Goal: Task Accomplishment & Management: Complete application form

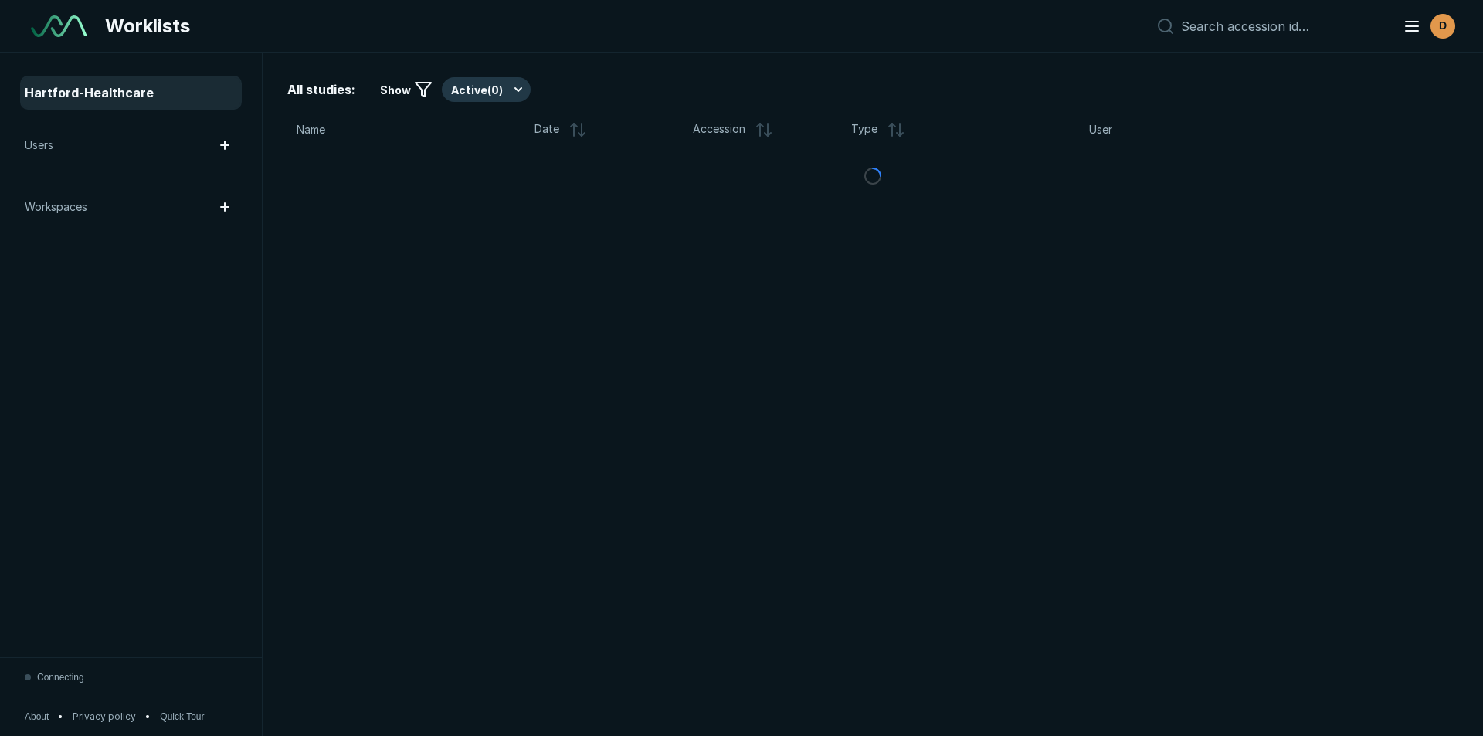
scroll to position [5029, 8659]
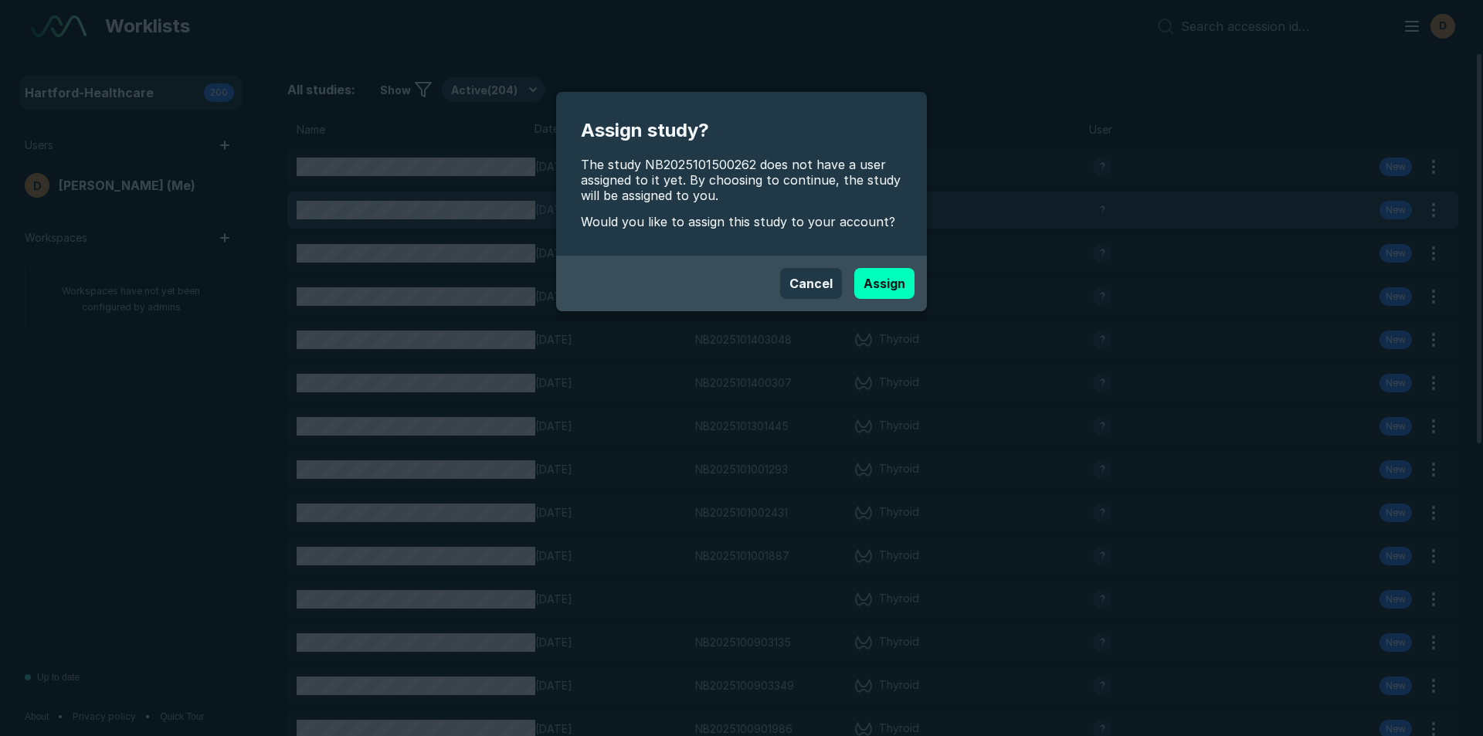
click at [409, 217] on div "Assign study? The study NB2025101500262 does not have a user assigned to it yet…" at bounding box center [741, 368] width 1483 height 736
click at [412, 205] on div "Assign study? The study NB2025101500262 does not have a user assigned to it yet…" at bounding box center [741, 368] width 1483 height 736
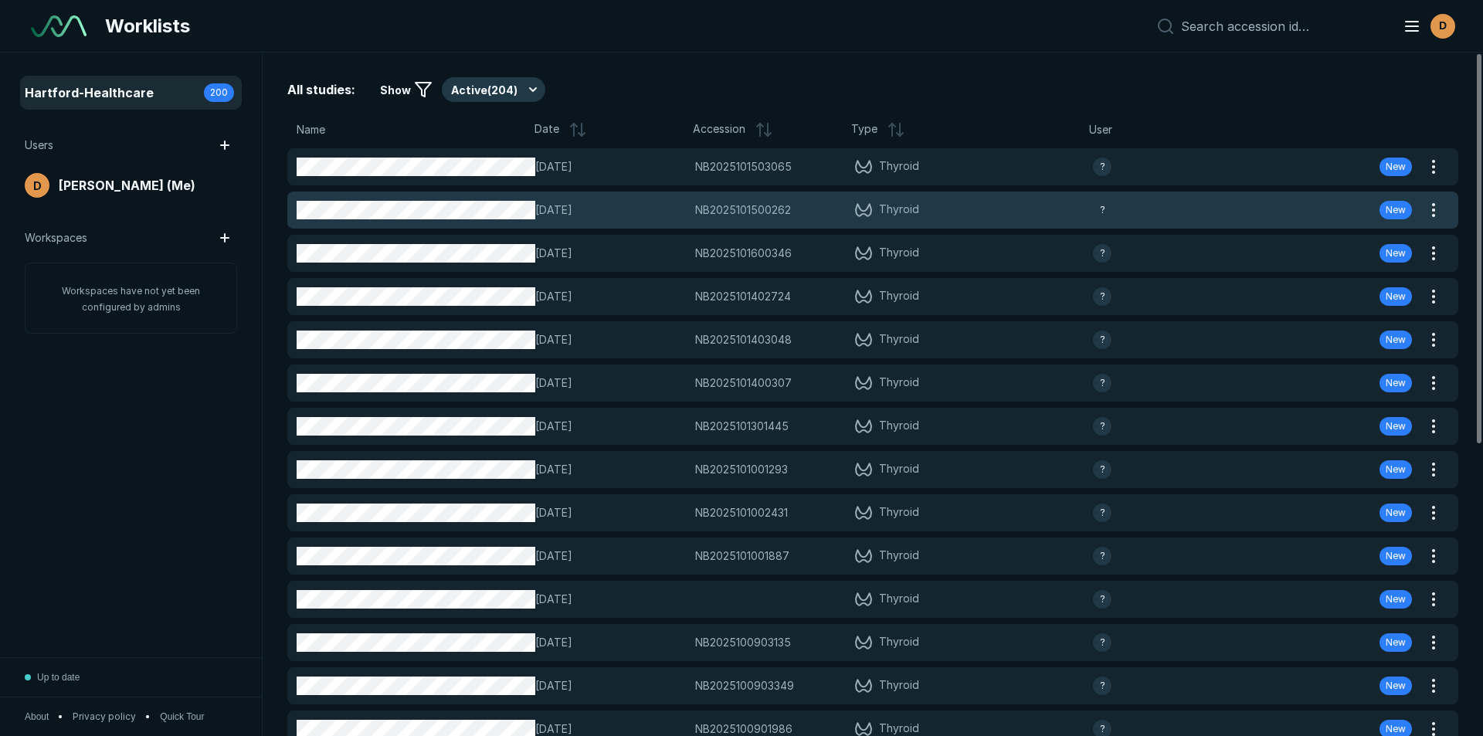
click at [506, 195] on div "[DATE] NB2025101500262 NB2025101500262 Thyroid ? New" at bounding box center [854, 210] width 1134 height 37
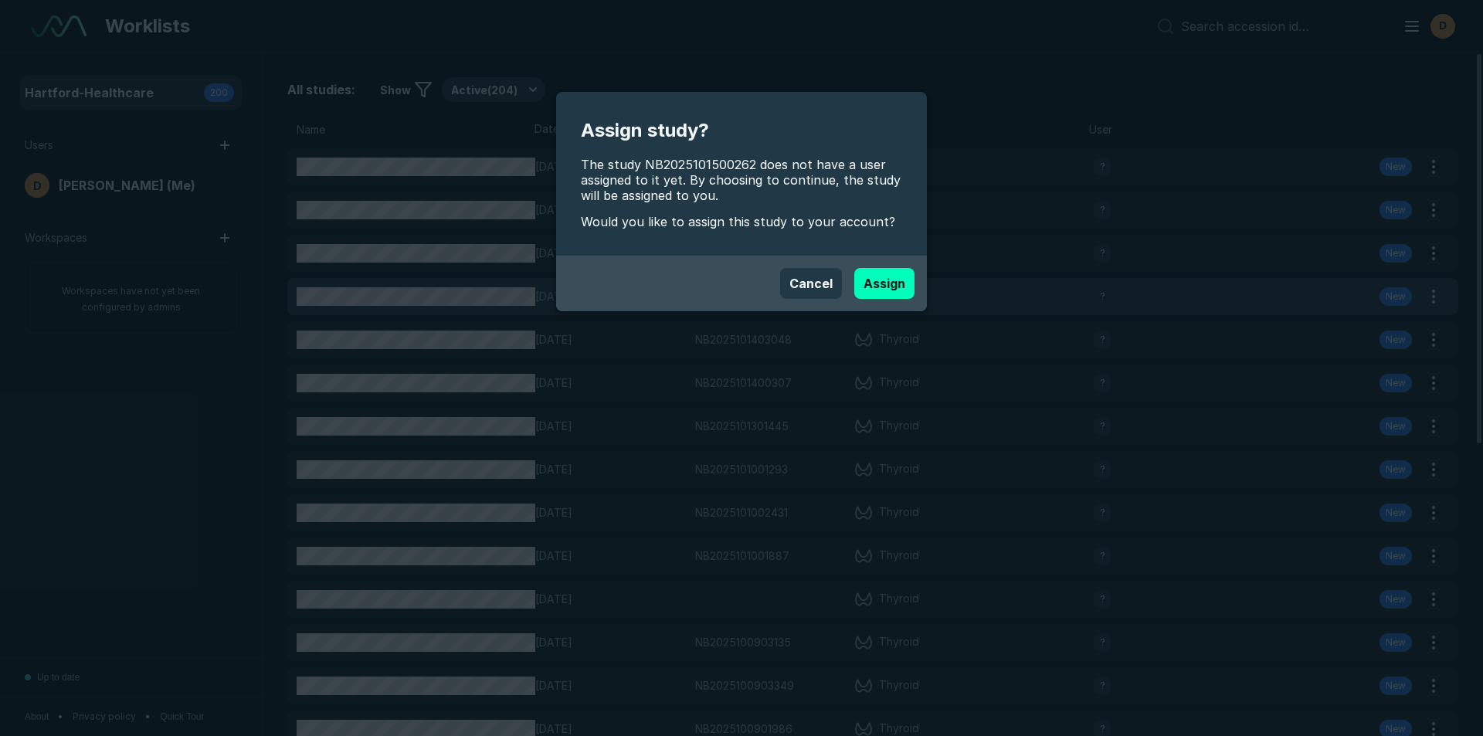
click at [901, 281] on button "Assign" at bounding box center [884, 283] width 60 height 31
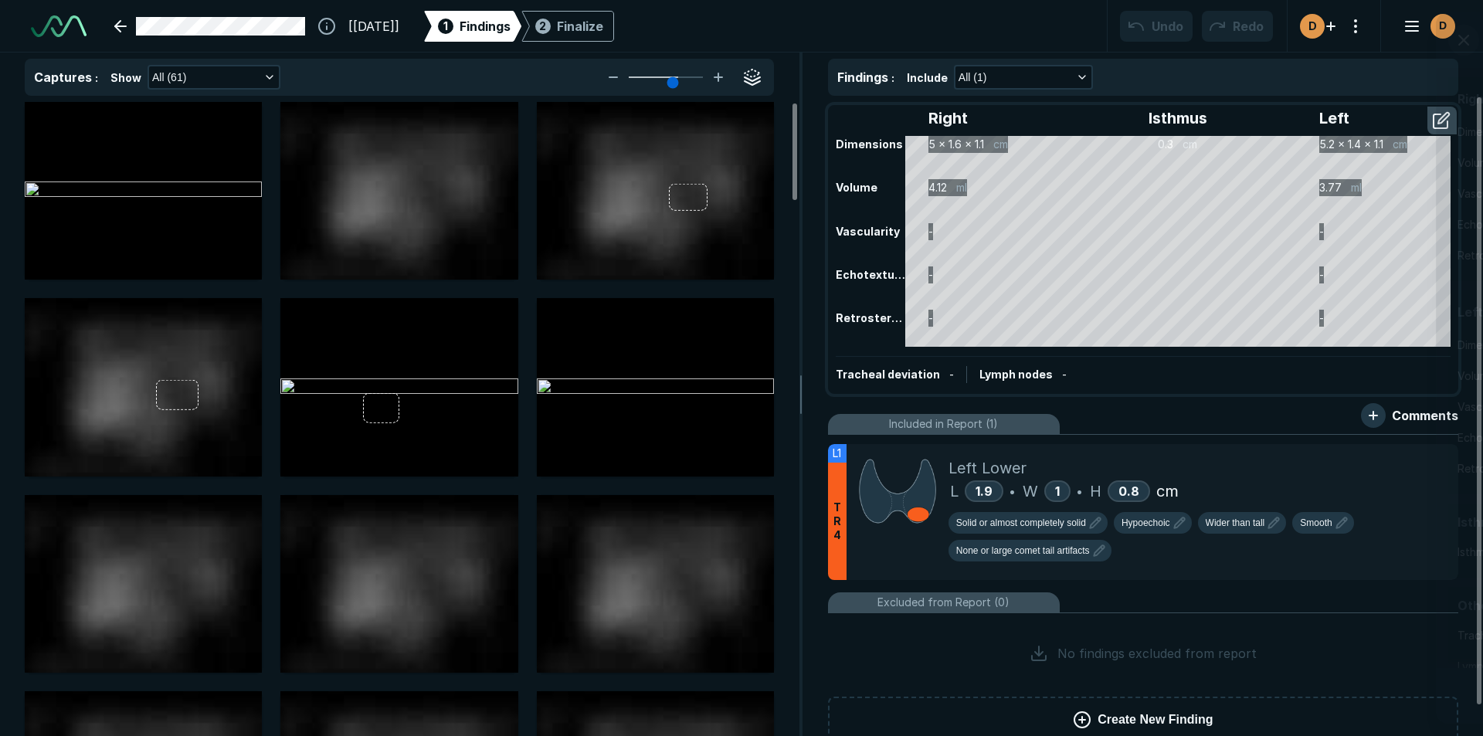
scroll to position [5029, 8659]
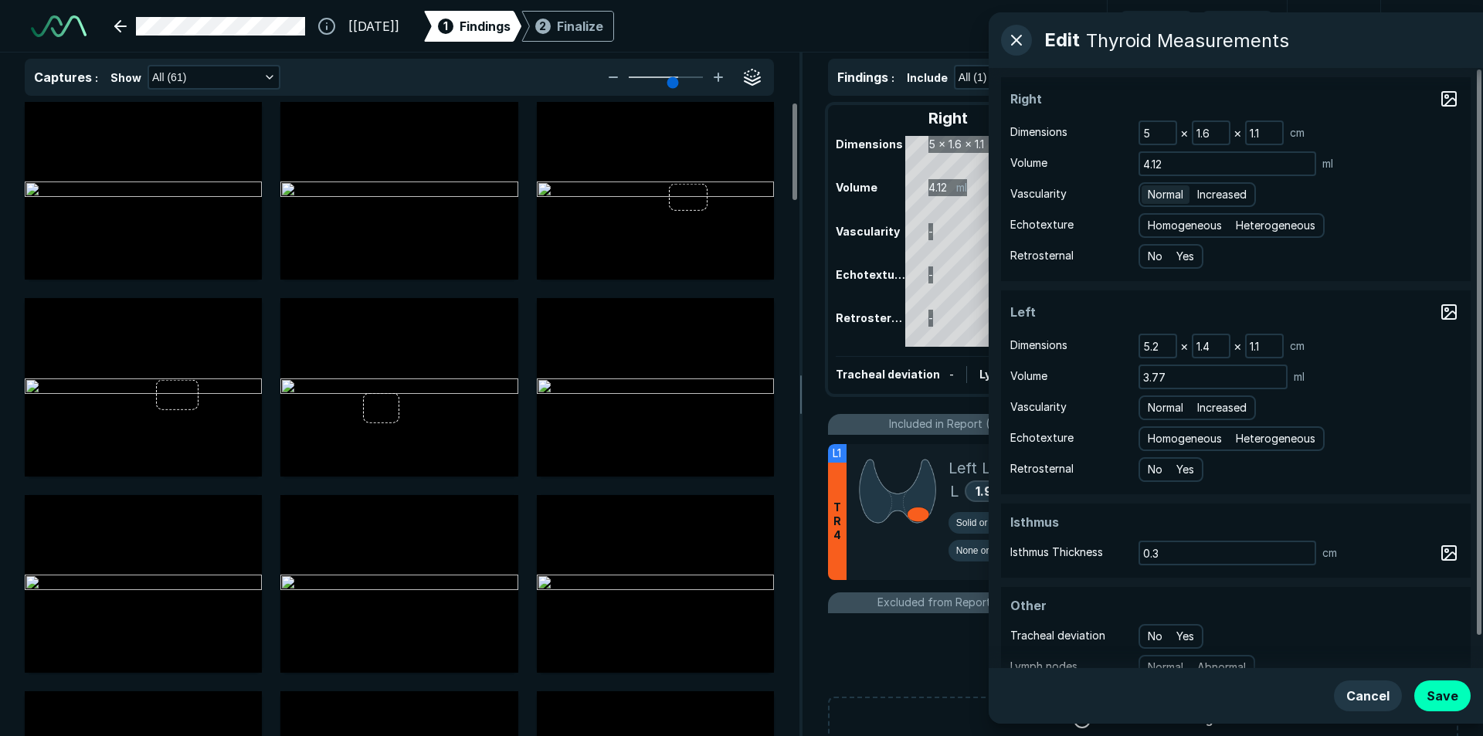
click at [1176, 200] on span "Normal" at bounding box center [1166, 194] width 36 height 17
click at [1156, 198] on input "Normal" at bounding box center [1151, 193] width 10 height 10
radio input "true"
click at [1169, 225] on span "Homogeneous" at bounding box center [1185, 225] width 74 height 17
click at [1156, 225] on input "Homogeneous" at bounding box center [1151, 224] width 10 height 10
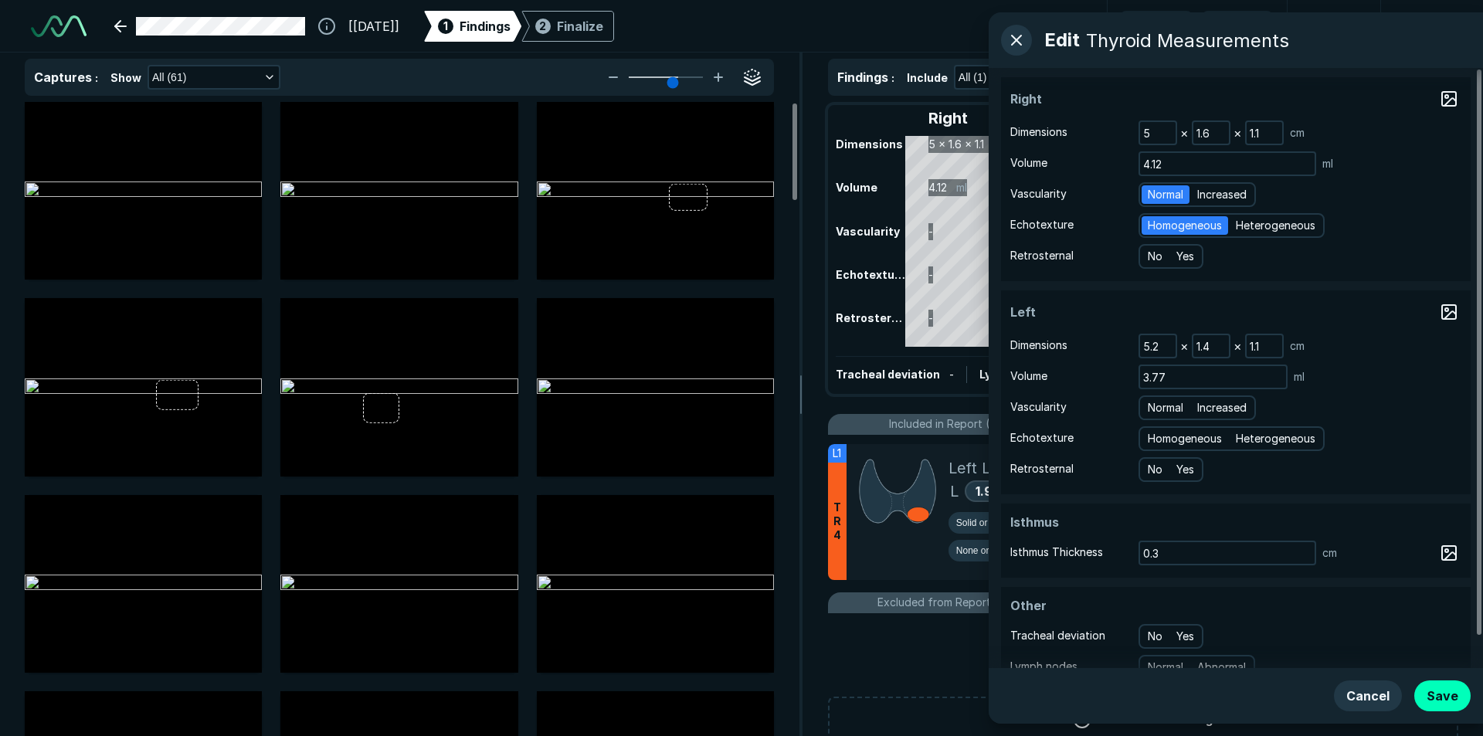
radio input "true"
click at [1180, 409] on span "Normal" at bounding box center [1166, 407] width 36 height 17
click at [1156, 409] on input "Normal" at bounding box center [1151, 406] width 10 height 10
radio input "true"
click at [1171, 440] on span "Homogeneous" at bounding box center [1185, 438] width 74 height 17
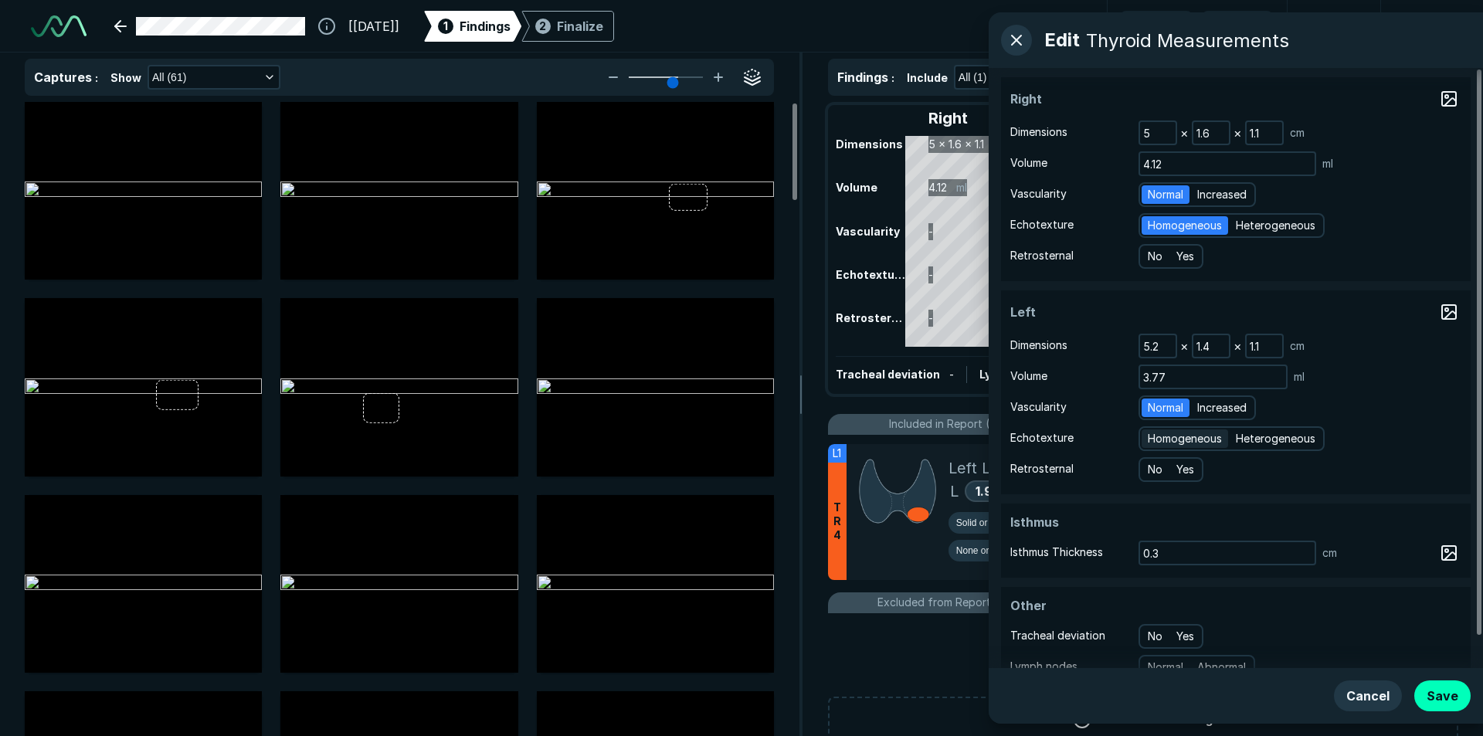
click at [1156, 440] on input "Homogeneous" at bounding box center [1151, 437] width 10 height 10
radio input "true"
click at [1437, 689] on button "Save" at bounding box center [1442, 696] width 56 height 31
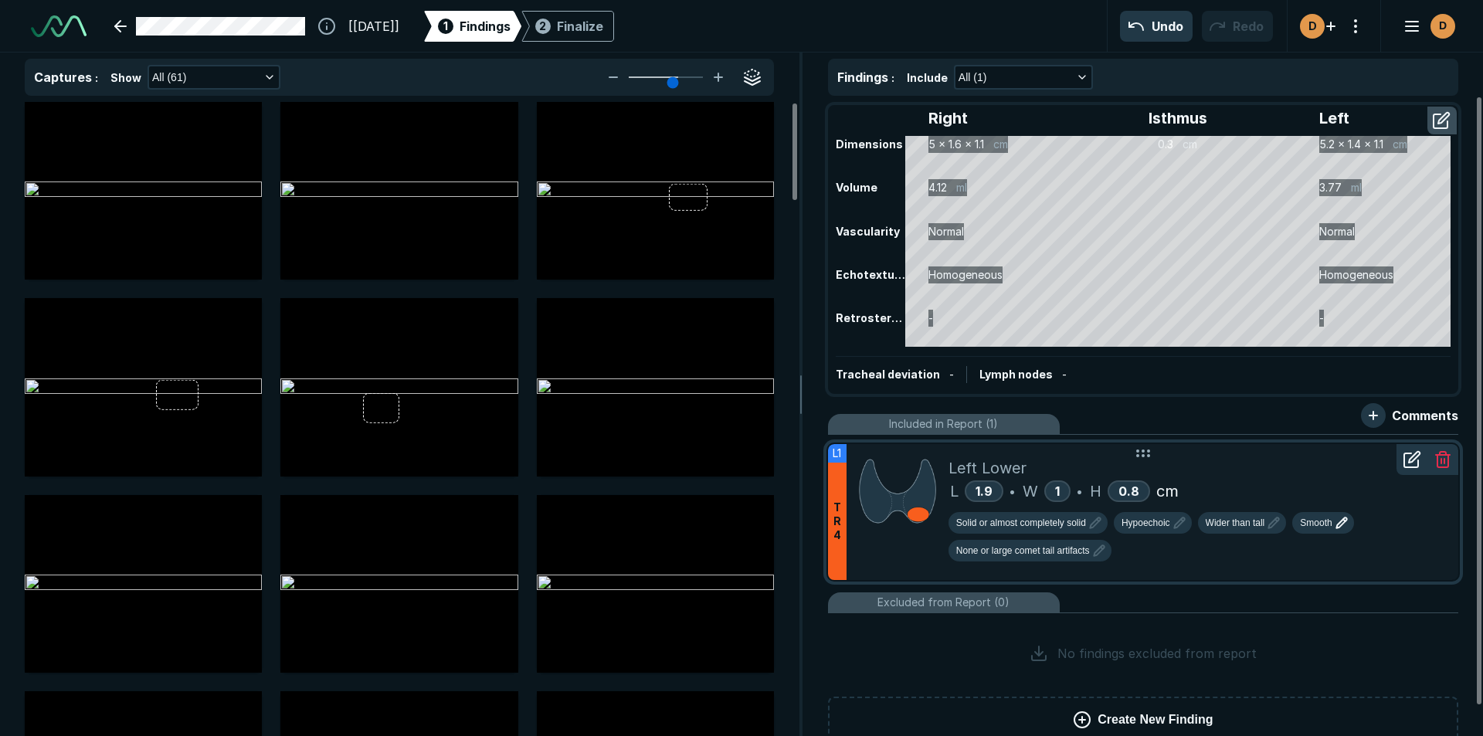
click at [1321, 523] on span "Smooth" at bounding box center [1316, 523] width 32 height 14
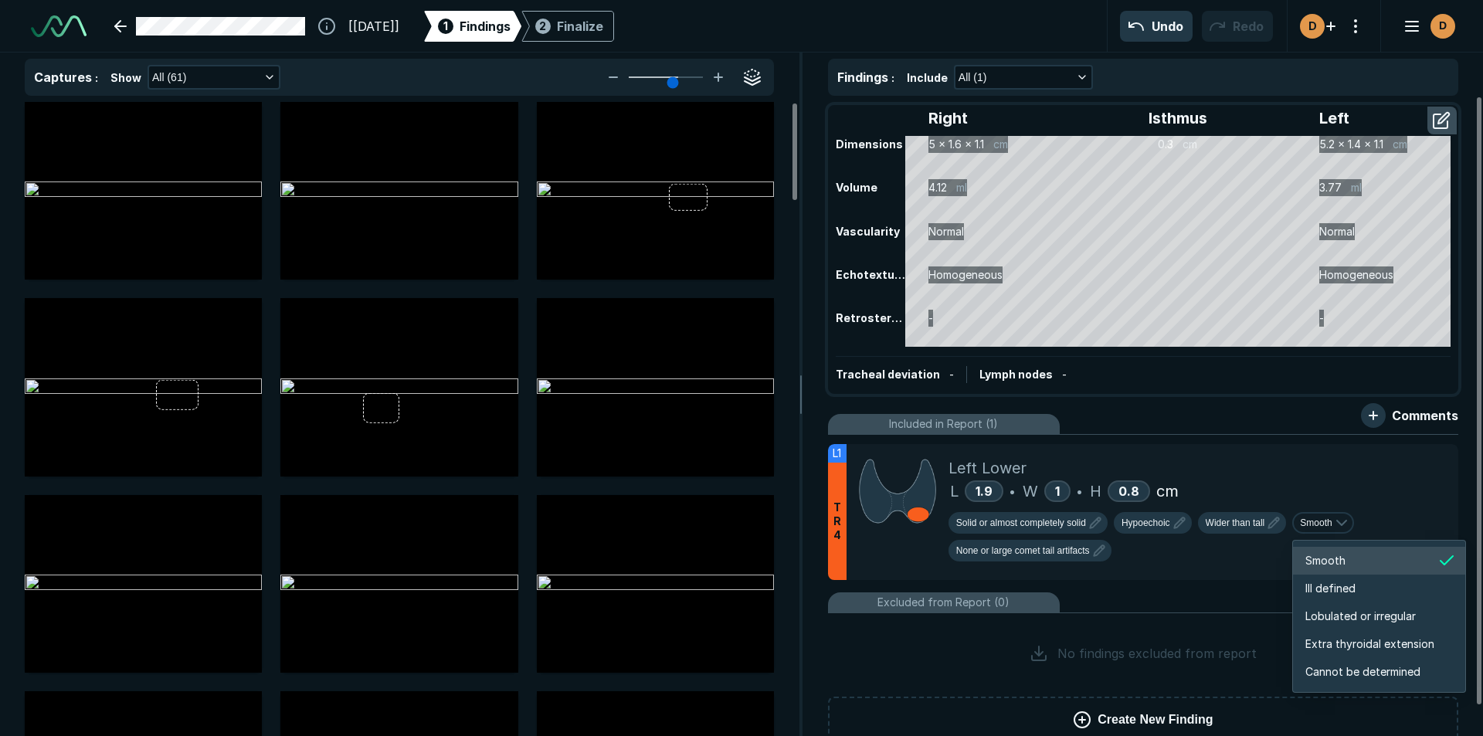
scroll to position [2578, 2748]
click at [1354, 616] on span "Lobulated or irregular" at bounding box center [1360, 616] width 110 height 17
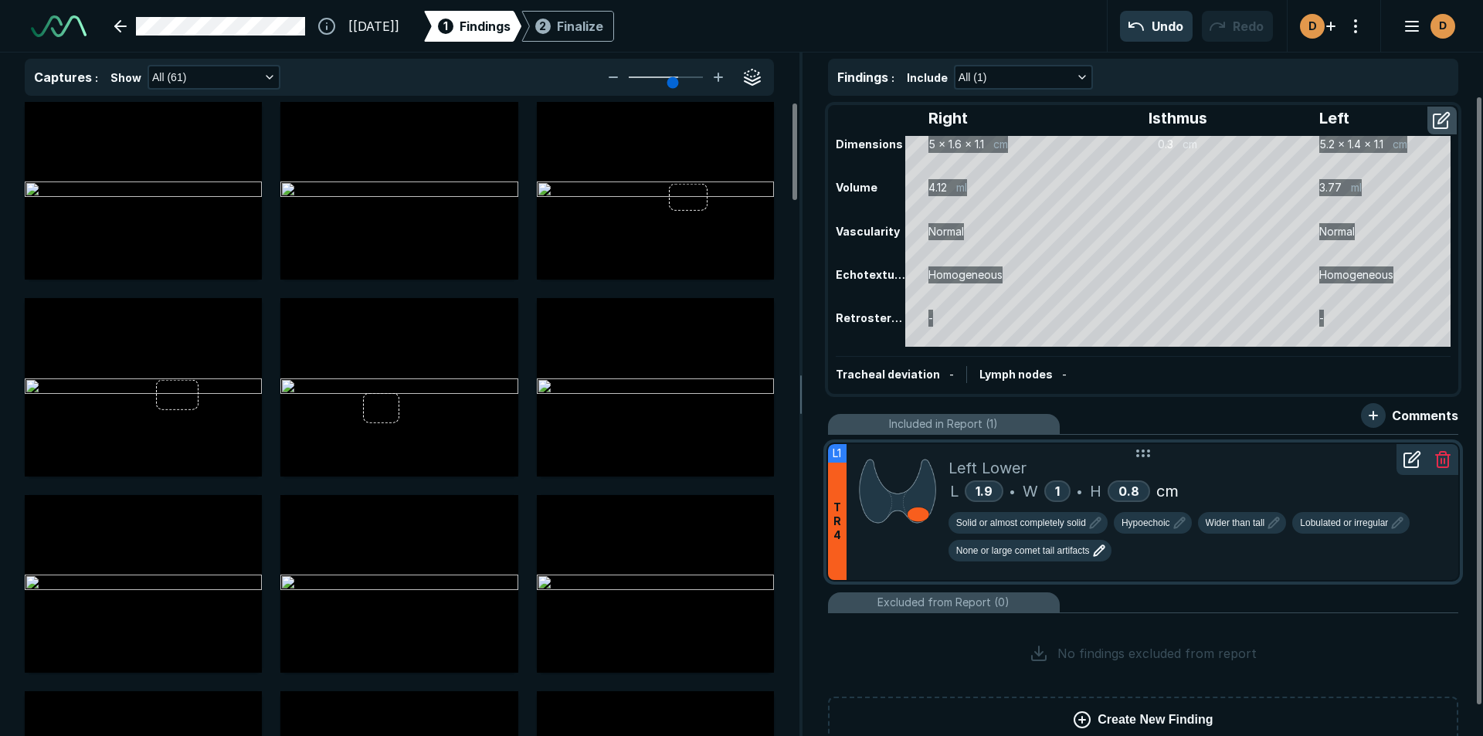
click at [1021, 548] on span "None or large comet tail artifacts" at bounding box center [1023, 551] width 134 height 14
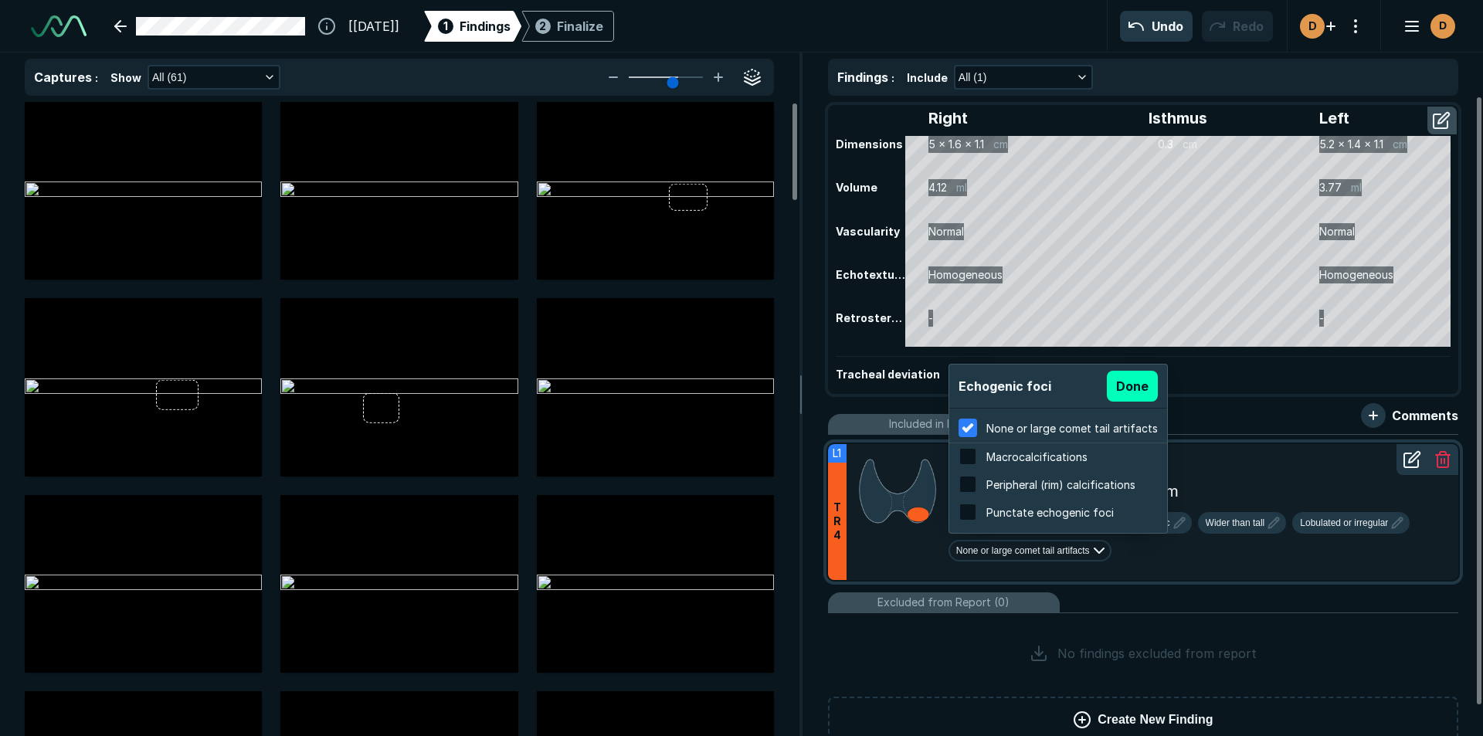
scroll to position [2484, 2946]
click at [970, 512] on input "checkbox" at bounding box center [968, 512] width 19 height 19
checkbox input "true"
checkbox input "false"
click at [1112, 375] on button "Done" at bounding box center [1132, 386] width 51 height 31
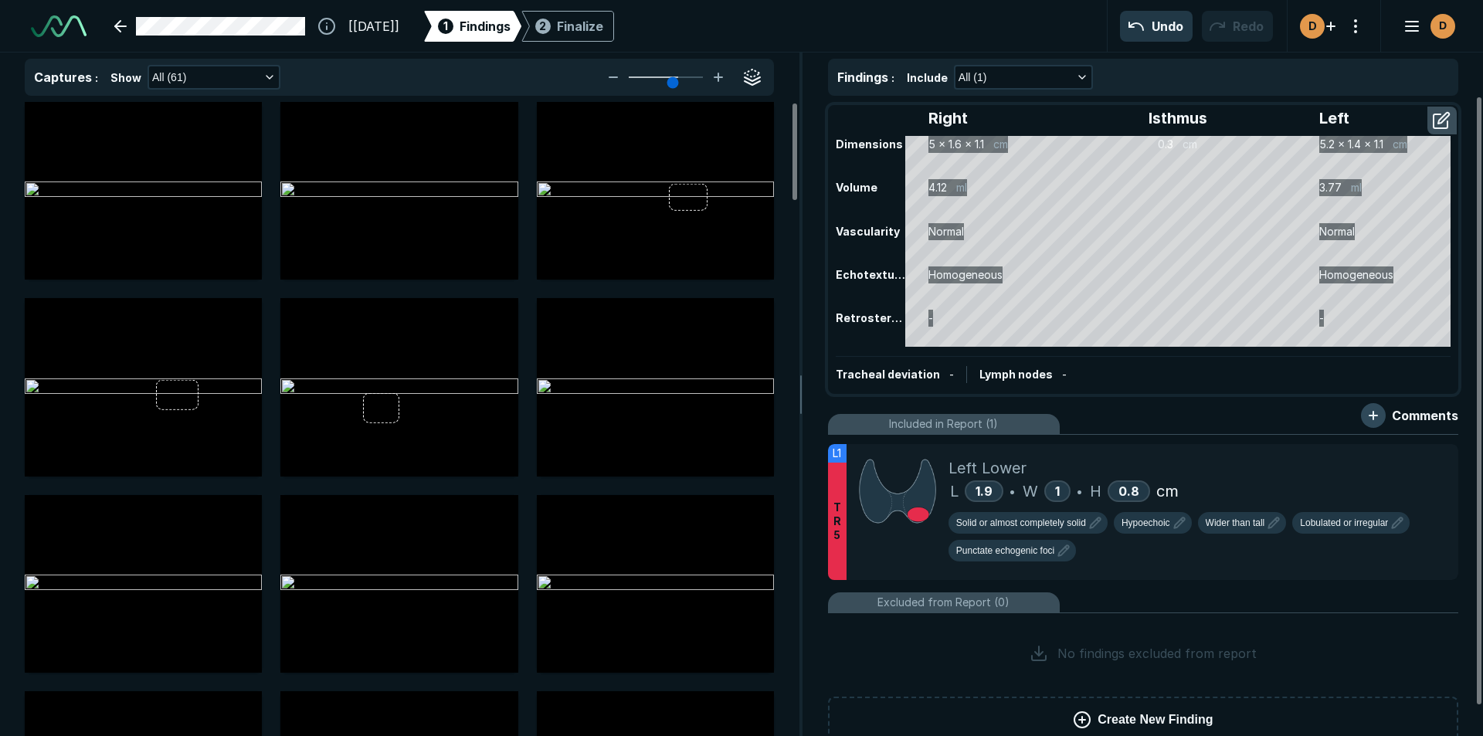
click at [1377, 418] on button "button" at bounding box center [1373, 415] width 25 height 25
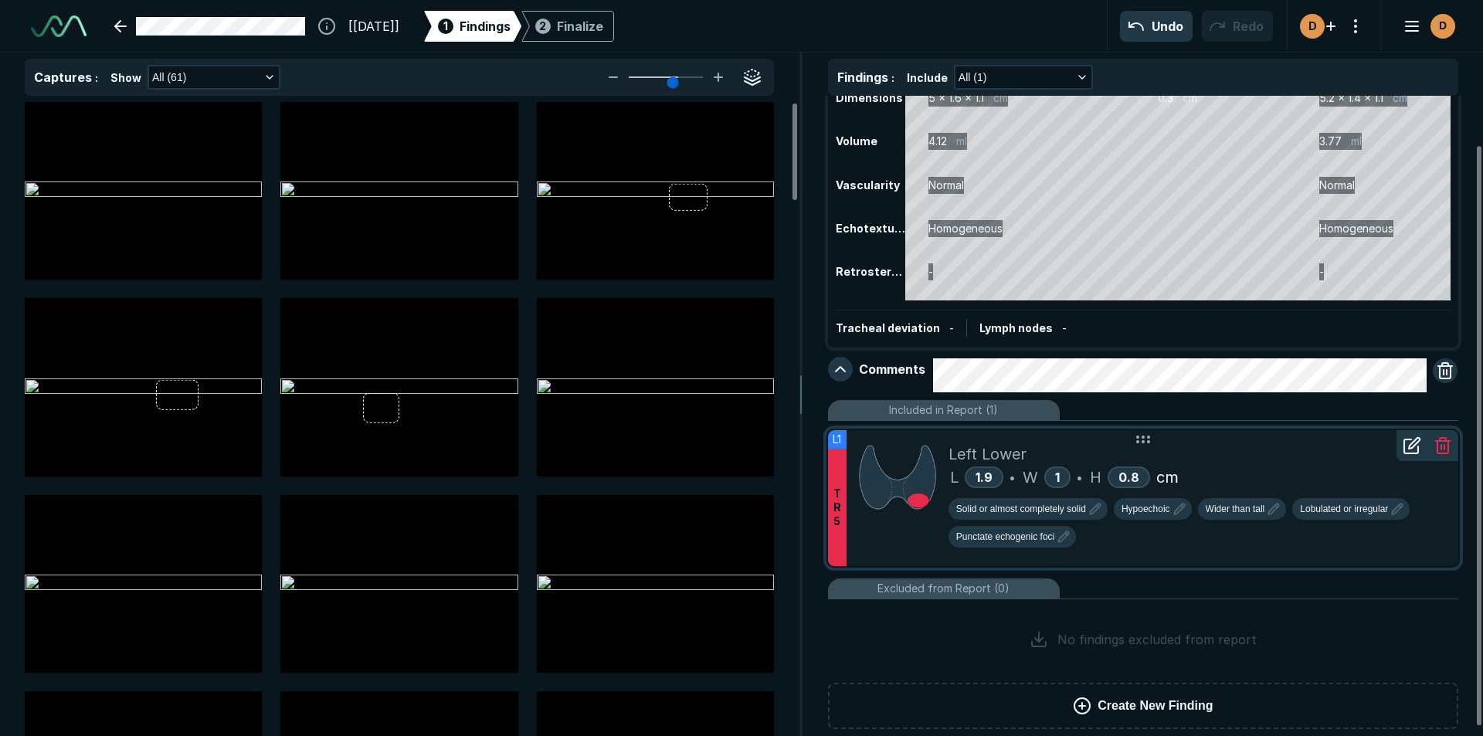
scroll to position [64, 0]
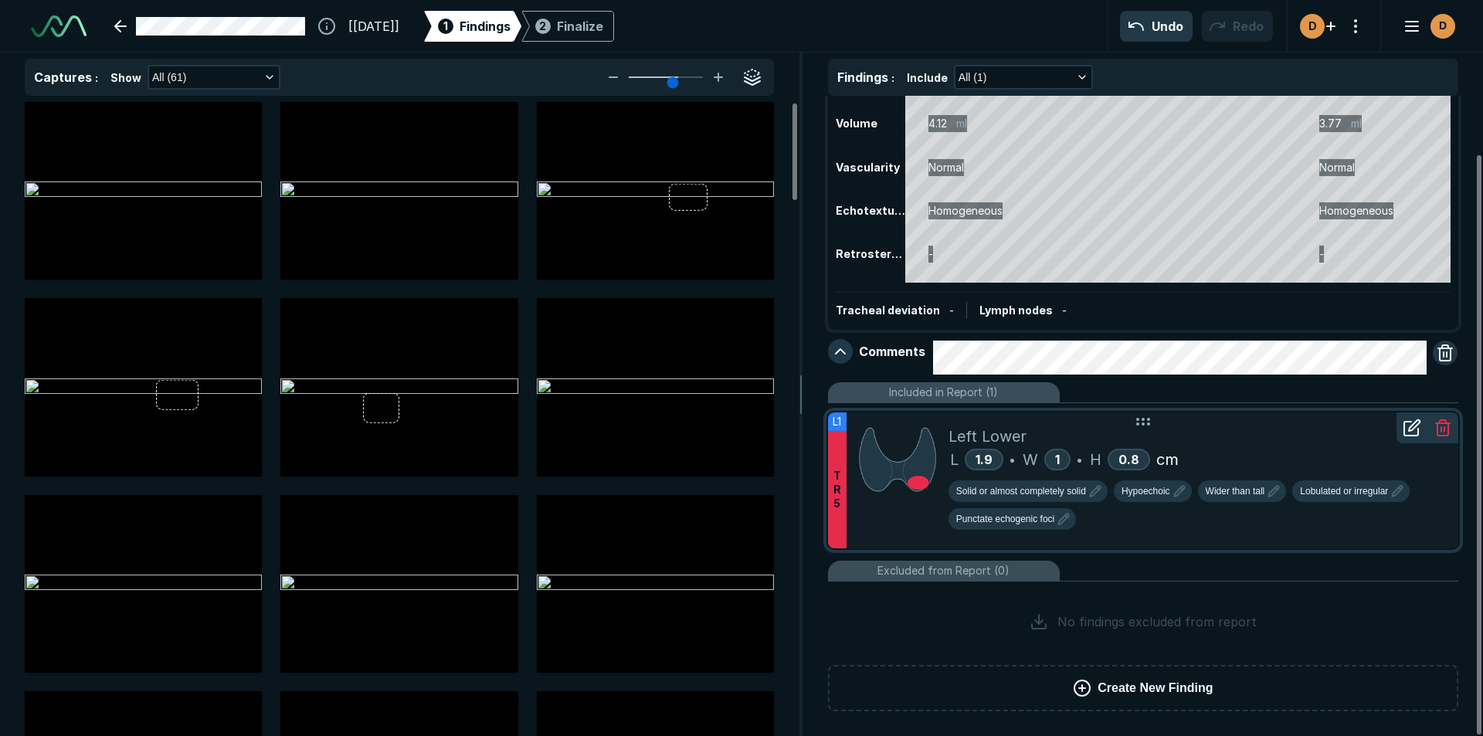
click at [1415, 429] on icon at bounding box center [1412, 428] width 19 height 19
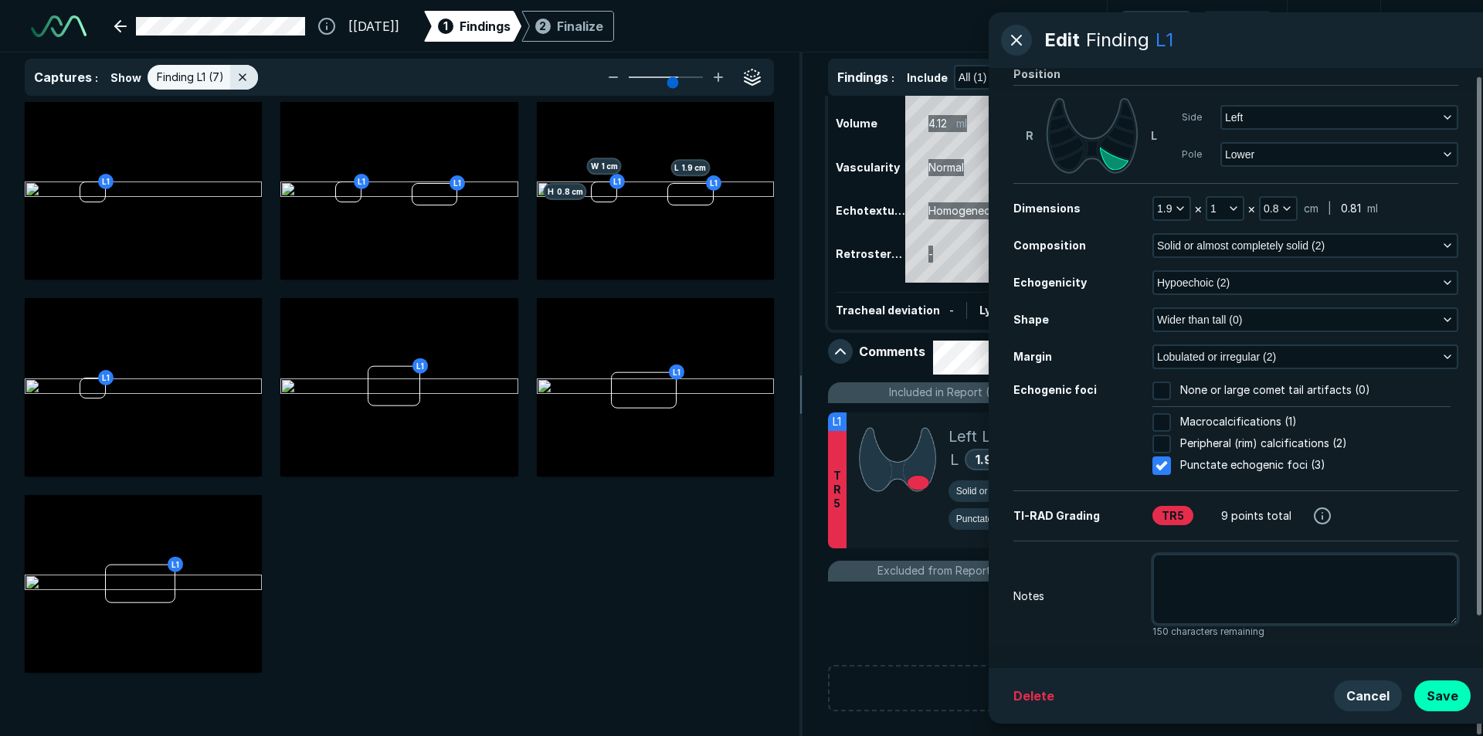
scroll to position [66, 0]
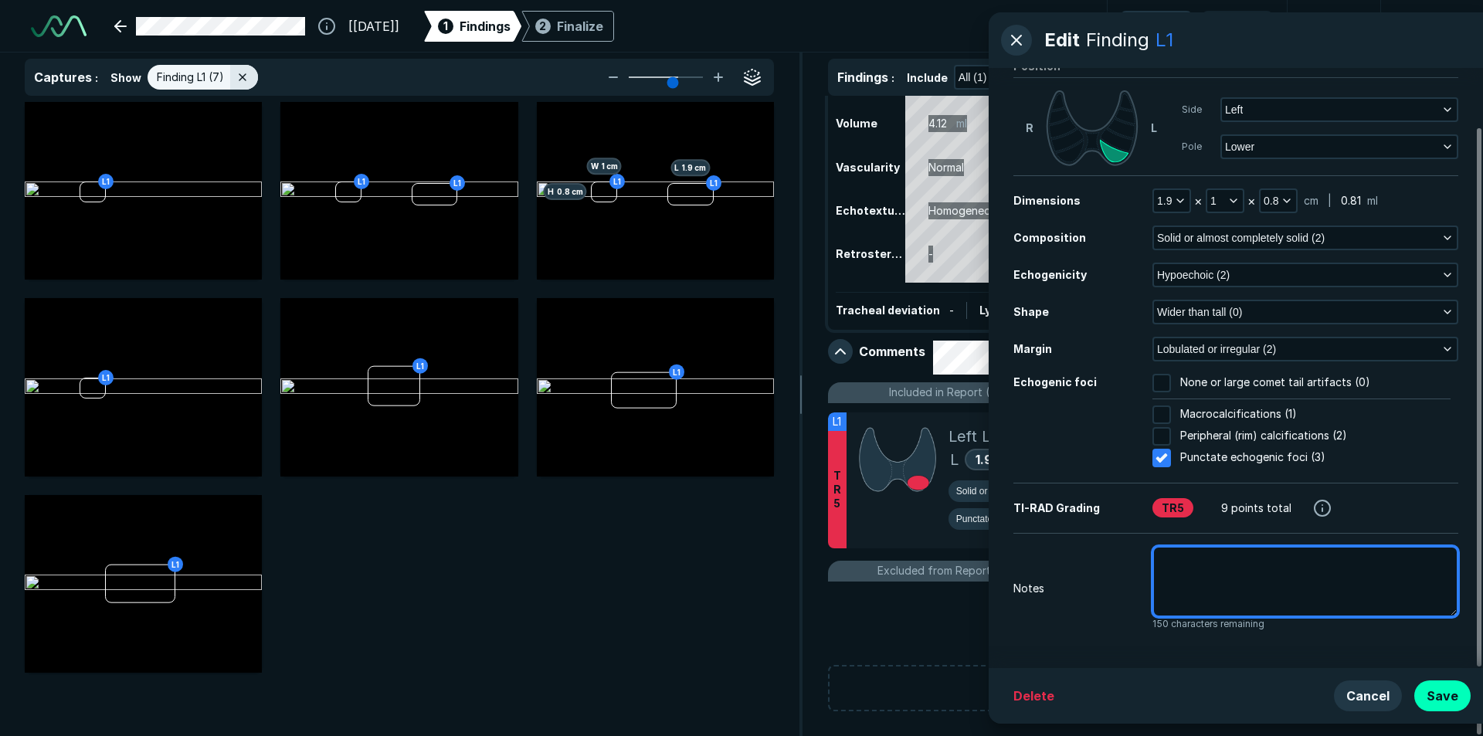
click at [1180, 574] on textarea at bounding box center [1305, 581] width 306 height 71
type textarea "x"
type textarea "L"
type textarea "x"
type textarea "Le"
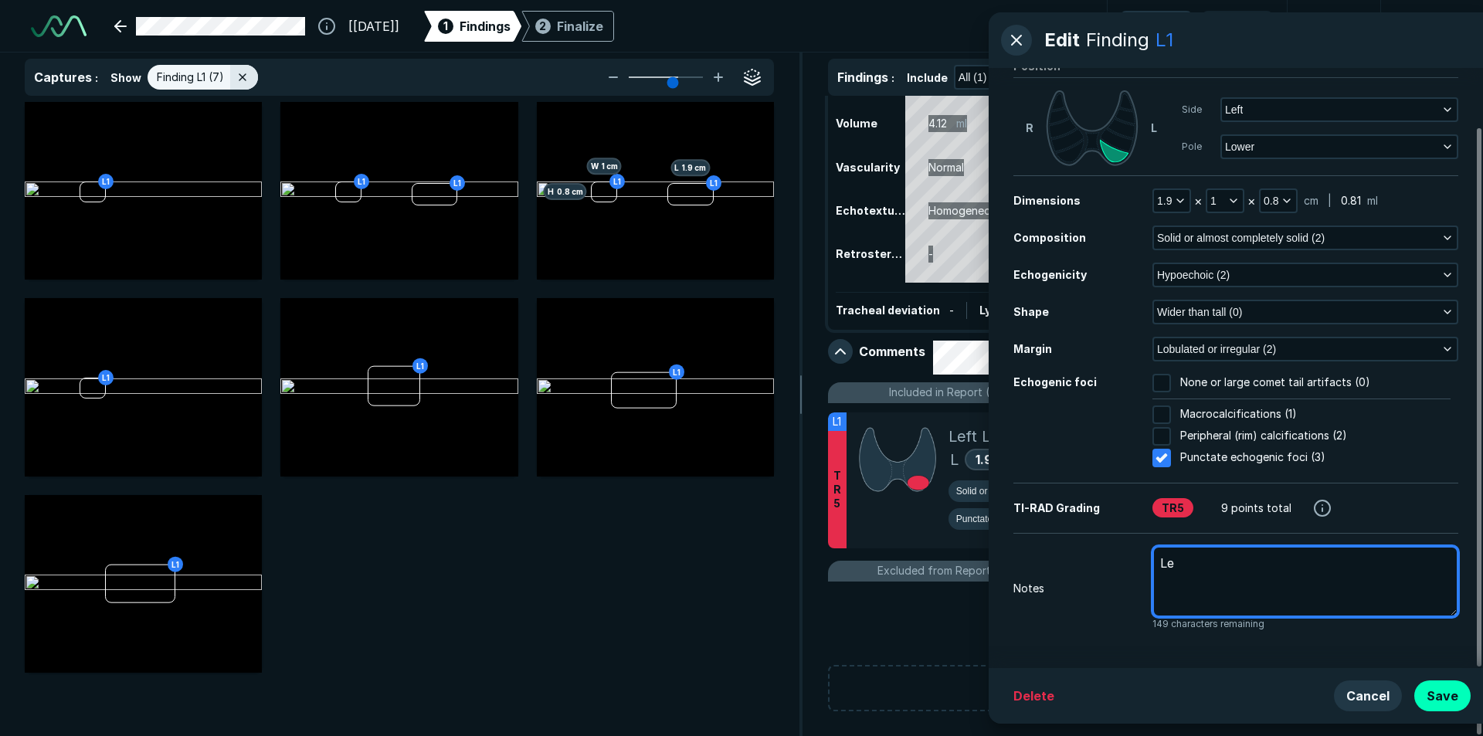
type textarea "x"
type textarea "Lef"
type textarea "x"
type textarea "Left"
type textarea "x"
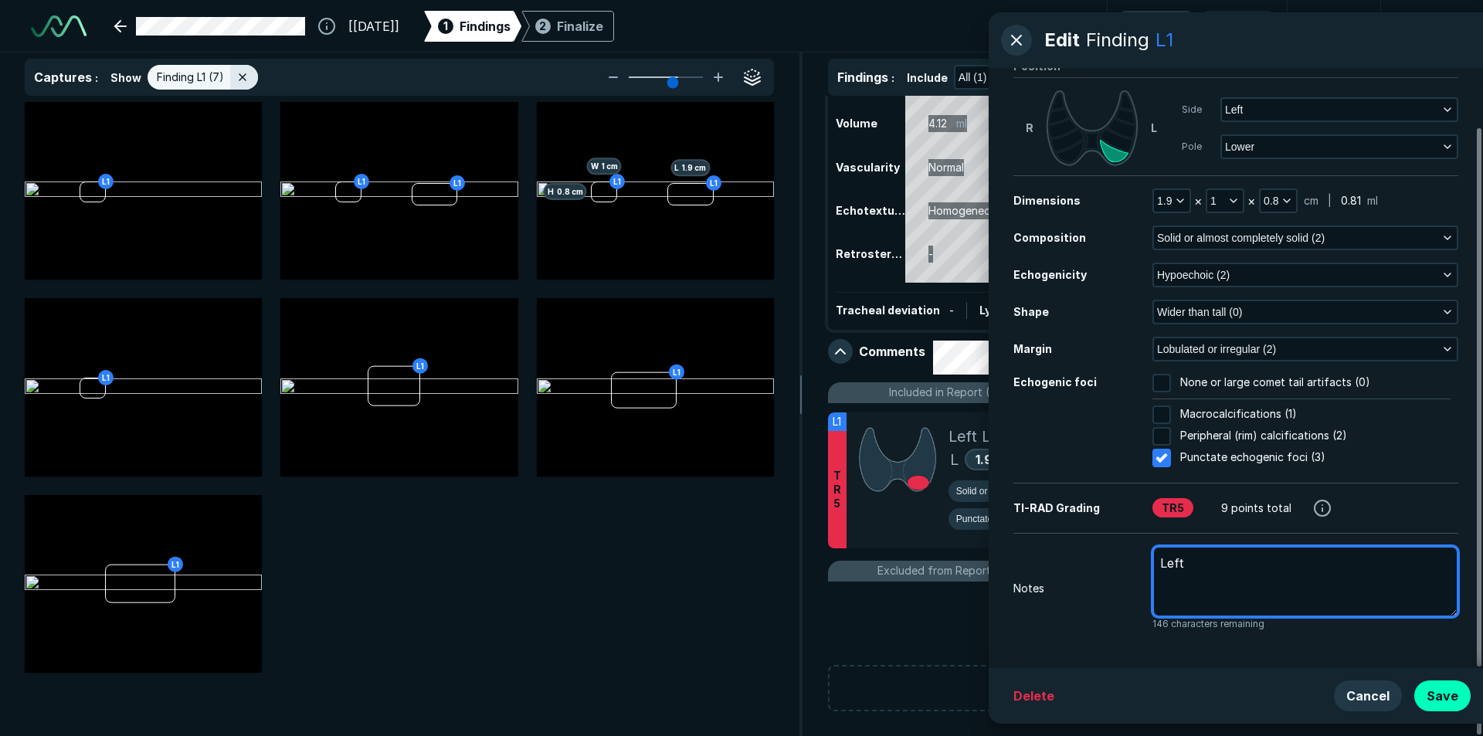
type textarea "Left"
type textarea "x"
type textarea "Left t"
type textarea "x"
type textarea "Left th"
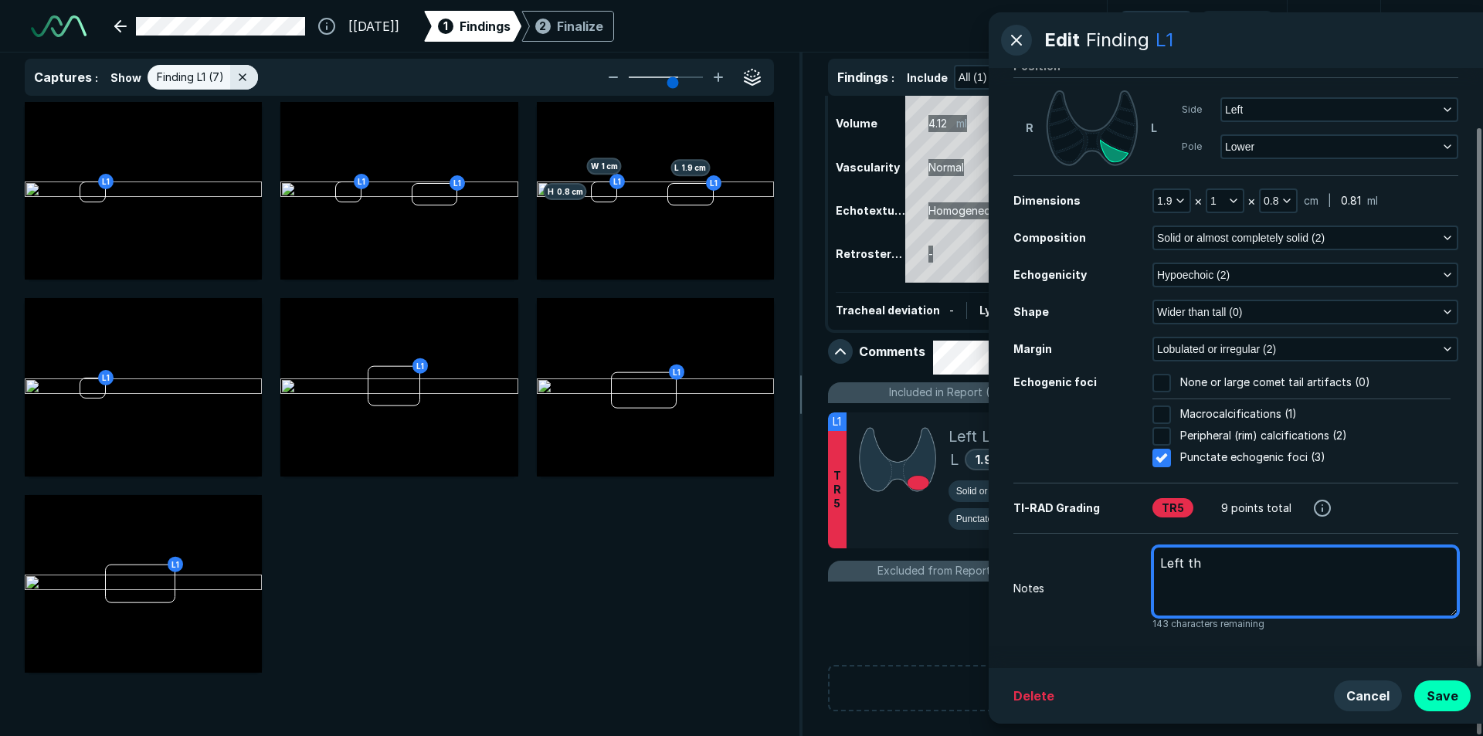
type textarea "x"
type textarea "Left thy"
type textarea "x"
type textarea "Left thyr"
type textarea "x"
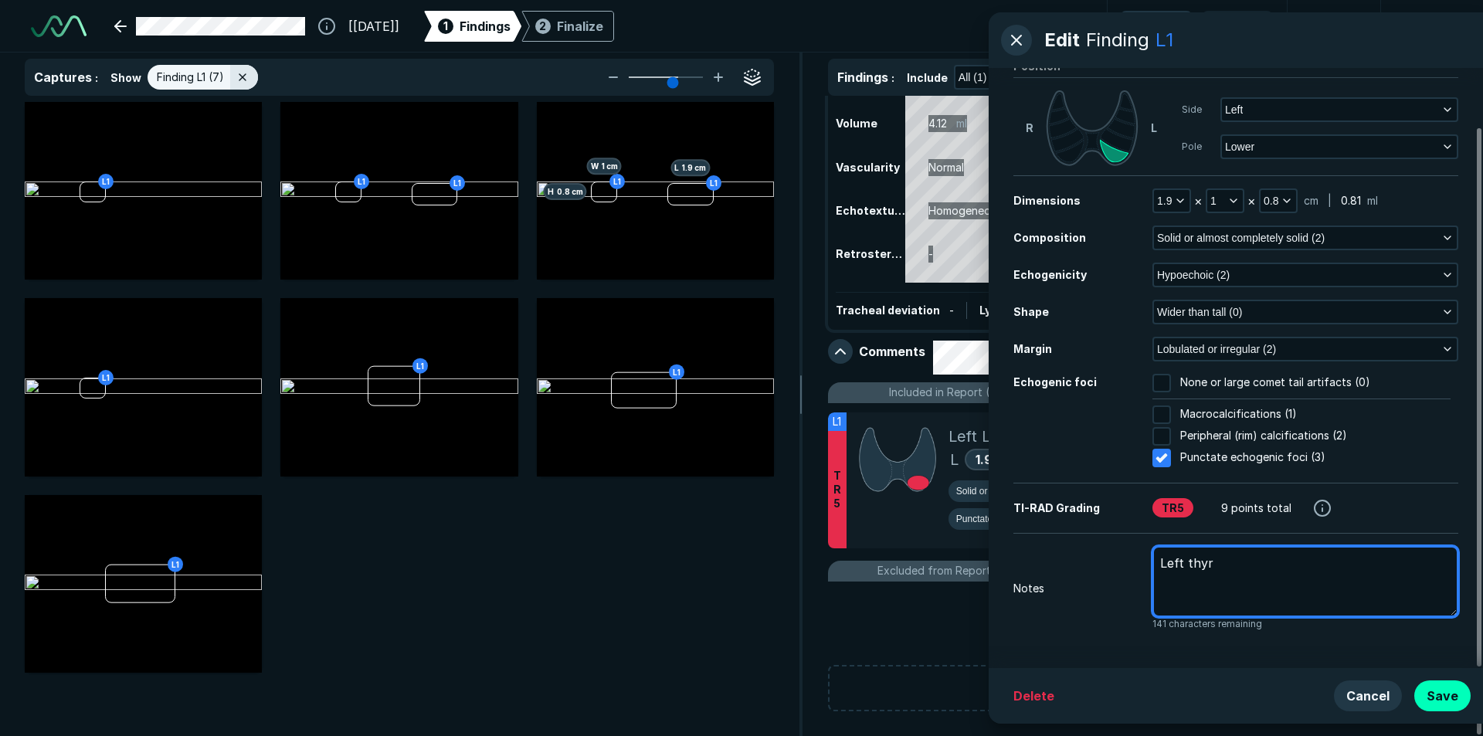
type textarea "Left thyro"
type textarea "x"
type textarea "Left thyroi"
type textarea "x"
type textarea "Left thyroid"
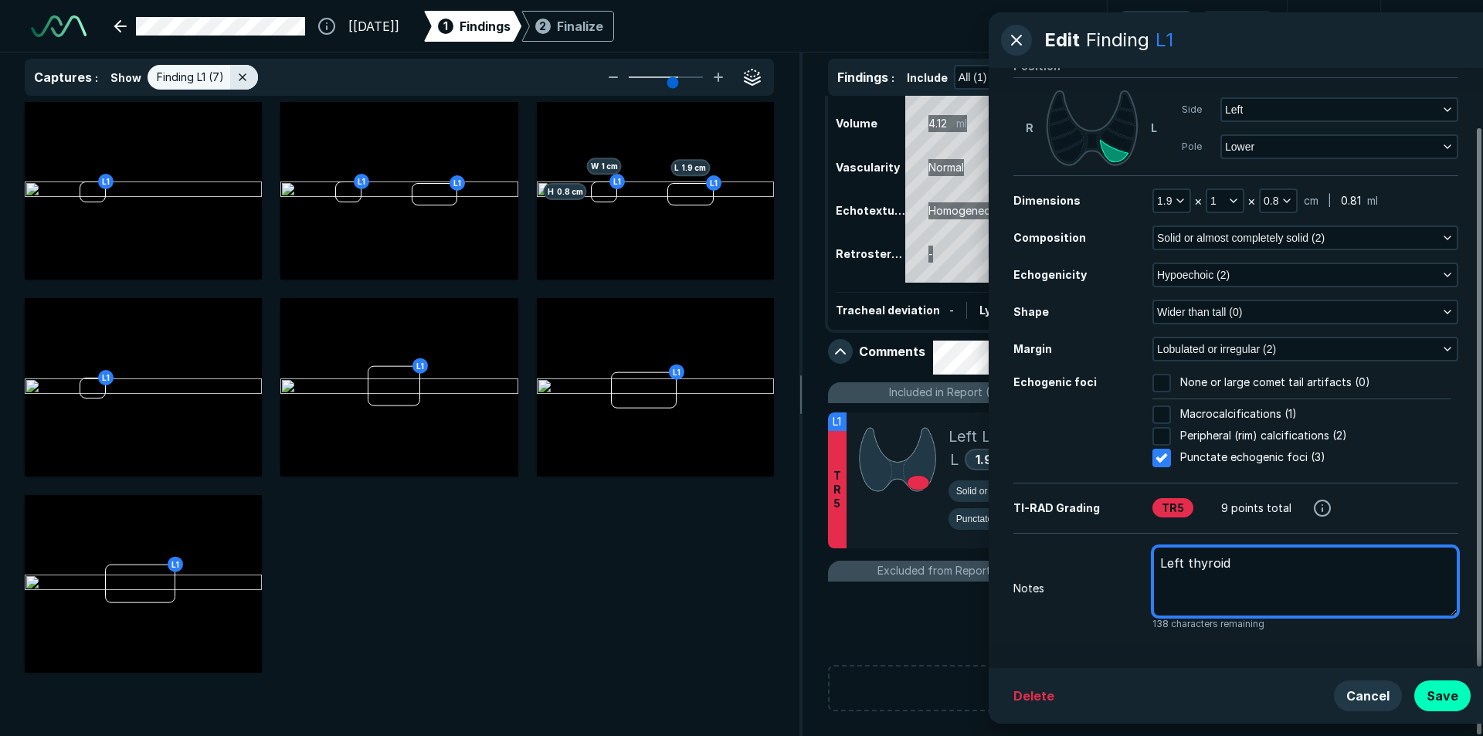
type textarea "x"
type textarea "Left thyroid"
type textarea "x"
type textarea "Left thyroid l"
type textarea "x"
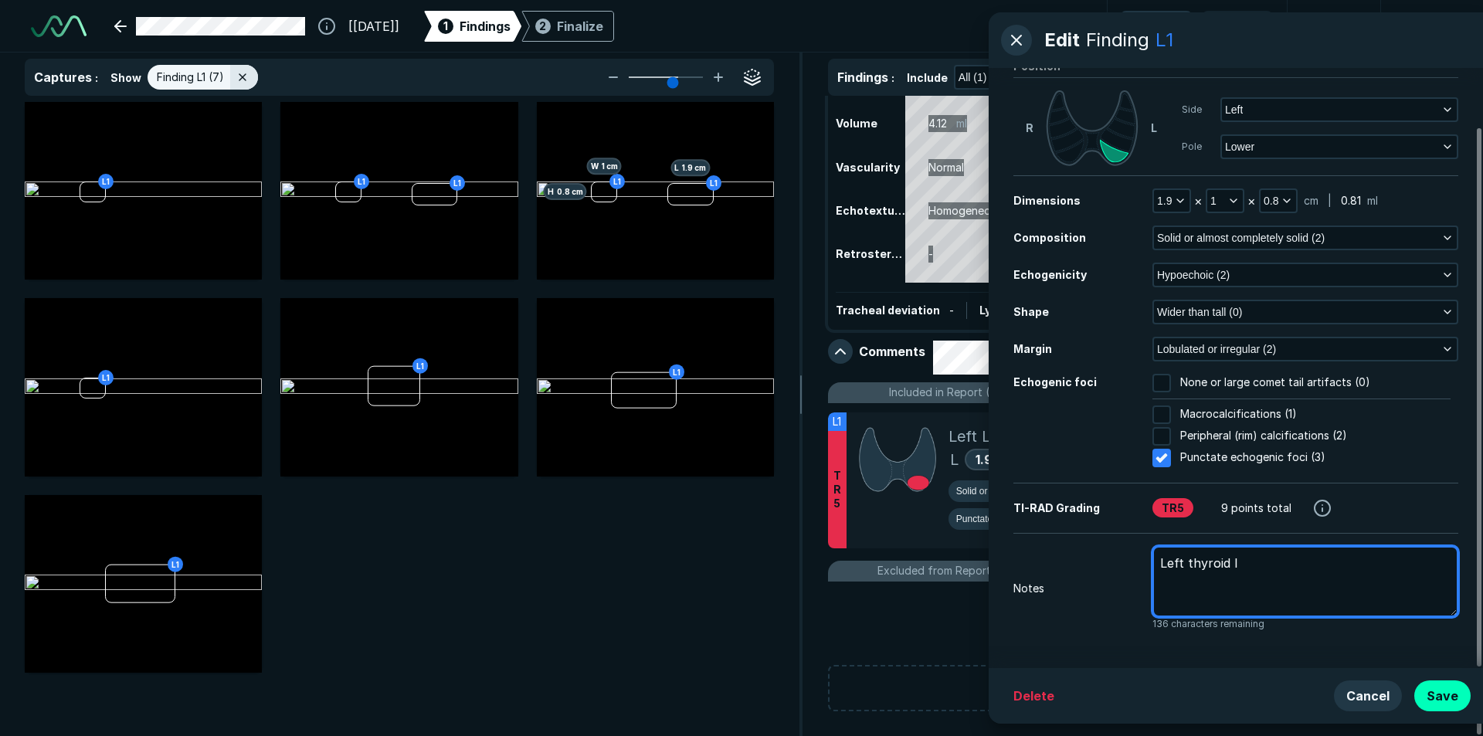
type textarea "Left thyroid lo"
type textarea "x"
type textarea "Left thyroid low"
type textarea "x"
type textarea "Left thyroid lowr"
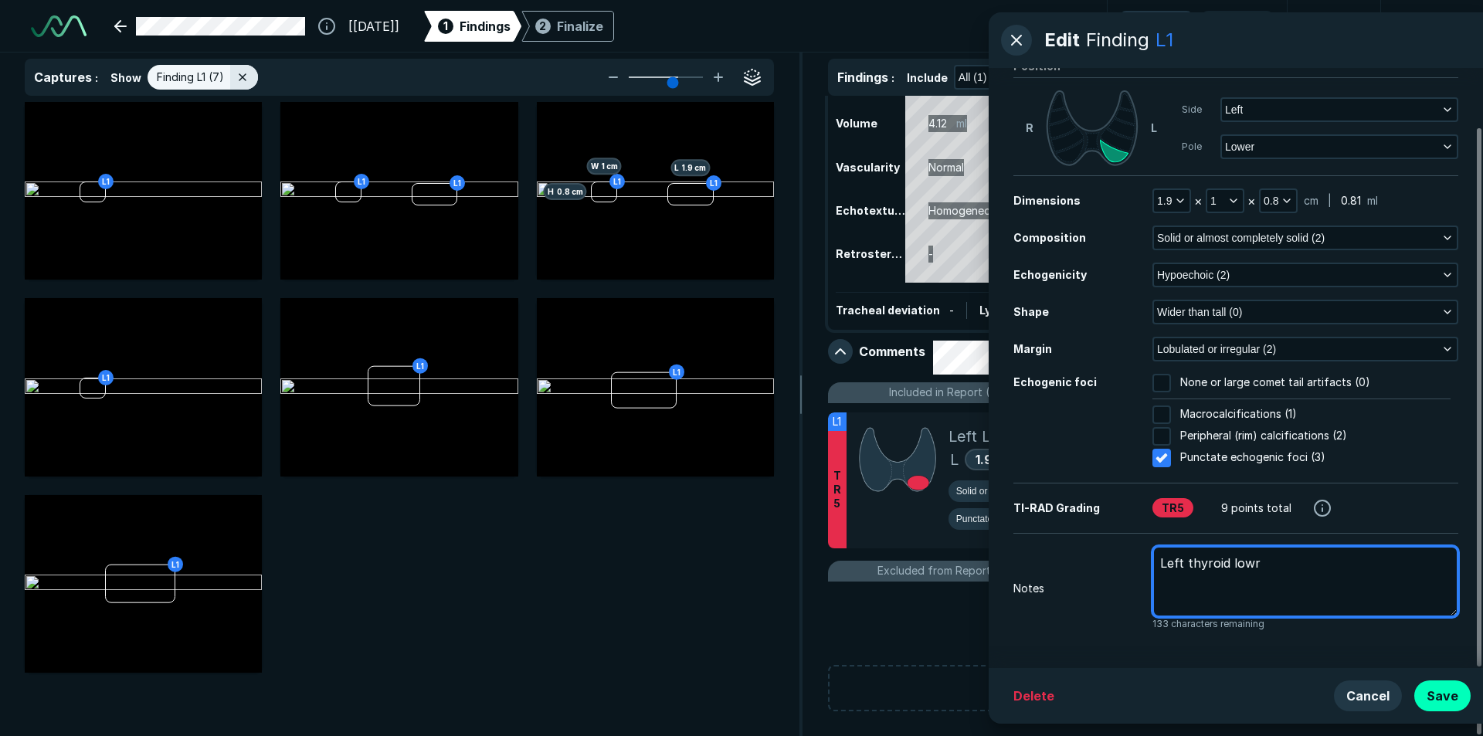
type textarea "x"
type textarea "Left thyroid low"
type textarea "x"
type textarea "Left thyroid lo"
type textarea "x"
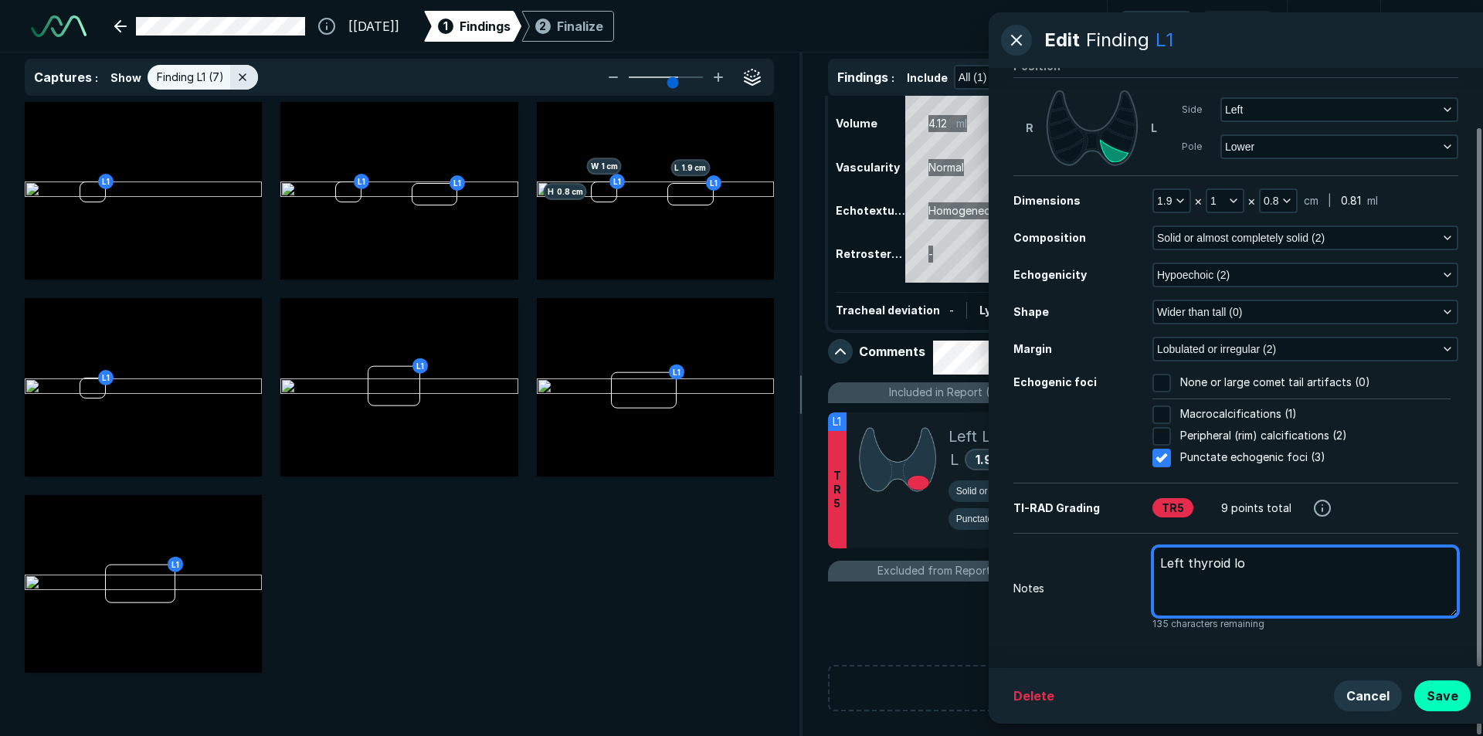
type textarea "Left thyroid low"
type textarea "x"
type textarea "Left thyroid [PERSON_NAME]"
type textarea "x"
type textarea "Left thyroid lower"
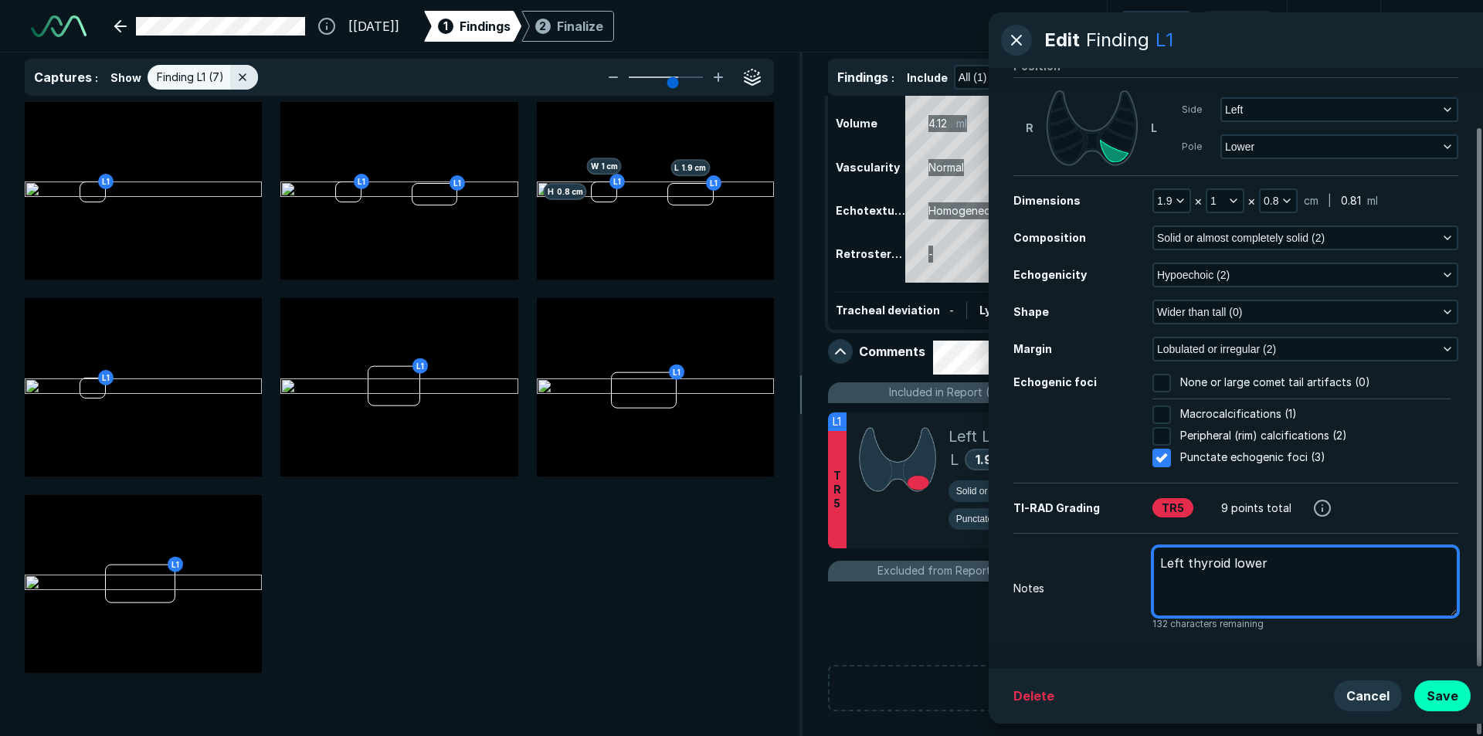
type textarea "x"
type textarea "Left thyroid lower"
type textarea "x"
type textarea "Left thyroid lower p"
type textarea "x"
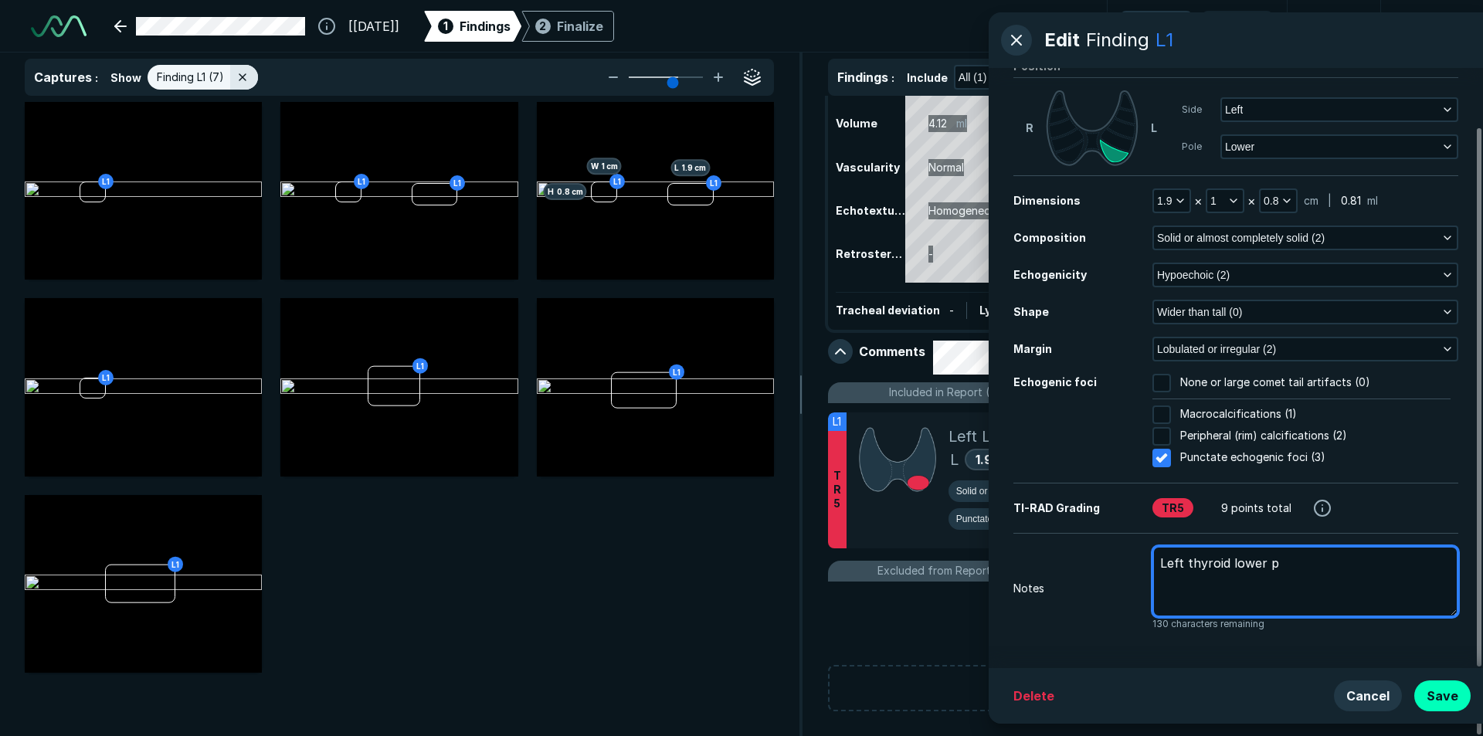
type textarea "Left thyroid lower pr"
type textarea "x"
type textarea "Left thyroid lower pri"
type textarea "x"
type textarea "Left thyroid lower prio"
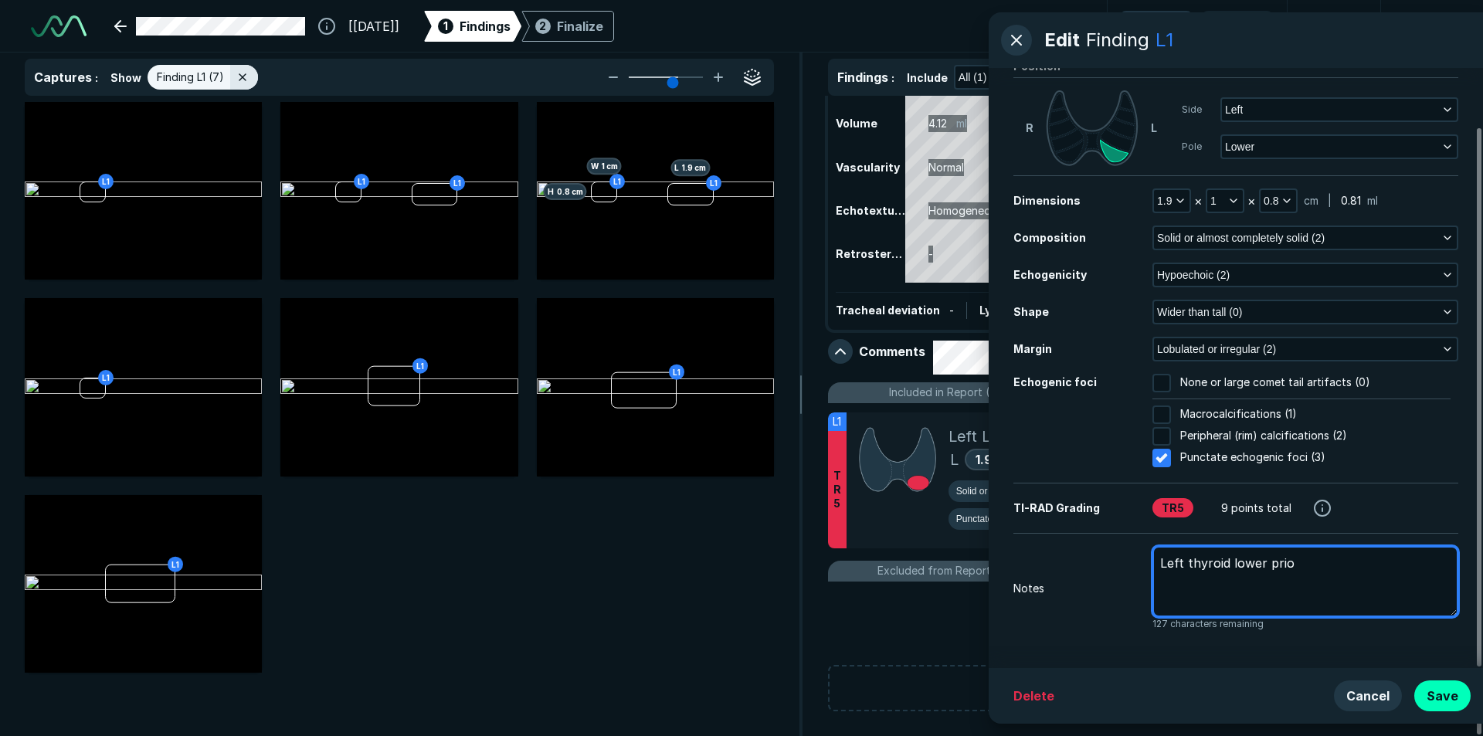
type textarea "x"
type textarea "Left thyroid lower prior"
type textarea "x"
type textarea "Left thyroid lower prior"
type textarea "x"
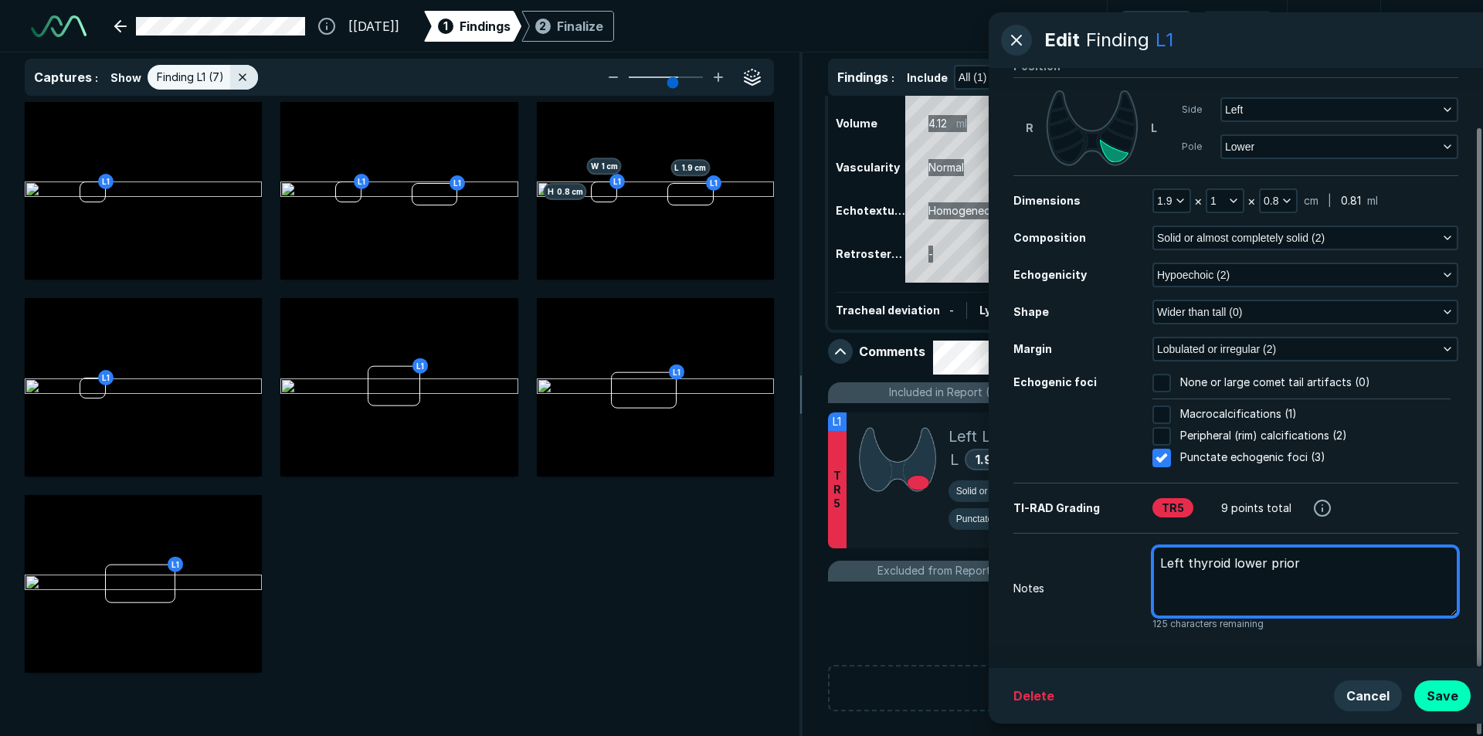
type textarea "Left thyroid lower prior m"
type textarea "x"
type textarea "Left thyroid lower prior me"
type textarea "x"
type textarea "Left thyroid lower prior mea"
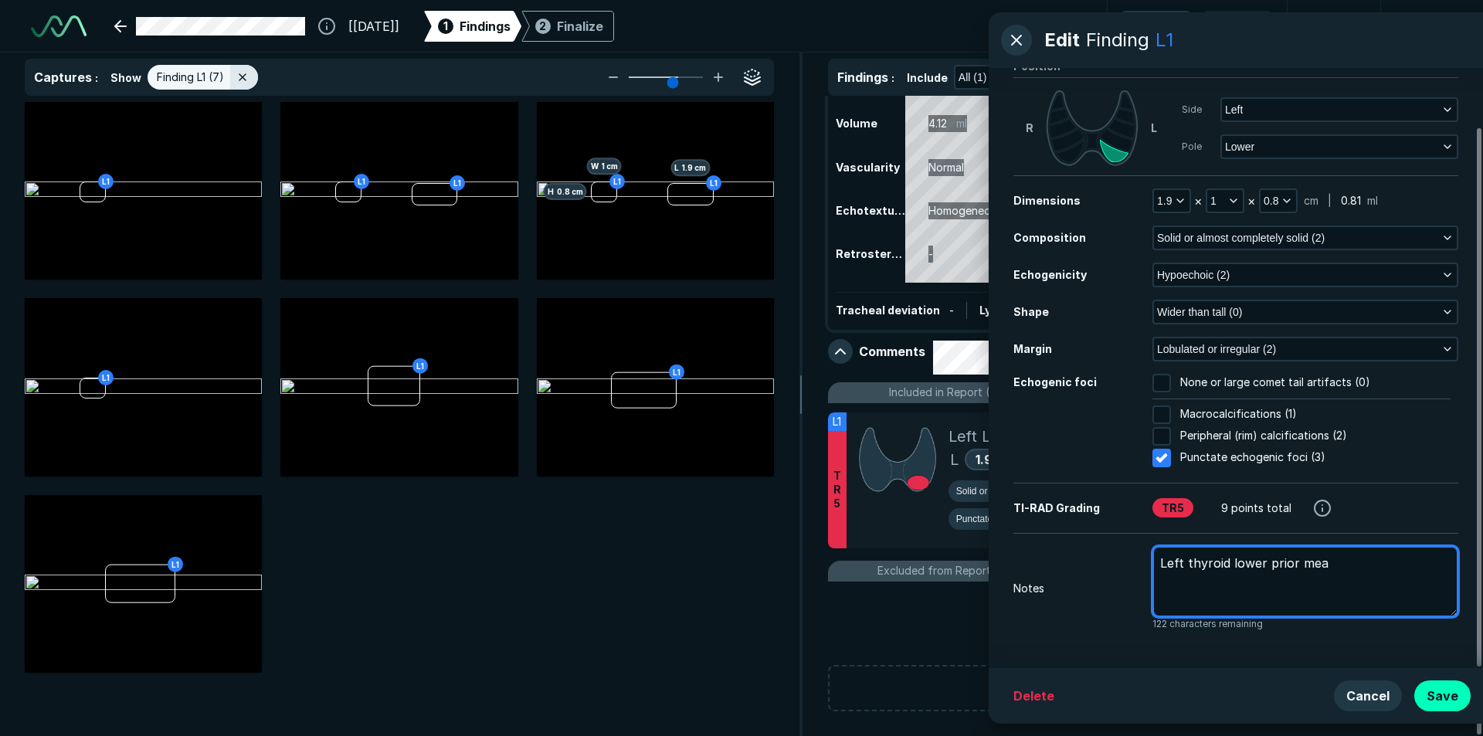
type textarea "x"
type textarea "Left thyroid lower prior meas"
type textarea "x"
type textarea "Left thyroid lower prior measu"
type textarea "x"
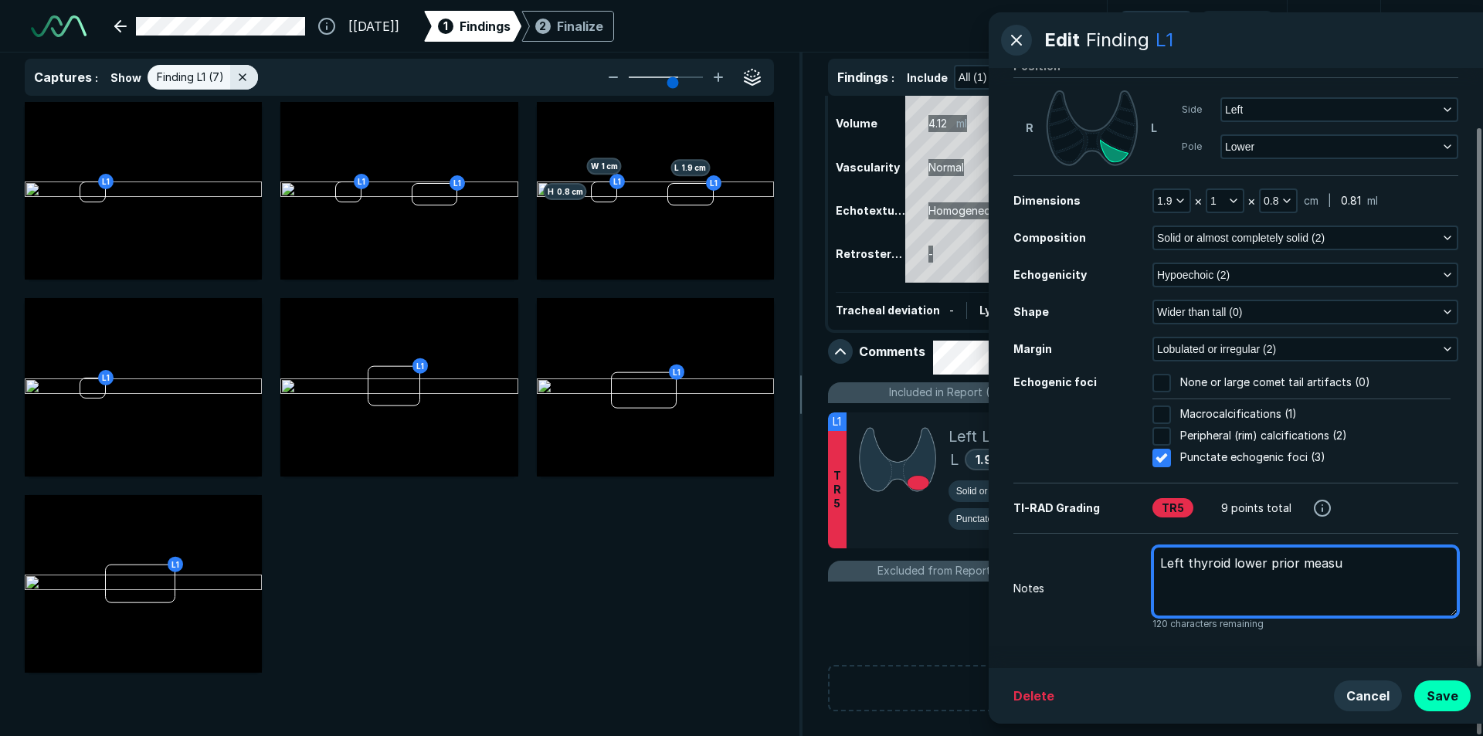
type textarea "Left thyroid lower prior measue"
type textarea "x"
type textarea "Left thyroid lower prior measue"
type textarea "x"
type textarea "Left thyroid lower prior measue a"
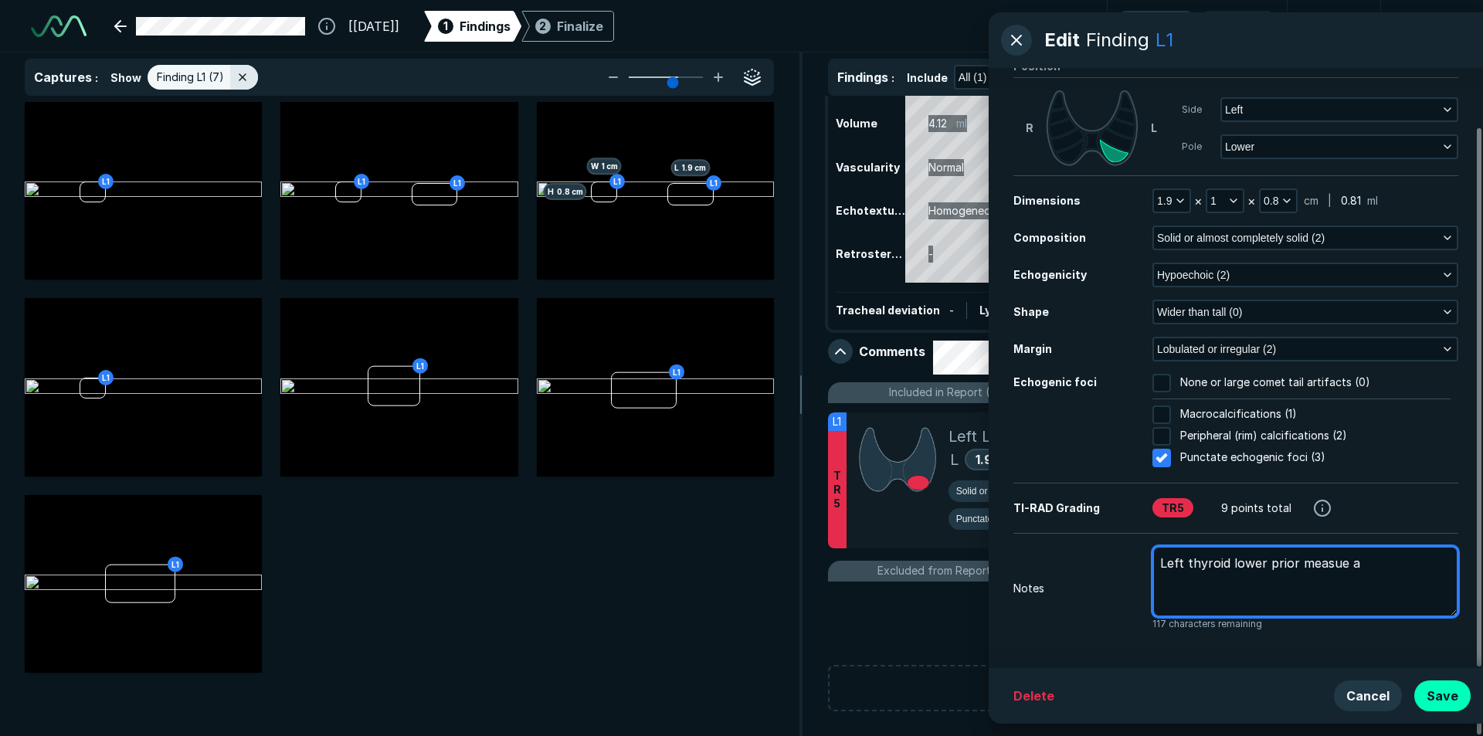
type textarea "x"
type textarea "Left thyroid lower prior measue"
type textarea "x"
type textarea "Left thyroid lower prior measue"
type textarea "x"
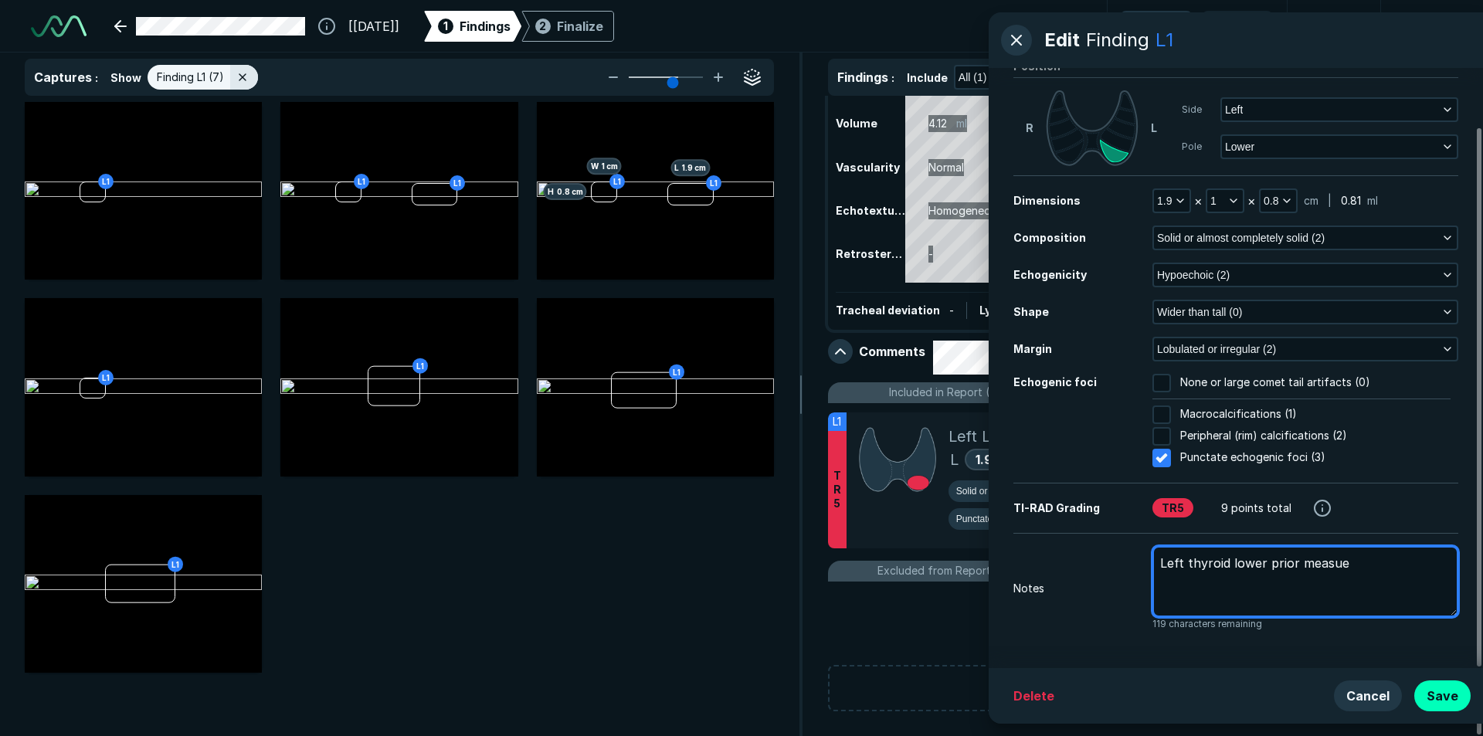
type textarea "Left thyroid lower prior measu"
type textarea "x"
type textarea "Left thyroid lower prior meas"
type textarea "x"
type textarea "Left thyroid lower prior mea"
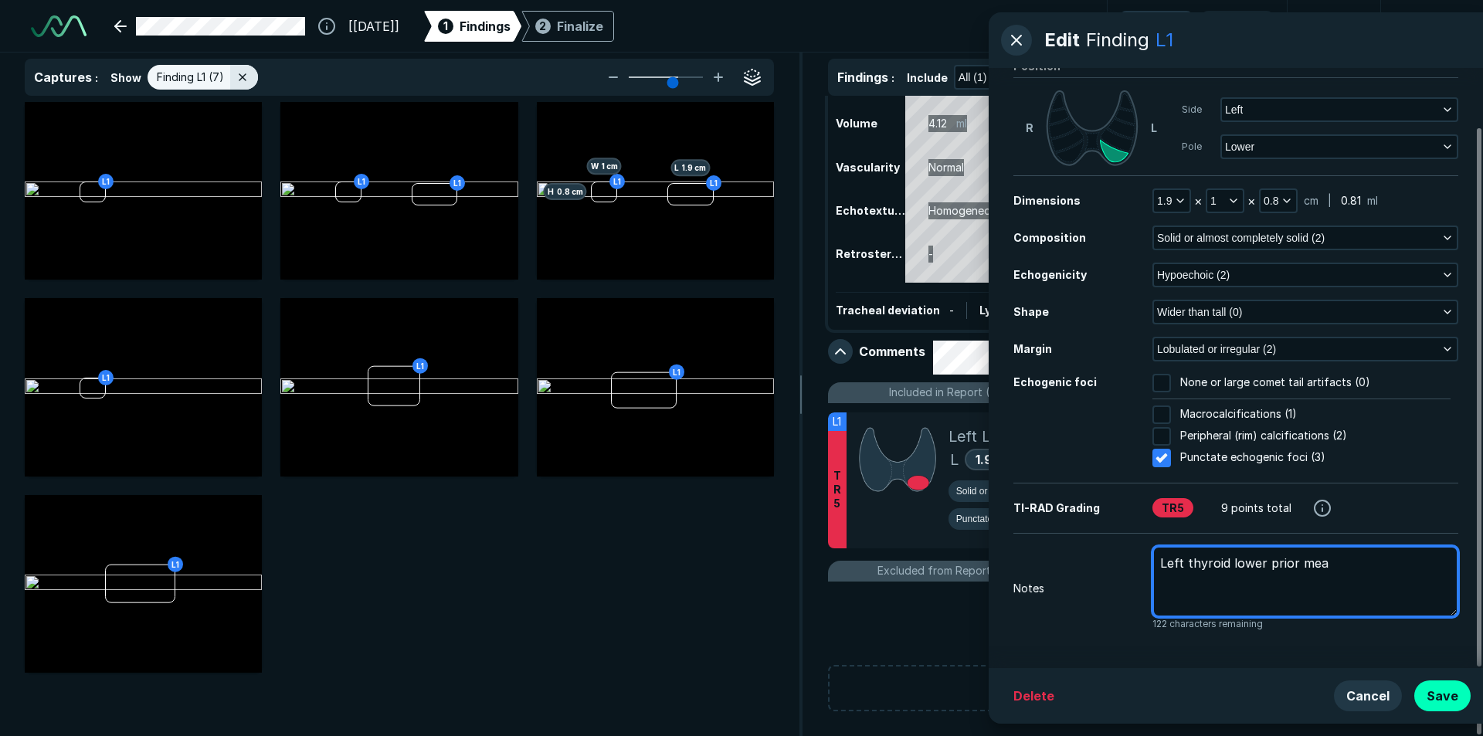
type textarea "x"
type textarea "Left thyroid lower prior me"
type textarea "x"
type textarea "Left thyroid lower prior m"
type textarea "x"
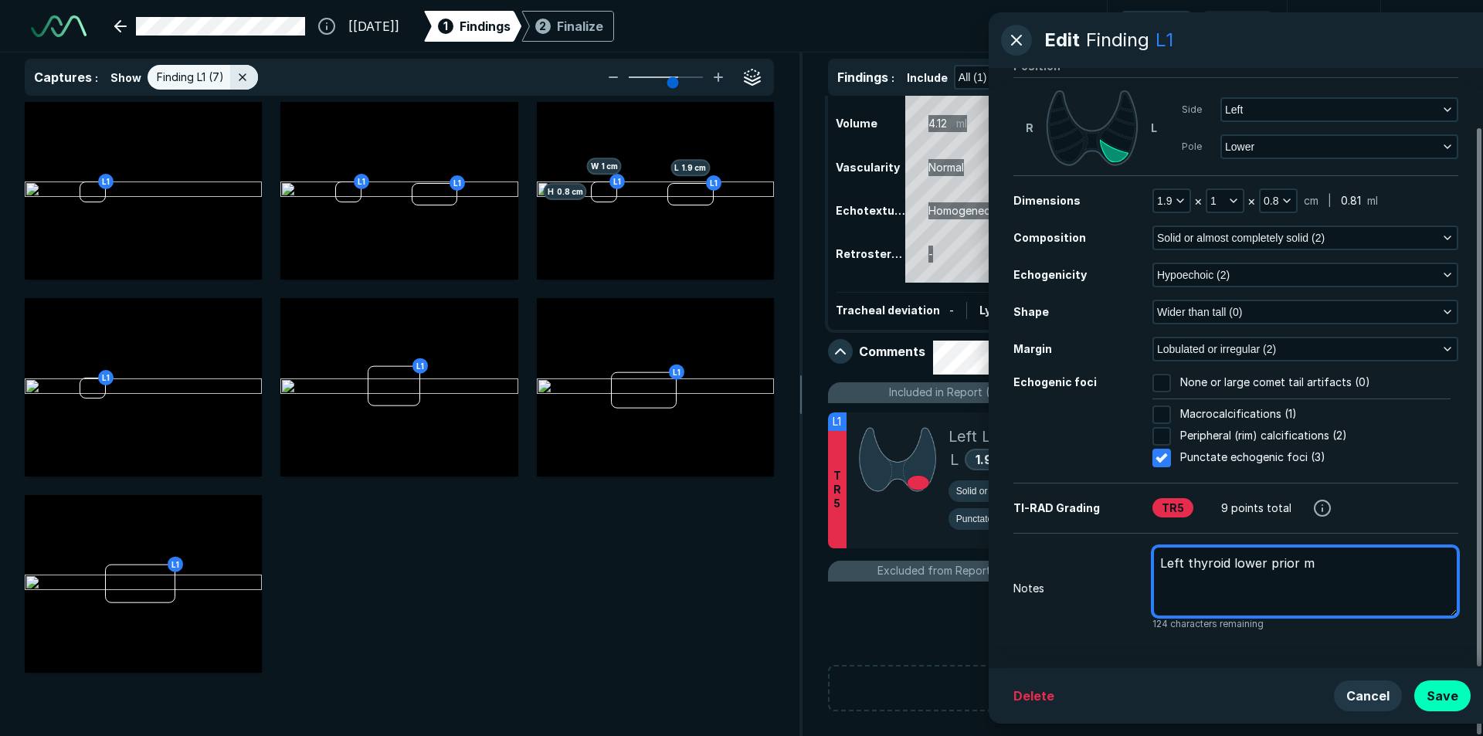
type textarea "Left thyroid lower prior"
type textarea "x"
type textarea "Left thyroid lower prior"
type textarea "x"
type textarea "Left thyroid lower prior"
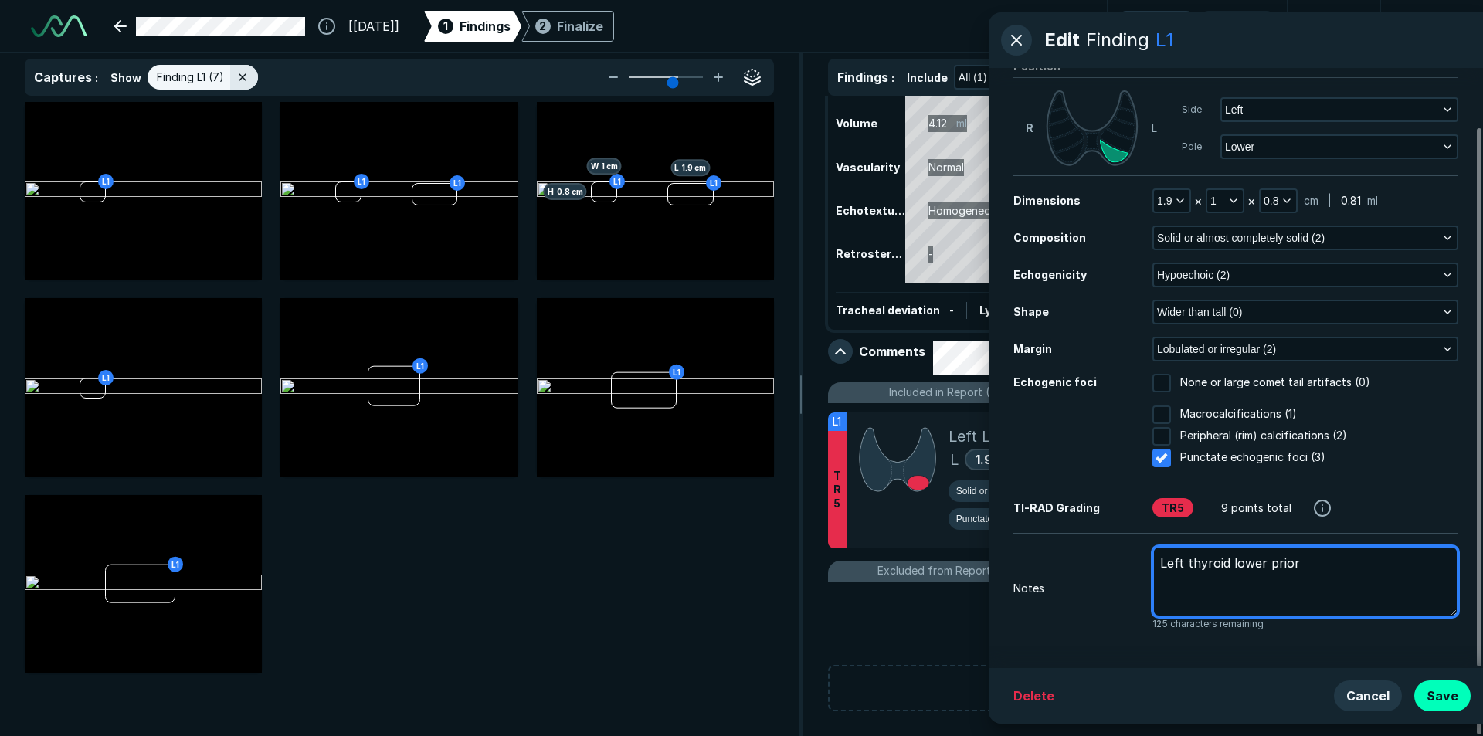
type textarea "x"
type textarea "Left thyroid lower prior u"
type textarea "x"
type textarea "Left thyroid lower prior ul"
type textarea "x"
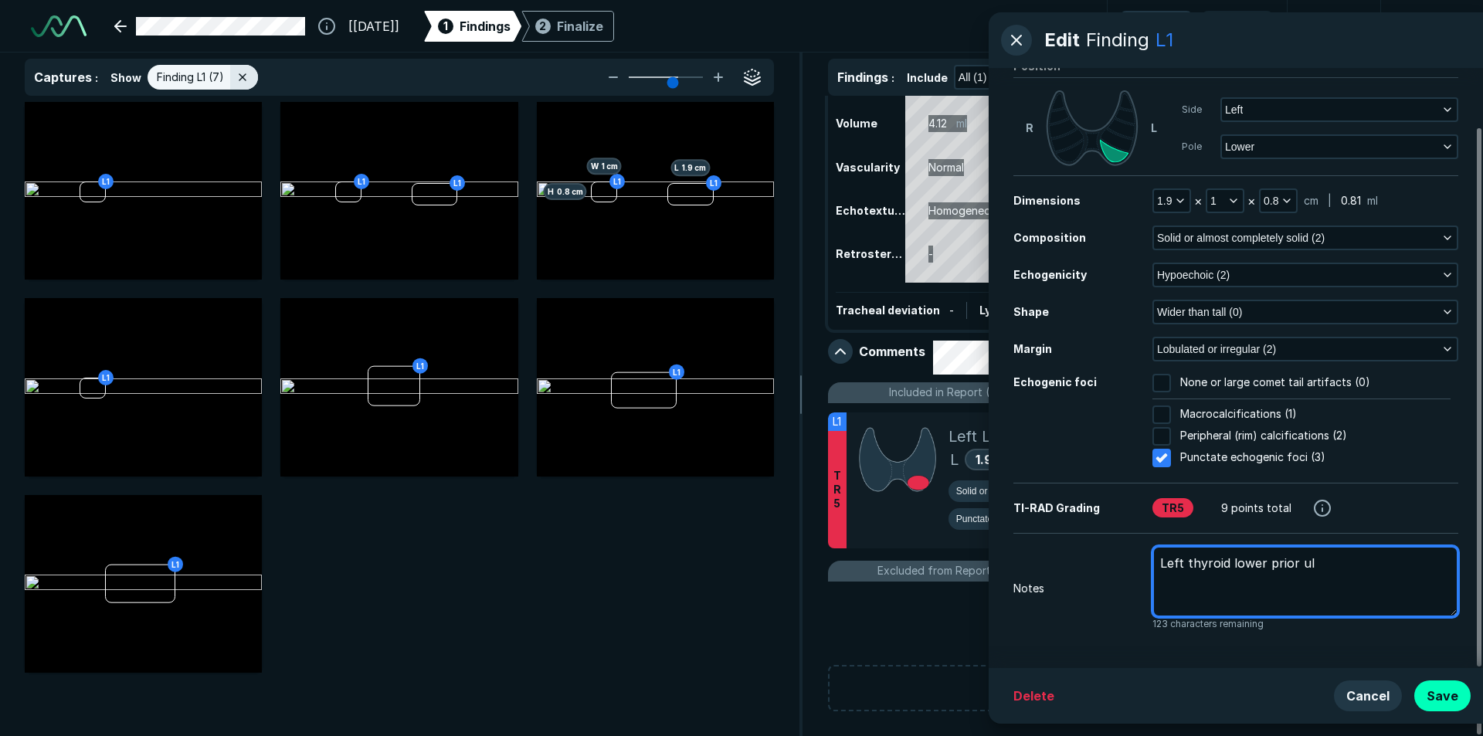
type textarea "Left thyroid lower prior ult"
type textarea "x"
type textarea "Left thyroid lower prior ultr"
type textarea "x"
type textarea "Left thyroid lower prior ultra"
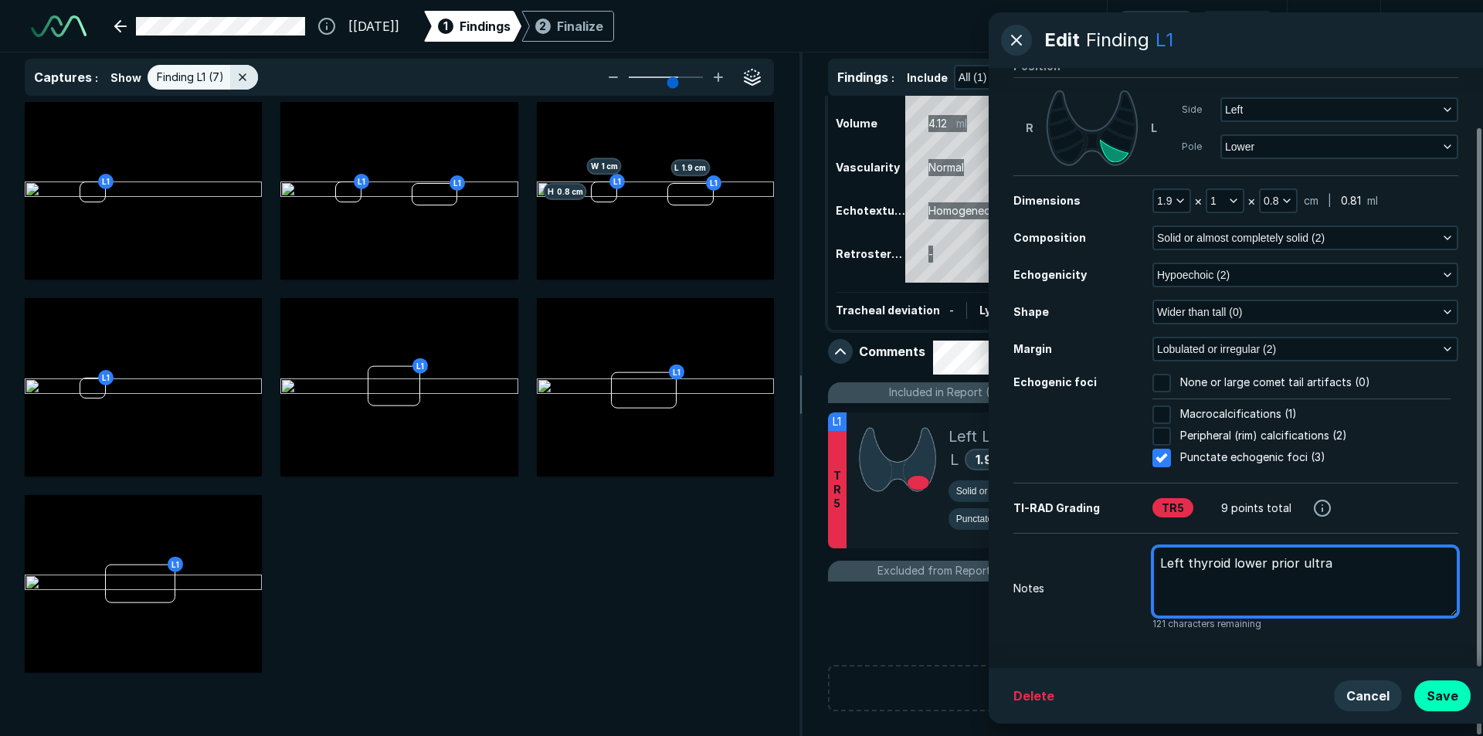
type textarea "x"
type textarea "Left thyroid lower prior ultras"
type textarea "x"
type textarea "Left thyroid lower prior ultraso"
type textarea "x"
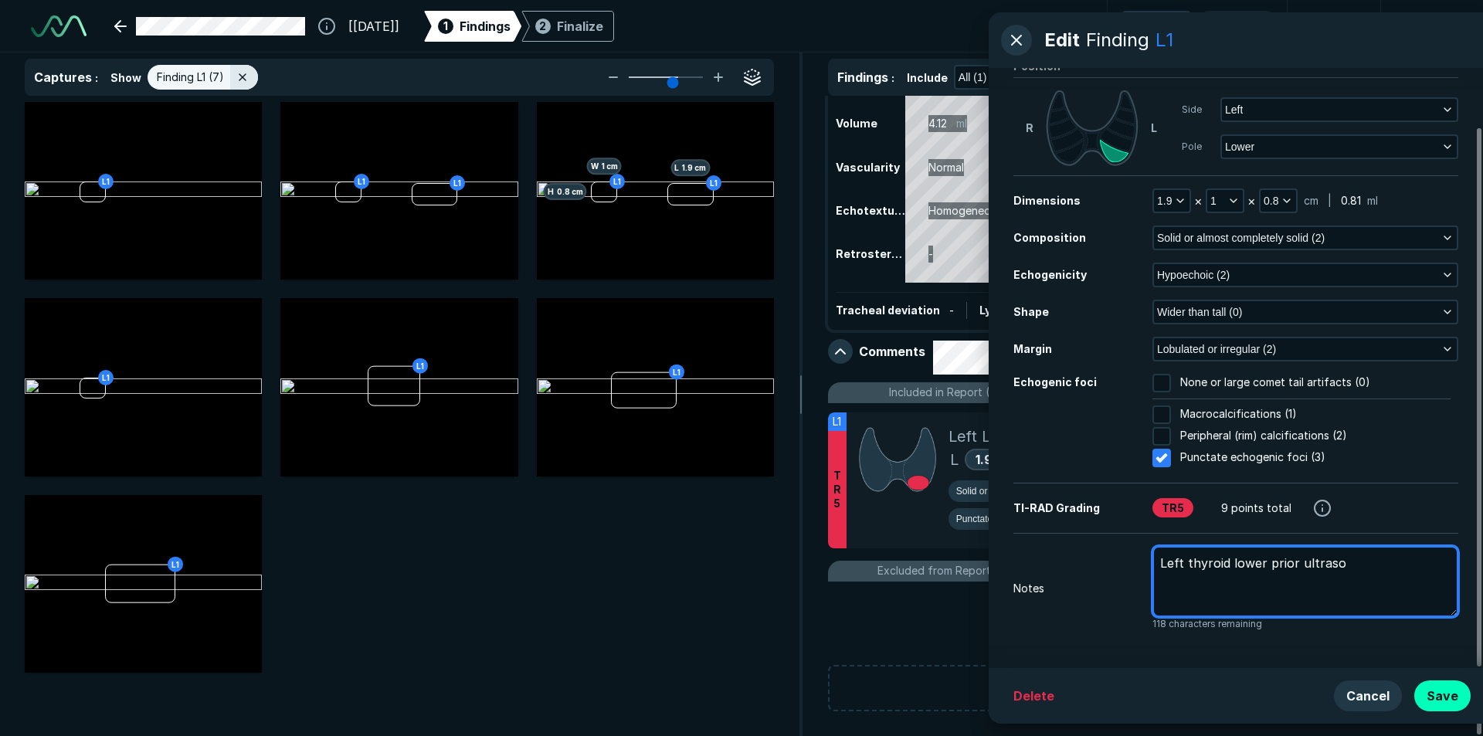
type textarea "Left thyroid lower prior ultrason"
type textarea "x"
type textarea "Left thyroid lower prior ultraso"
type textarea "x"
type textarea "Left thyroid lower prior ultras"
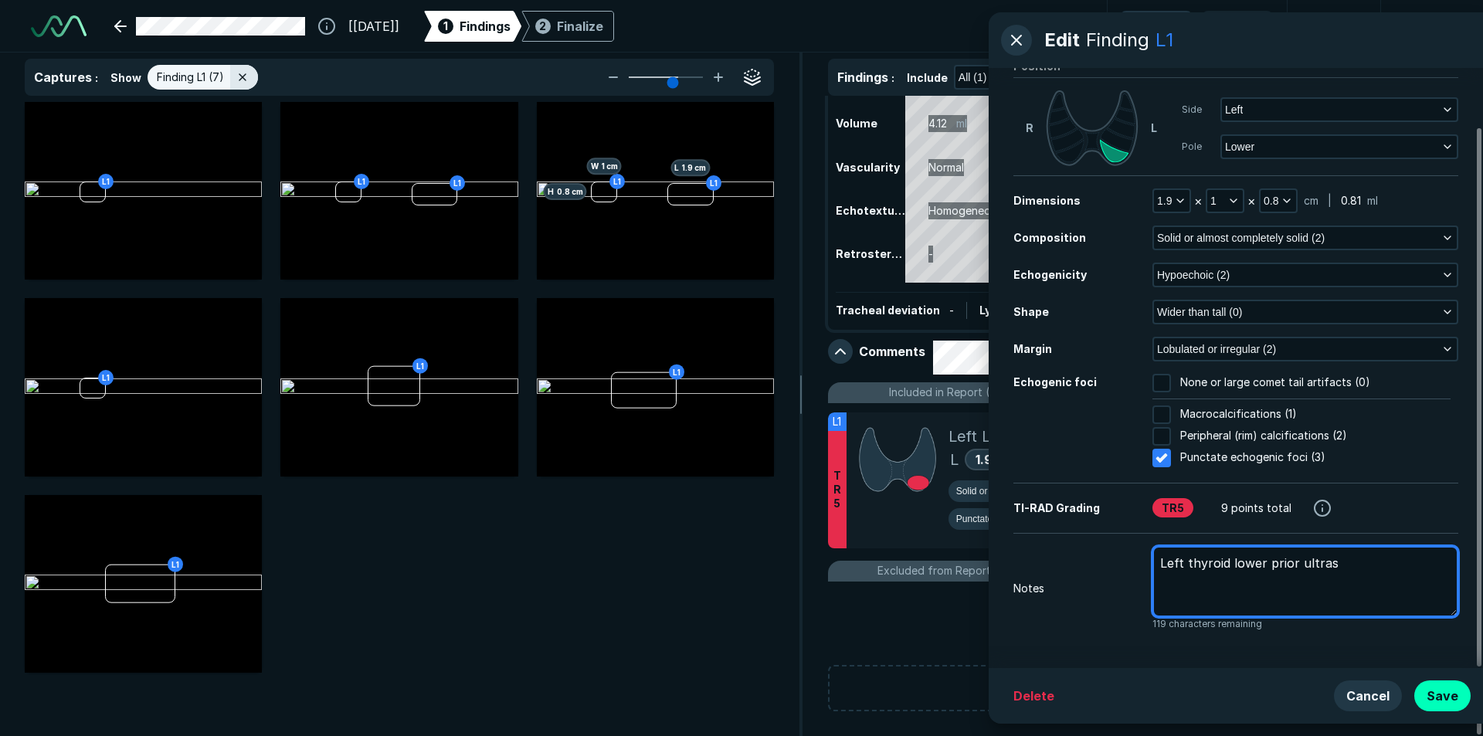
type textarea "x"
type textarea "Left thyroid lower prior ultraso"
type textarea "x"
type textarea "Left thyroid lower prior ultrasou"
type textarea "x"
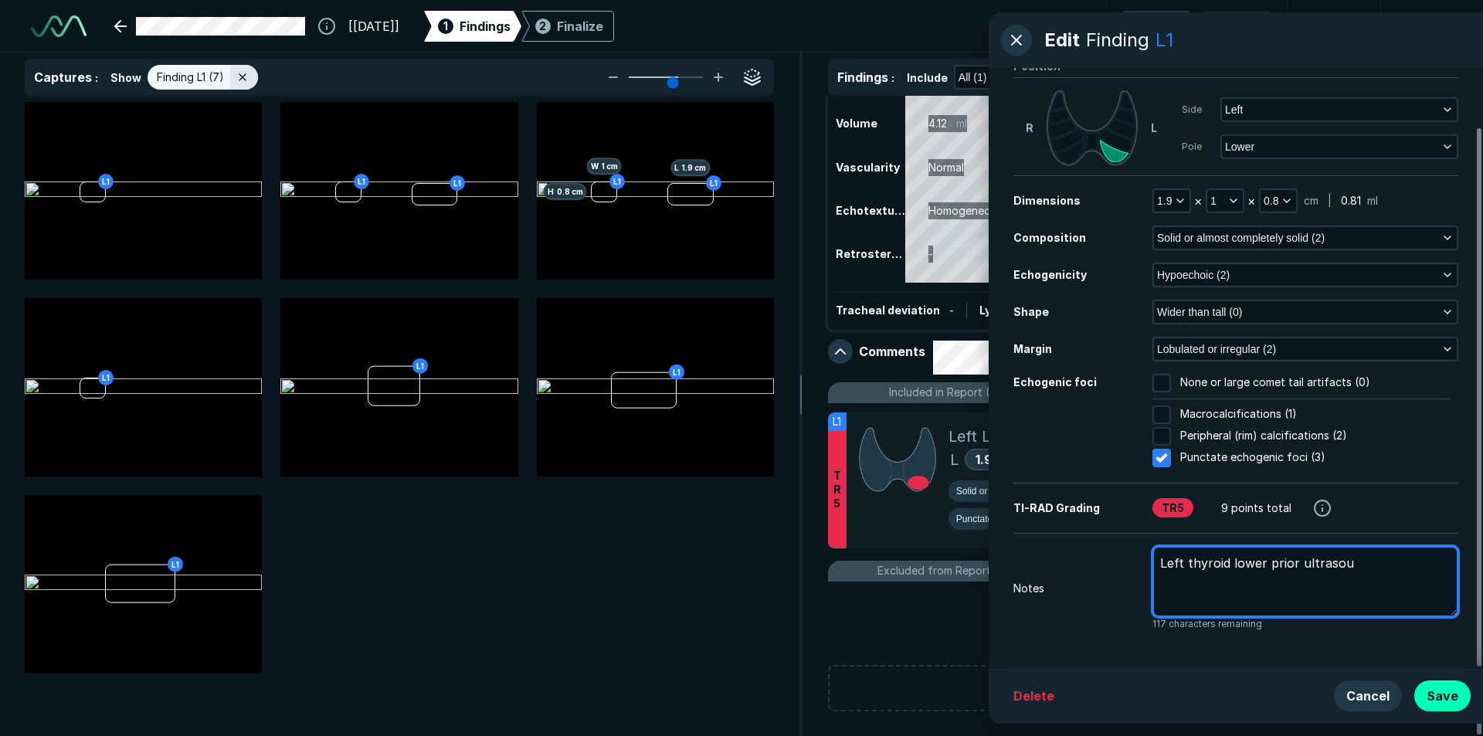
type textarea "Left thyroid lower prior ultrasoun"
type textarea "x"
type textarea "Left thyroid lower prior ultrasound"
type textarea "x"
type textarea "Left thyroid lower prior ultrasound"
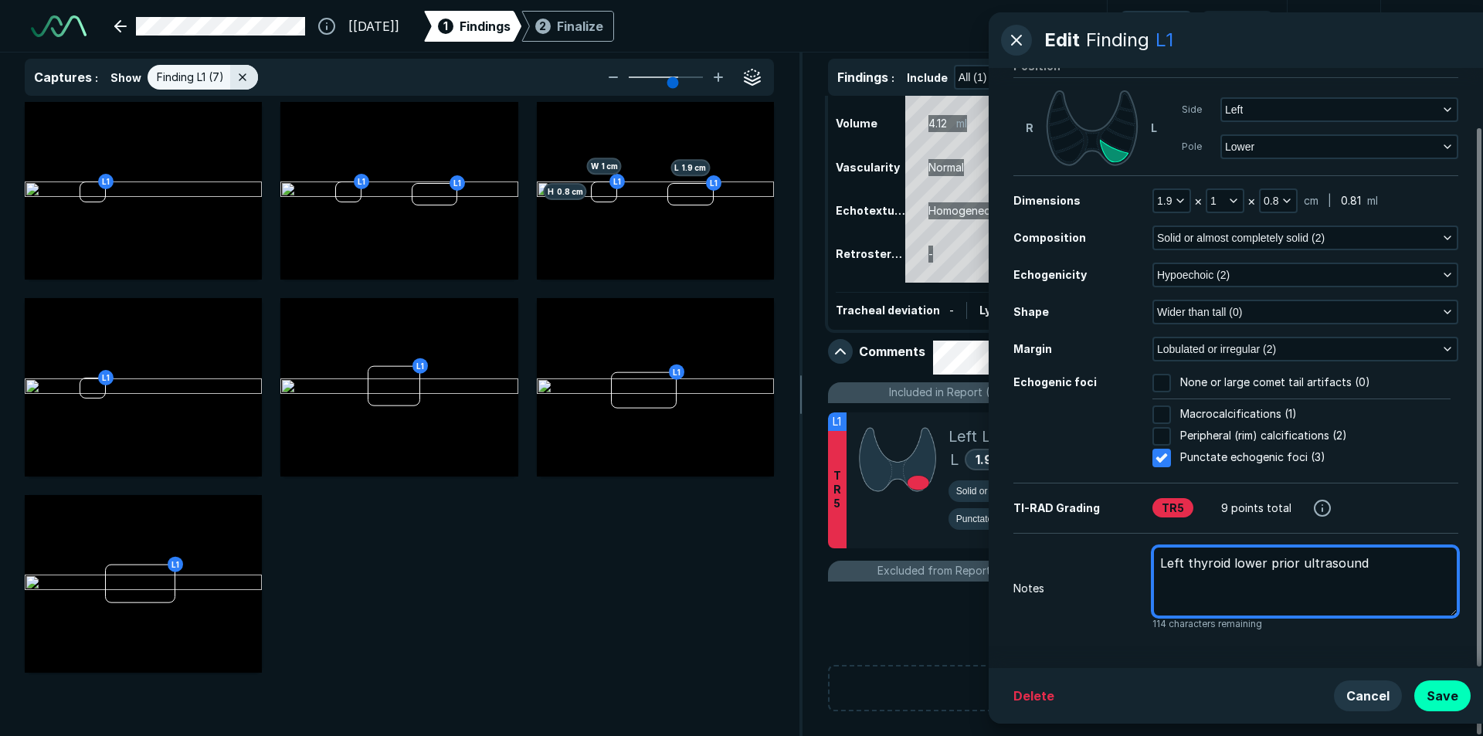
type textarea "x"
type textarea "Left thyroid lower prior ultrasound o"
type textarea "x"
type textarea "Left thyroid lower prior ultrasound on"
type textarea "x"
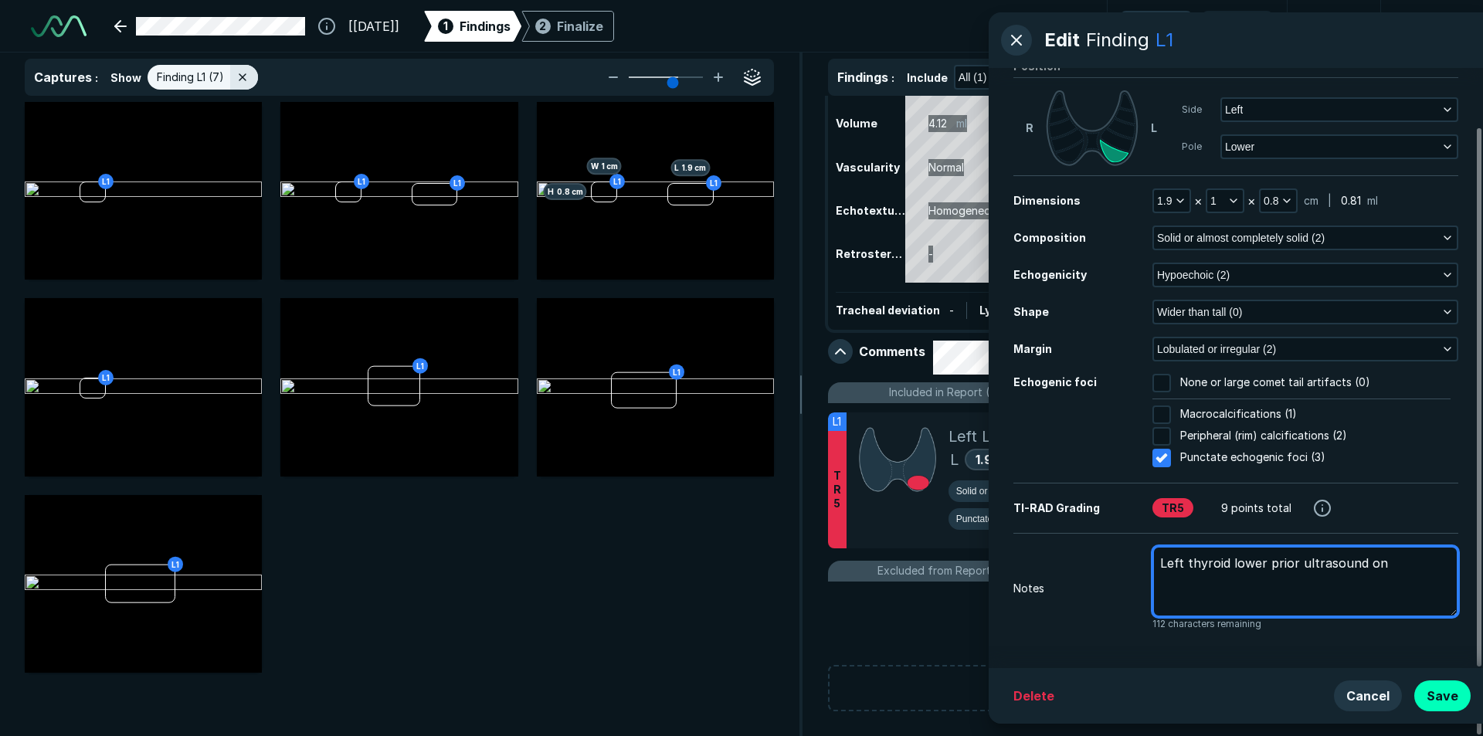
type textarea "Left thyroid lower prior ultrasound on1"
type textarea "x"
type textarea "Left thyroid lower prior ultrasound on11"
type textarea "x"
type textarea "Left thyroid lower prior ultrasound on11/"
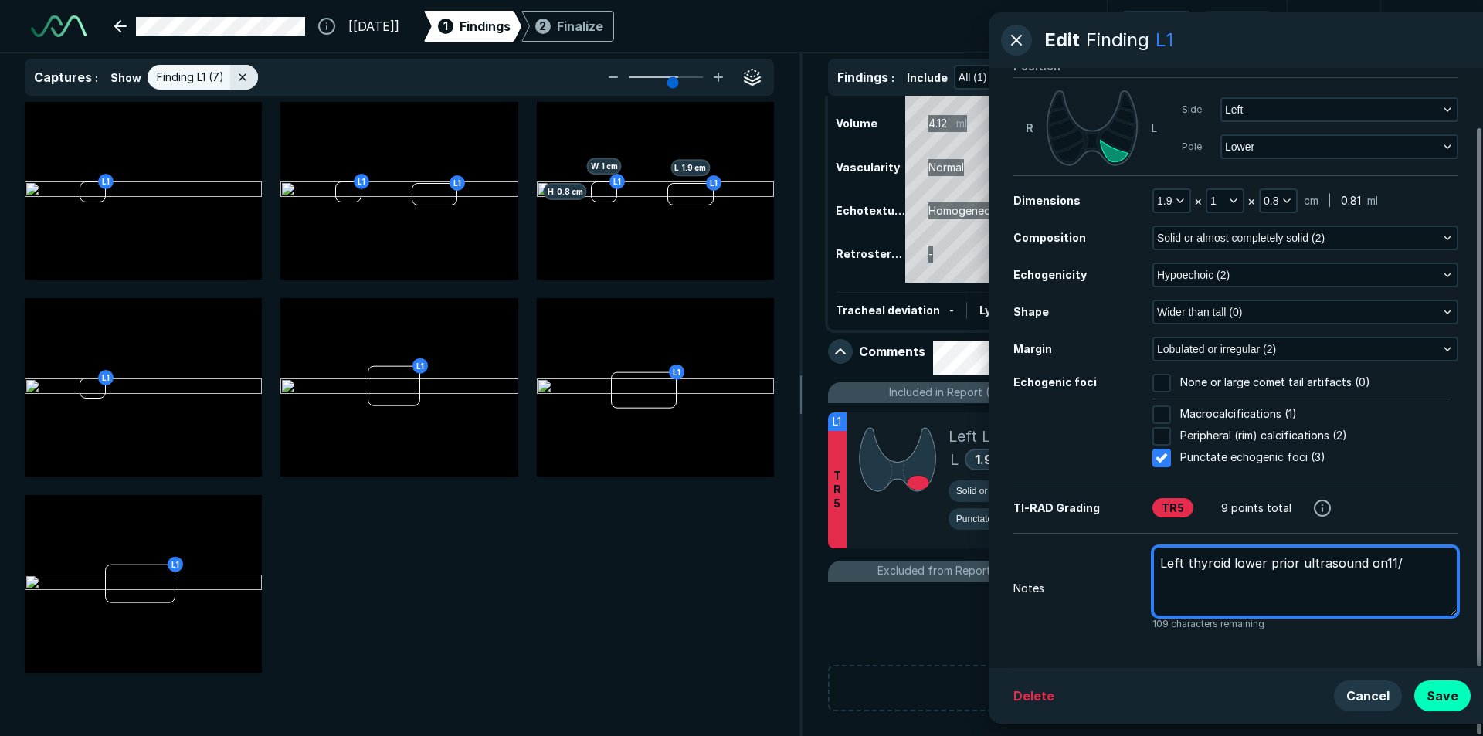
type textarea "x"
type textarea "Left thyroid lower prior ultrasound on11/2"
type textarea "x"
type textarea "Left thyroid lower prior ultrasound on11/24"
type textarea "x"
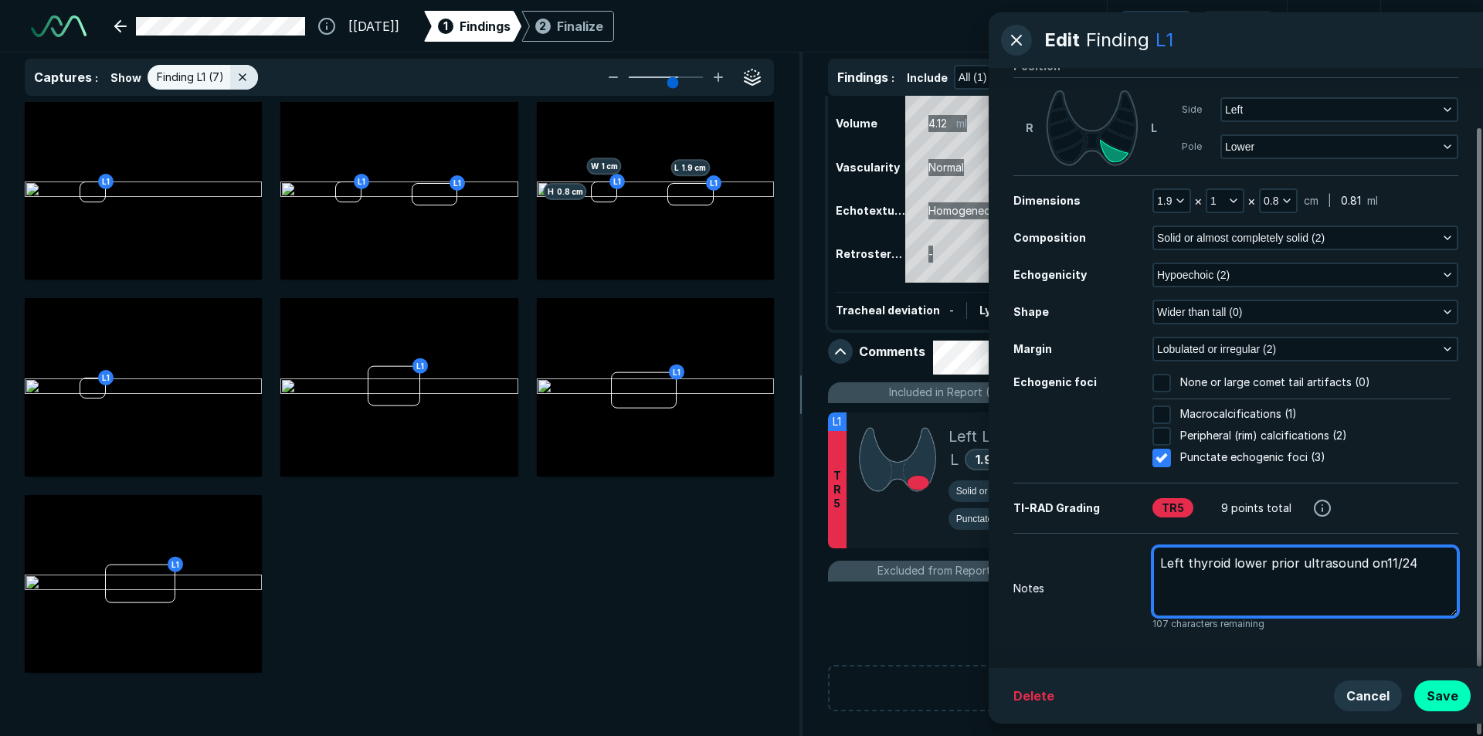
type textarea "Left thyroid lower prior ultrasound on11/24/"
type textarea "x"
type textarea "Left thyroid lower prior ultrasound on11/24/2"
type textarea "x"
type textarea "Left thyroid lower prior ultrasound on11/24/20"
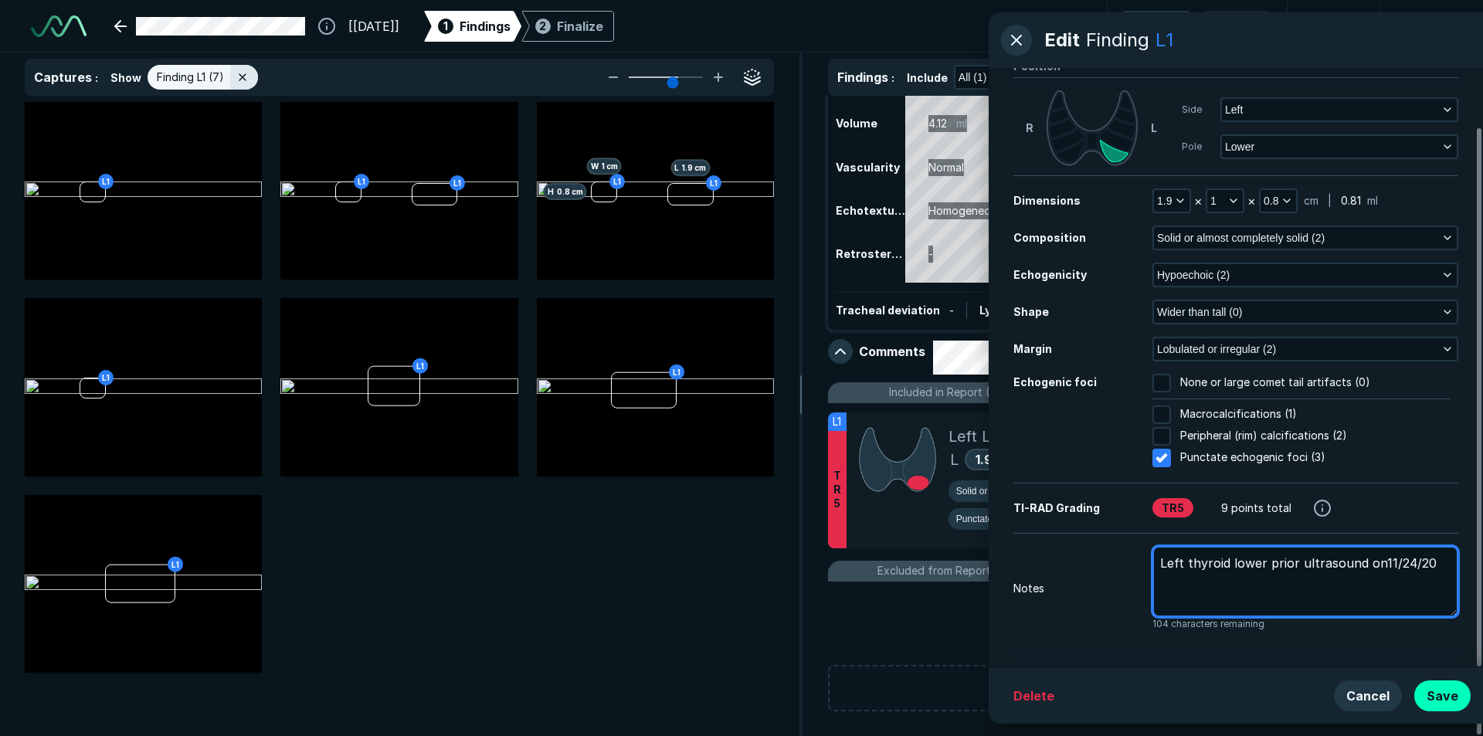
type textarea "x"
type textarea "Left thyroid lower prior ultrasound on11/24/202"
type textarea "x"
type textarea "Left thyroid lower prior ultrasound on11/24/2023"
type textarea "x"
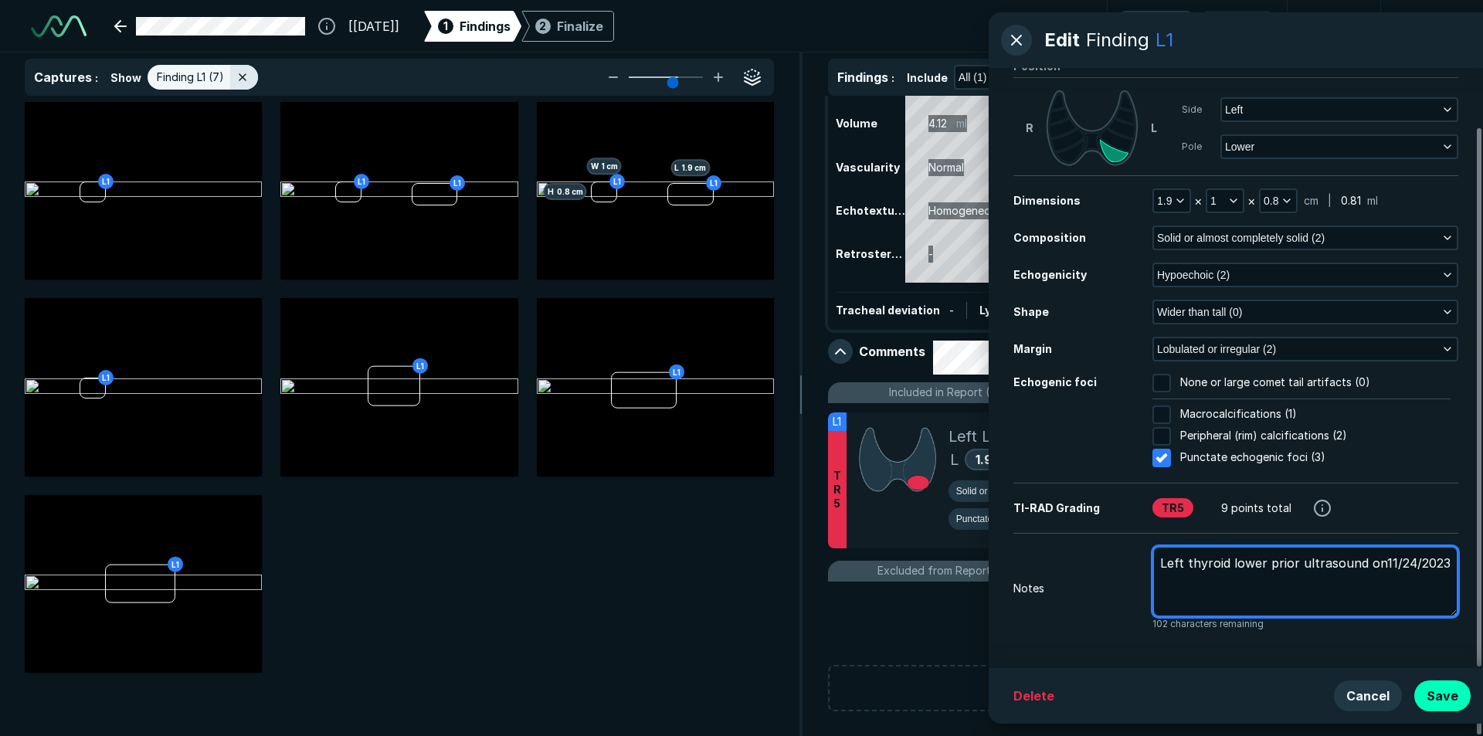
type textarea "Left thyroid lower prior ultrasound on11/24/2023"
type textarea "x"
type textarea "Left thyroid lower prior ultrasound on11/24/2023 m"
type textarea "x"
type textarea "Left thyroid lower prior ultrasound on11/24/2023 me"
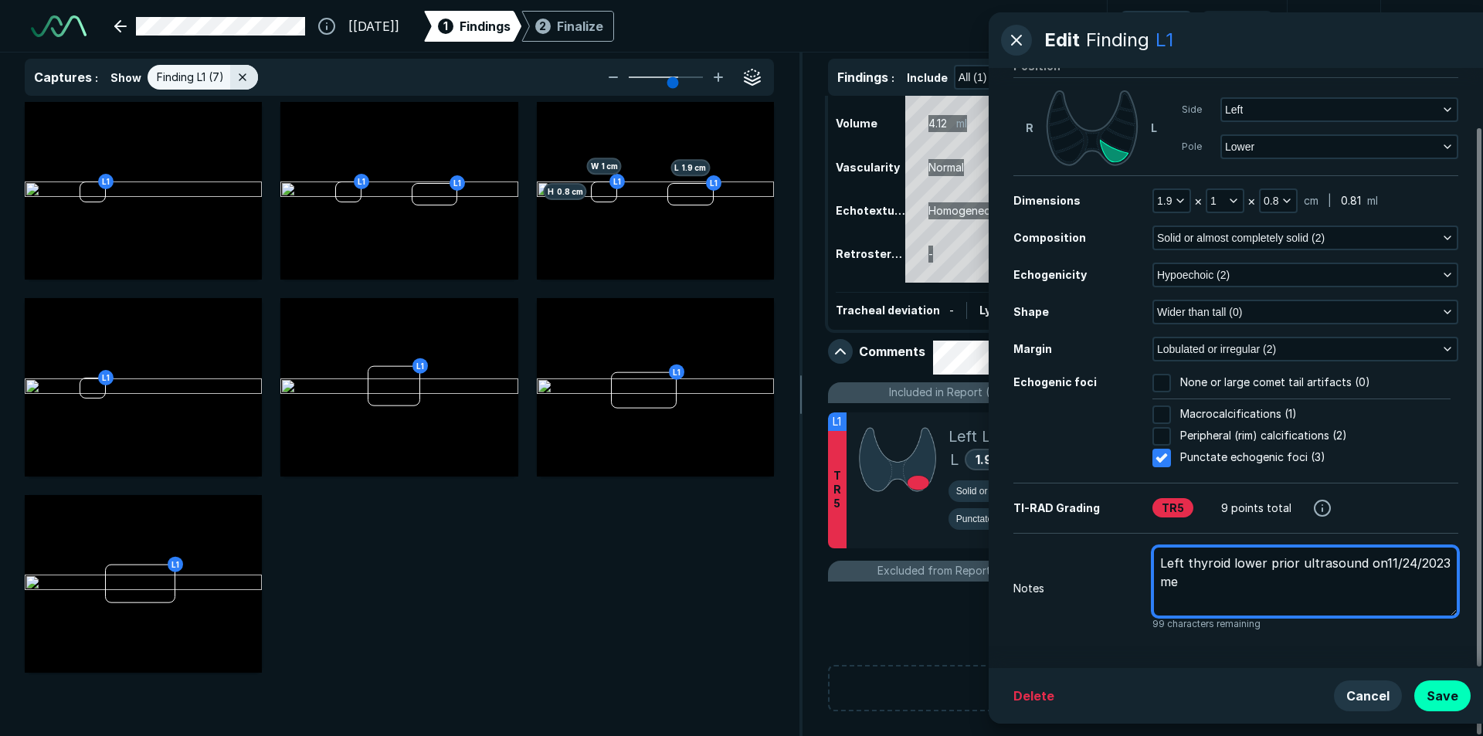
type textarea "x"
type textarea "Left thyroid lower prior ultrasound on11/24/2023 mea"
type textarea "x"
type textarea "Left thyroid lower prior ultrasound on11/24/2023 meas"
type textarea "x"
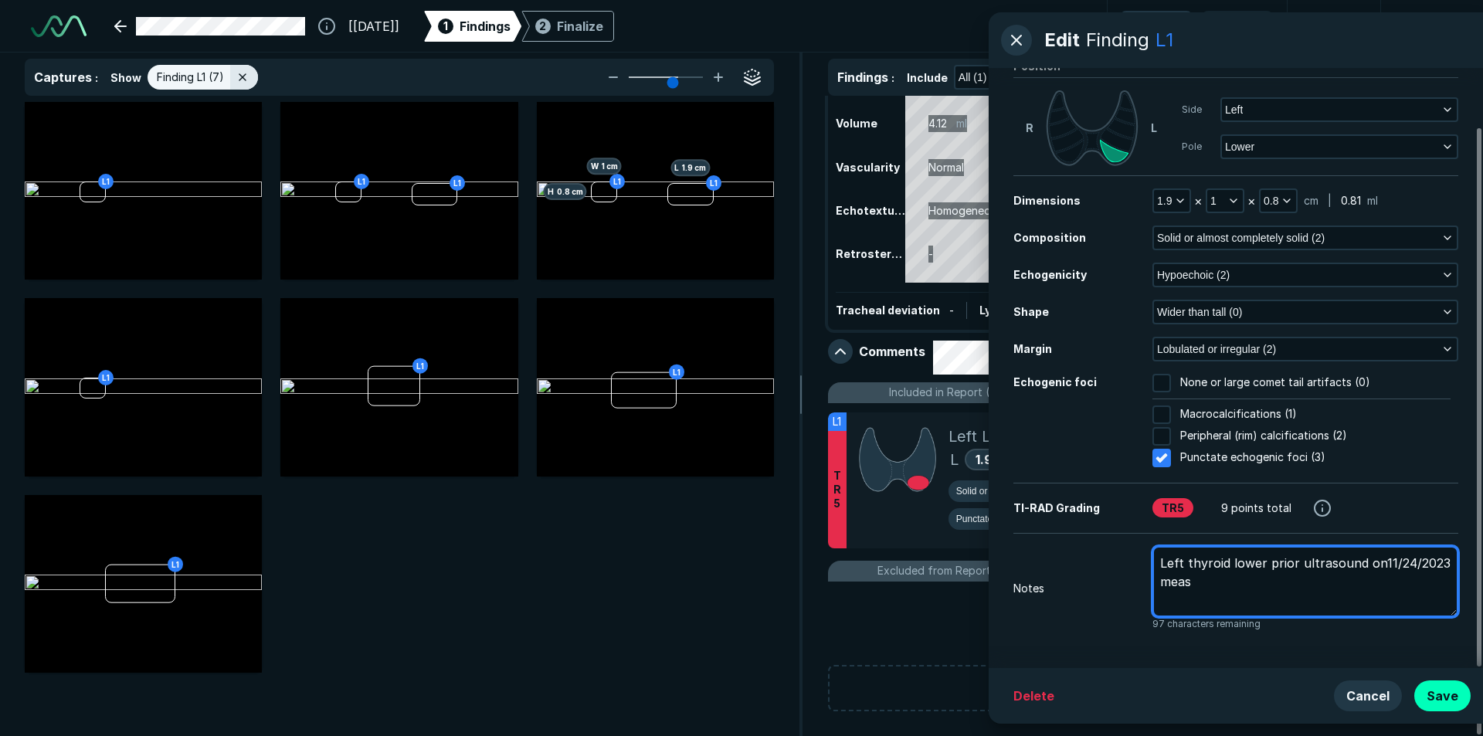
type textarea "Left thyroid lower prior ultrasound on11/24/2023 measu"
type textarea "x"
type textarea "Left thyroid lower prior ultrasound on11/24/2023 measur"
type textarea "x"
type textarea "Left thyroid lower prior ultrasound on11/24/2023 measure"
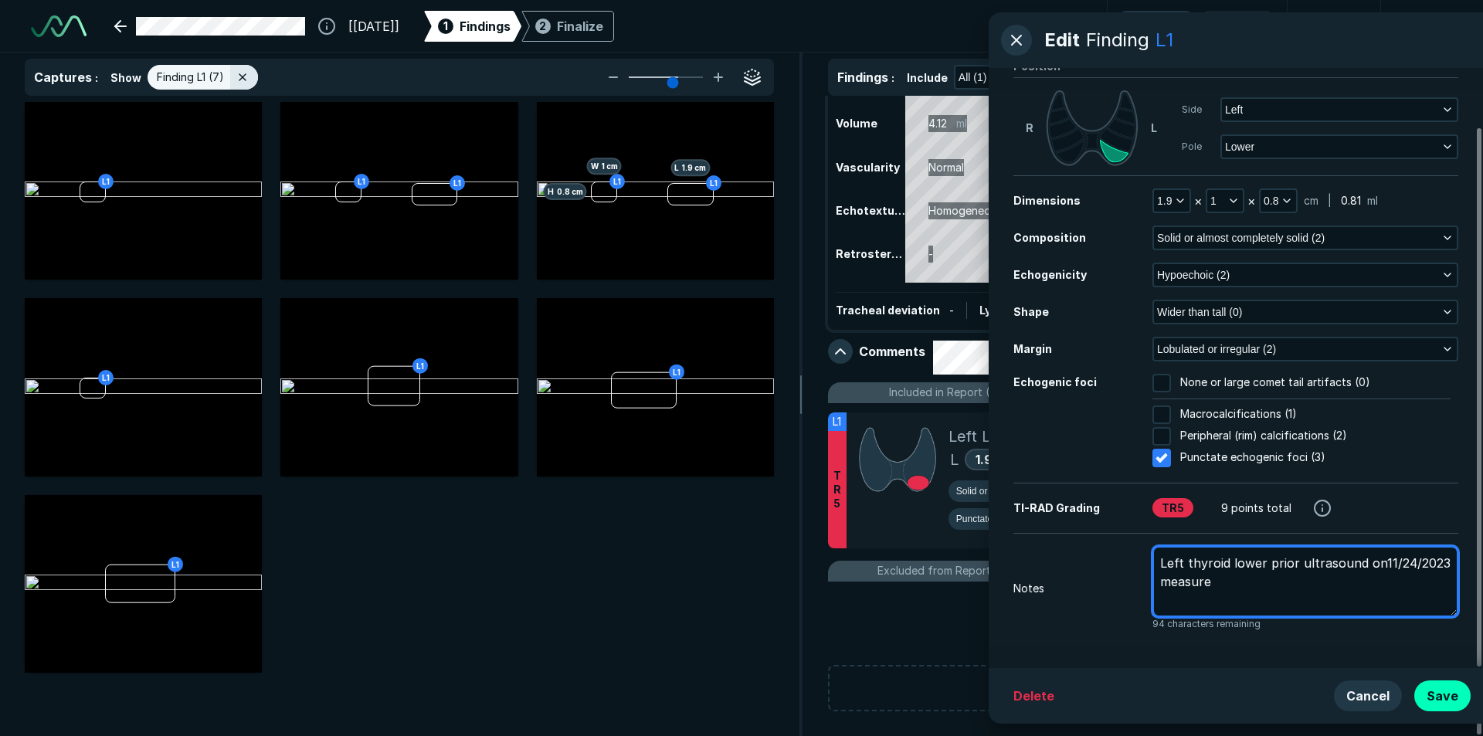
type textarea "x"
type textarea "Left thyroid lower prior ultrasound on11/24/2023 measure"
type textarea "x"
type textarea "Left thyroid lower prior ultrasound on11/24/2023 measure a"
type textarea "x"
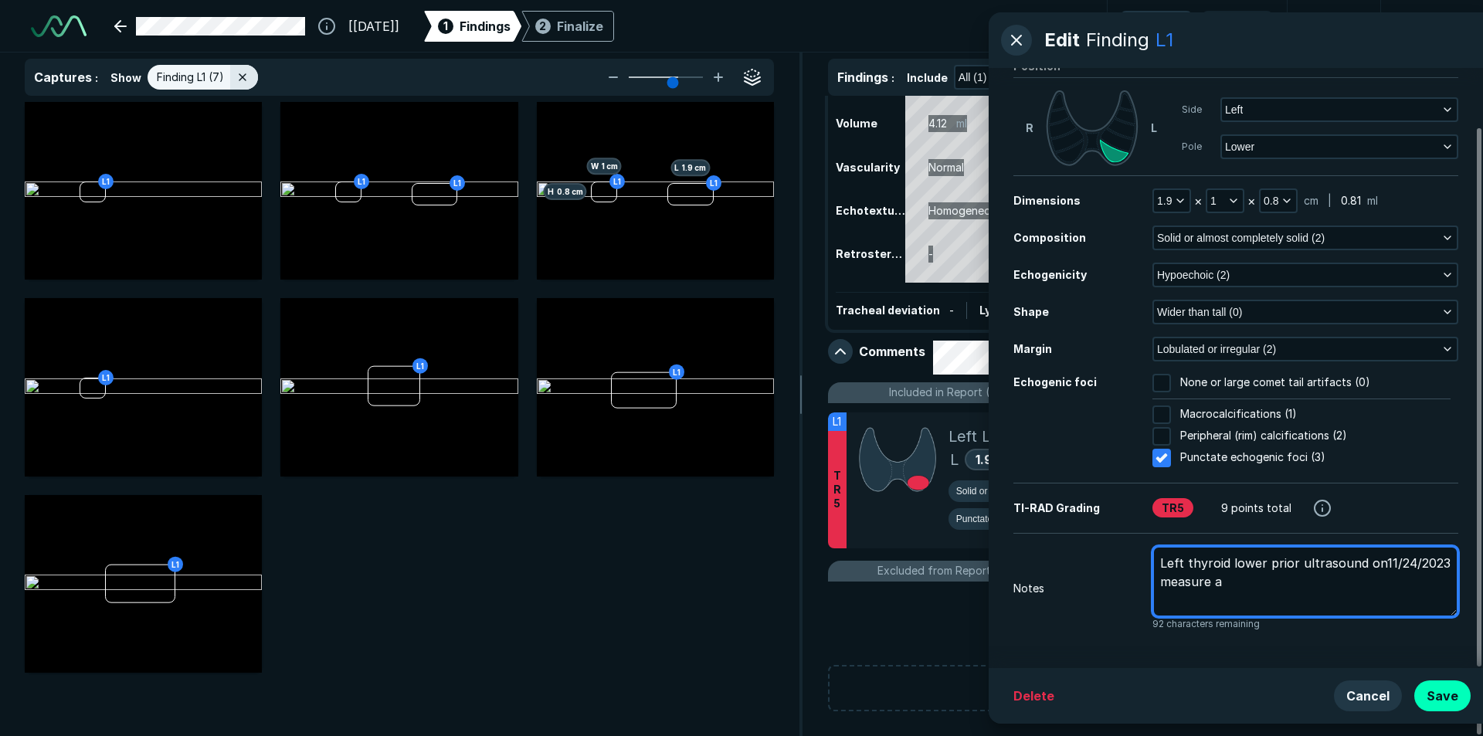
type textarea "Left thyroid lower prior ultrasound on11/24/2023 measure as"
type textarea "x"
type textarea "Left thyroid lower prior ultrasound on11/24/2023 measure as"
type textarea "x"
type textarea "Left thyroid lower prior ultrasound on11/24/2023 measure as 3"
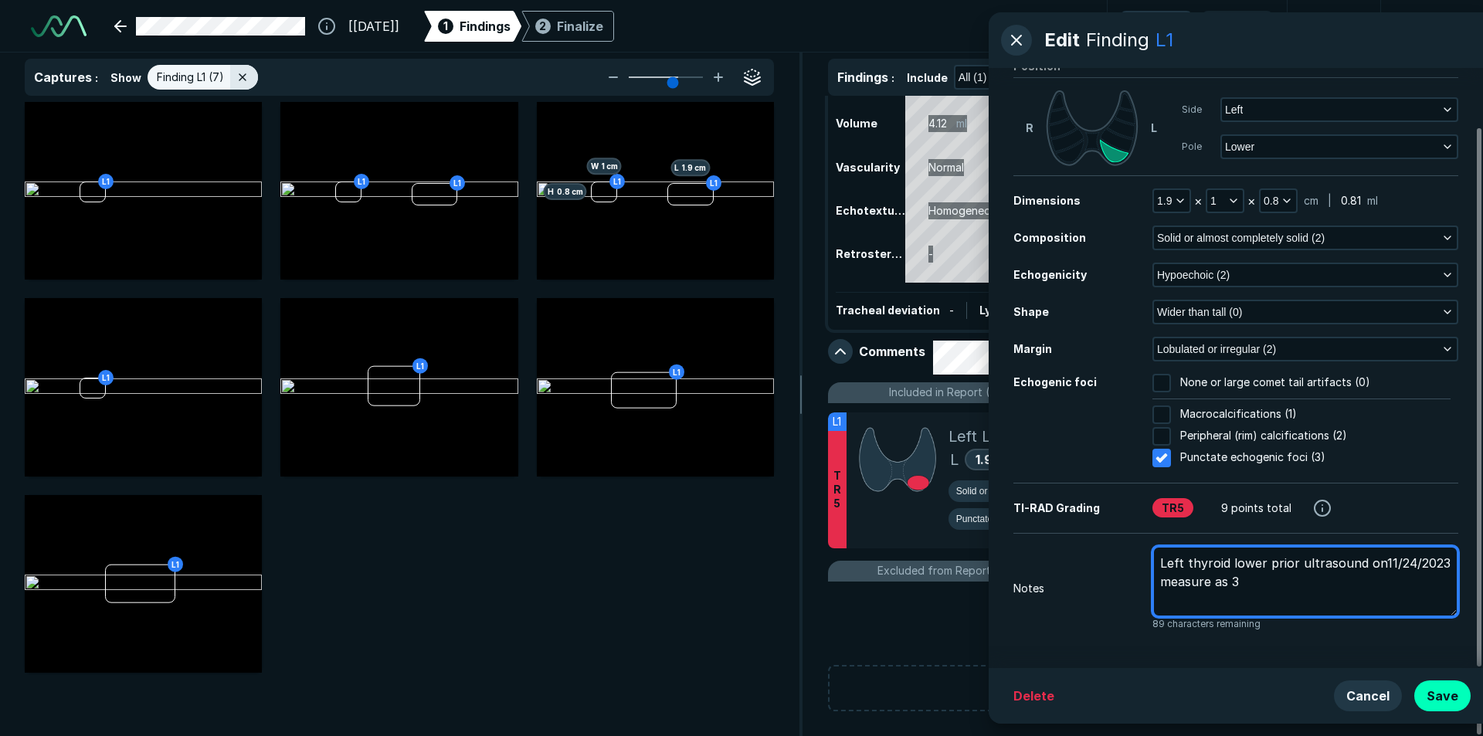
type textarea "x"
type textarea "Left thyroid lower prior ultrasound on11/24/2023 measure as 3"
type textarea "x"
type textarea "Left thyroid lower prior ultrasound on11/24/2023 measure as 3 s"
type textarea "x"
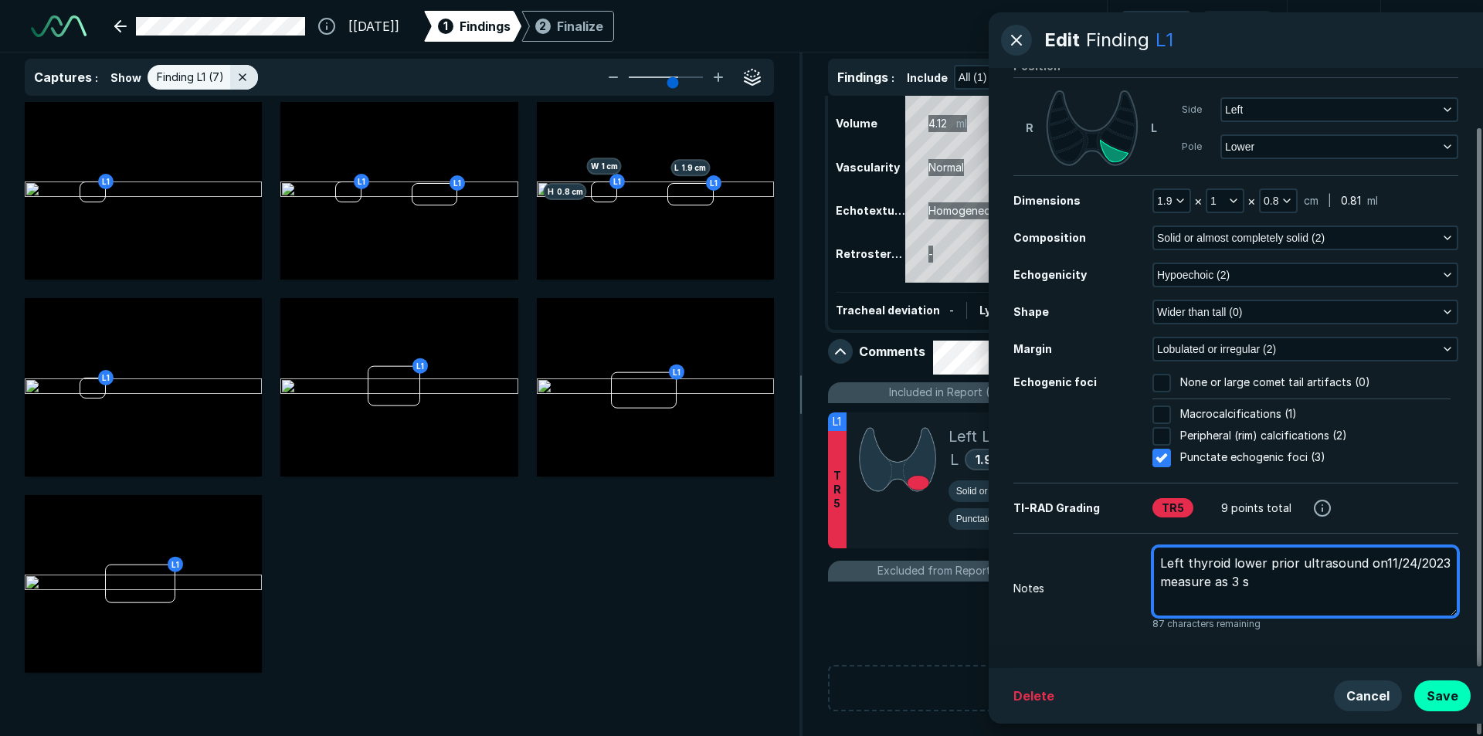
type textarea "Left thyroid lower prior ultrasound on11/24/2023 measure as 3 se"
type textarea "x"
type textarea "Left thyroid lower prior ultrasound on11/24/2023 measure as [DATE]"
type textarea "x"
type textarea "Left thyroid lower prior ultrasound on11/24/2023 measure as 3 sepa"
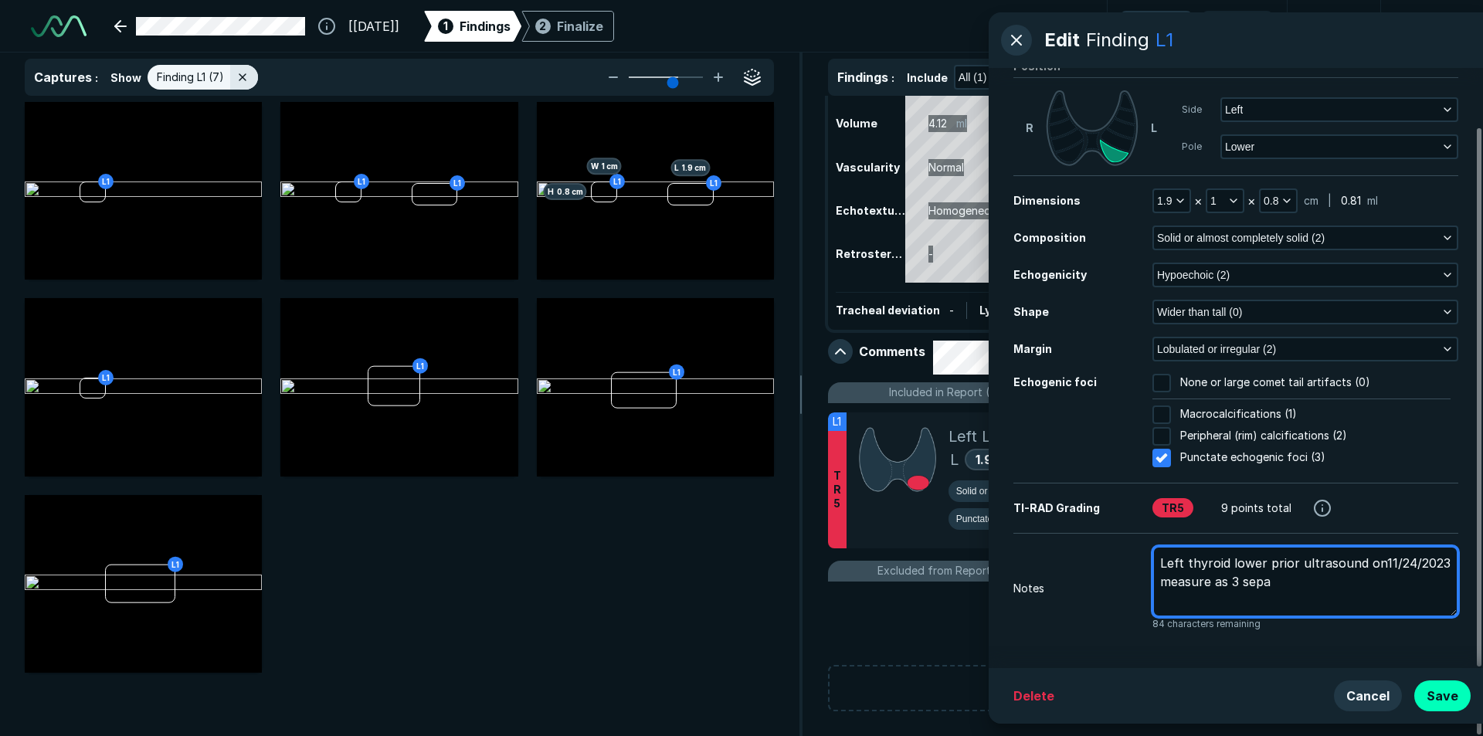
type textarea "x"
type textarea "Left thyroid lower prior ultrasound on11/24/2023 measure as 3 separ"
type textarea "x"
type textarea "Left thyroid lower prior ultrasound on11/24/2023 measure as 3 separa"
type textarea "x"
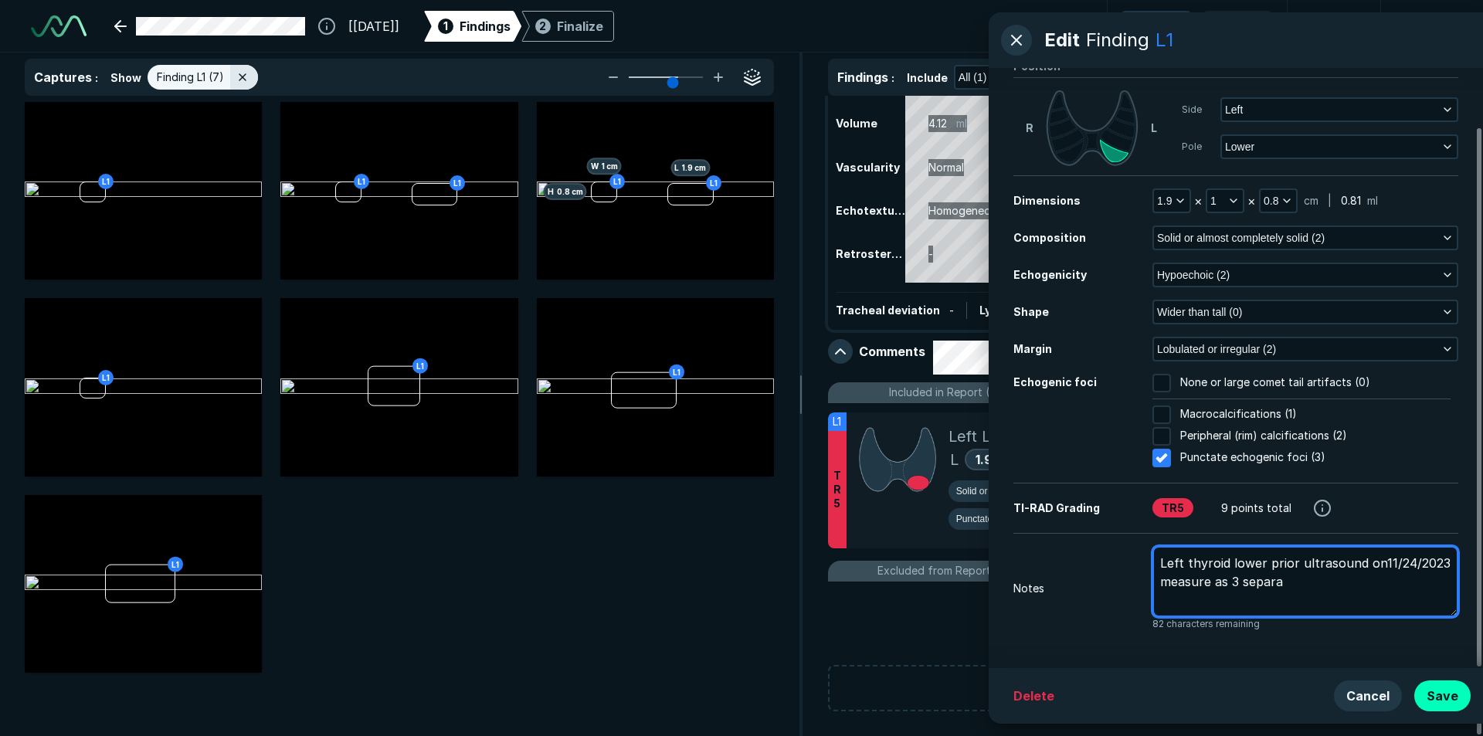
type textarea "Left thyroid lower prior ultrasound on11/24/2023 measure as 3 separat"
type textarea "x"
type textarea "Left thyroid lower prior ultrasound on11/24/2023 measure as 3 separate"
type textarea "x"
type textarea "Left thyroid lower prior ultrasound on11/24/2023 measure as 3 separate"
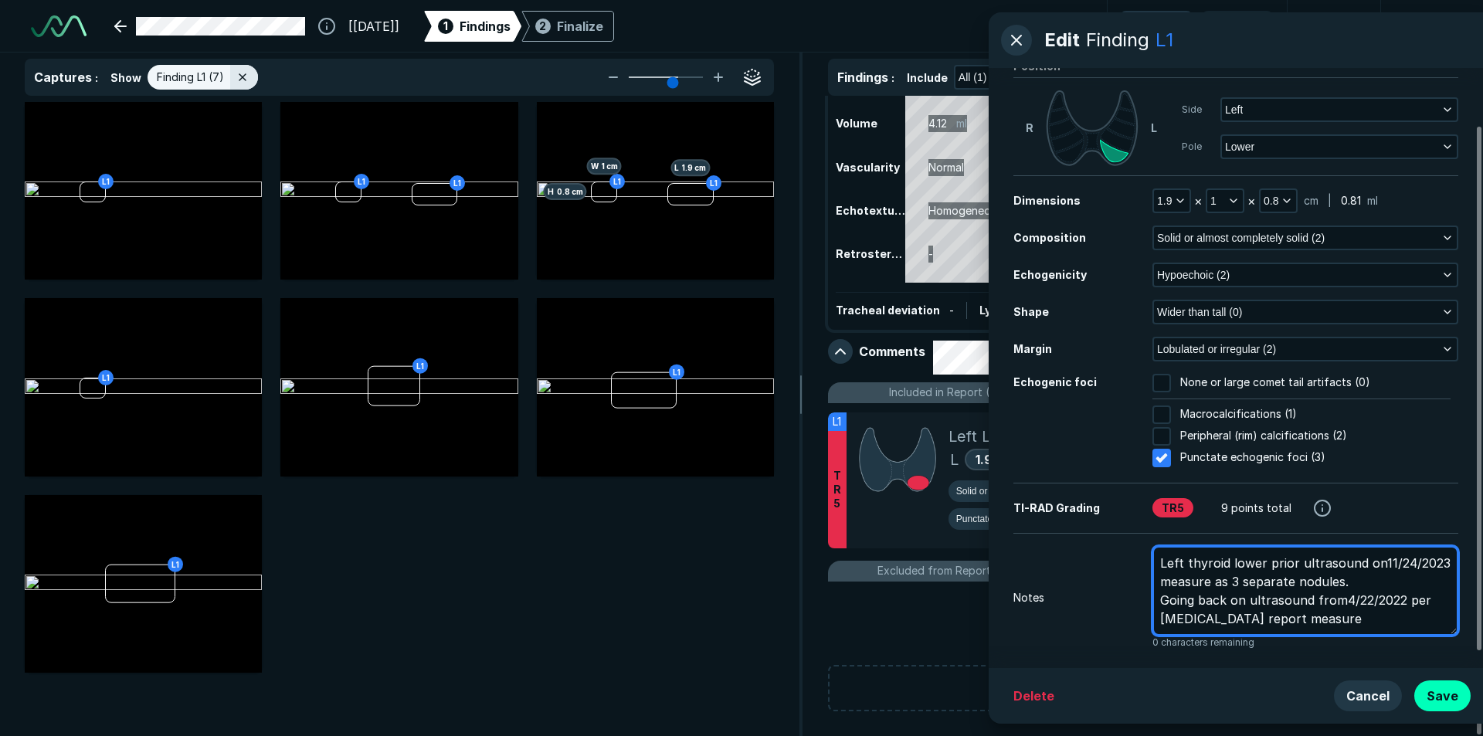
click at [1246, 599] on textarea "Left thyroid lower prior ultrasound on11/24/2023 measure as 3 separate nodules.…" at bounding box center [1305, 591] width 306 height 90
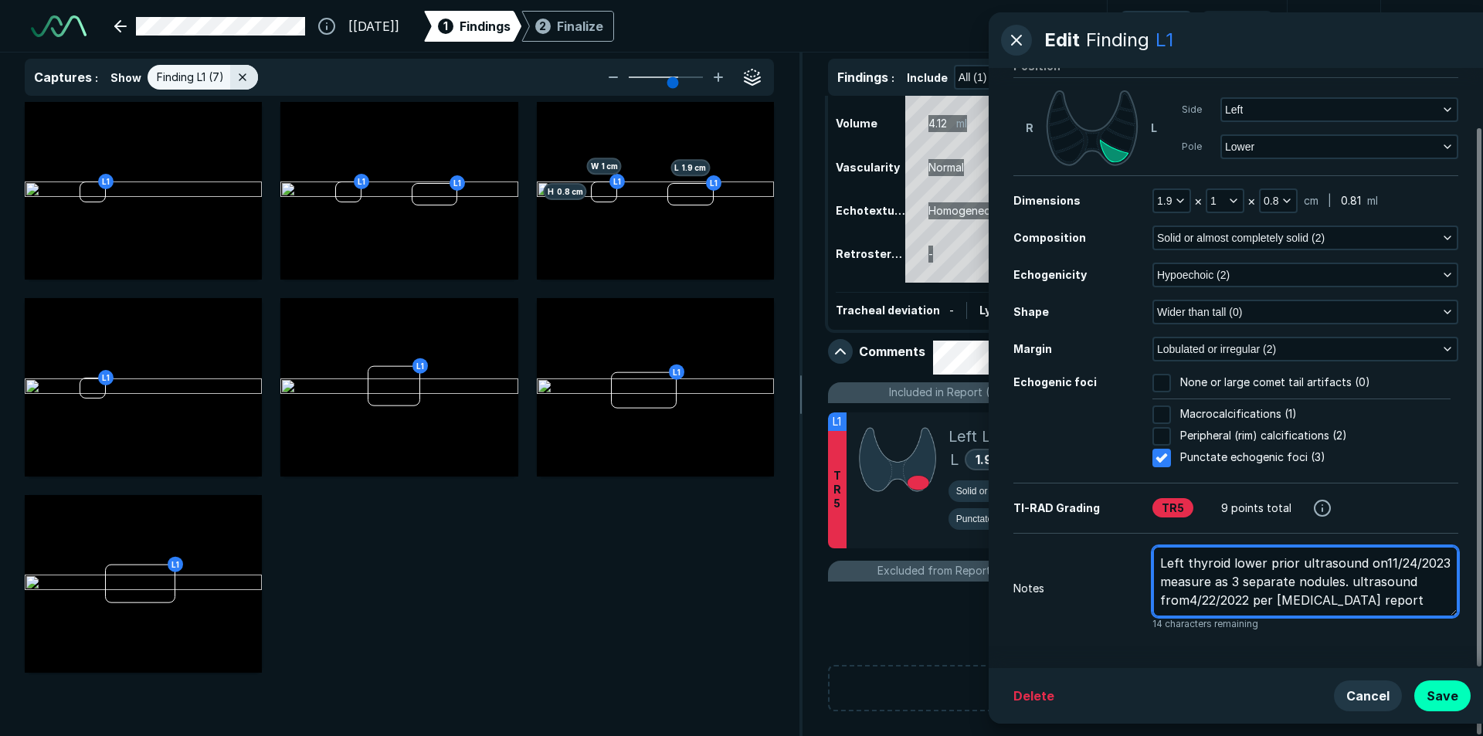
click at [1436, 603] on textarea "Left thyroid lower prior ultrasound on11/24/2023 measure as 3 separate nodules.…" at bounding box center [1305, 581] width 306 height 71
click at [1261, 565] on textarea "Left thyroid lower prior ultrasound on11/24/2023 measure as 3 separate nodules.…" at bounding box center [1305, 591] width 306 height 90
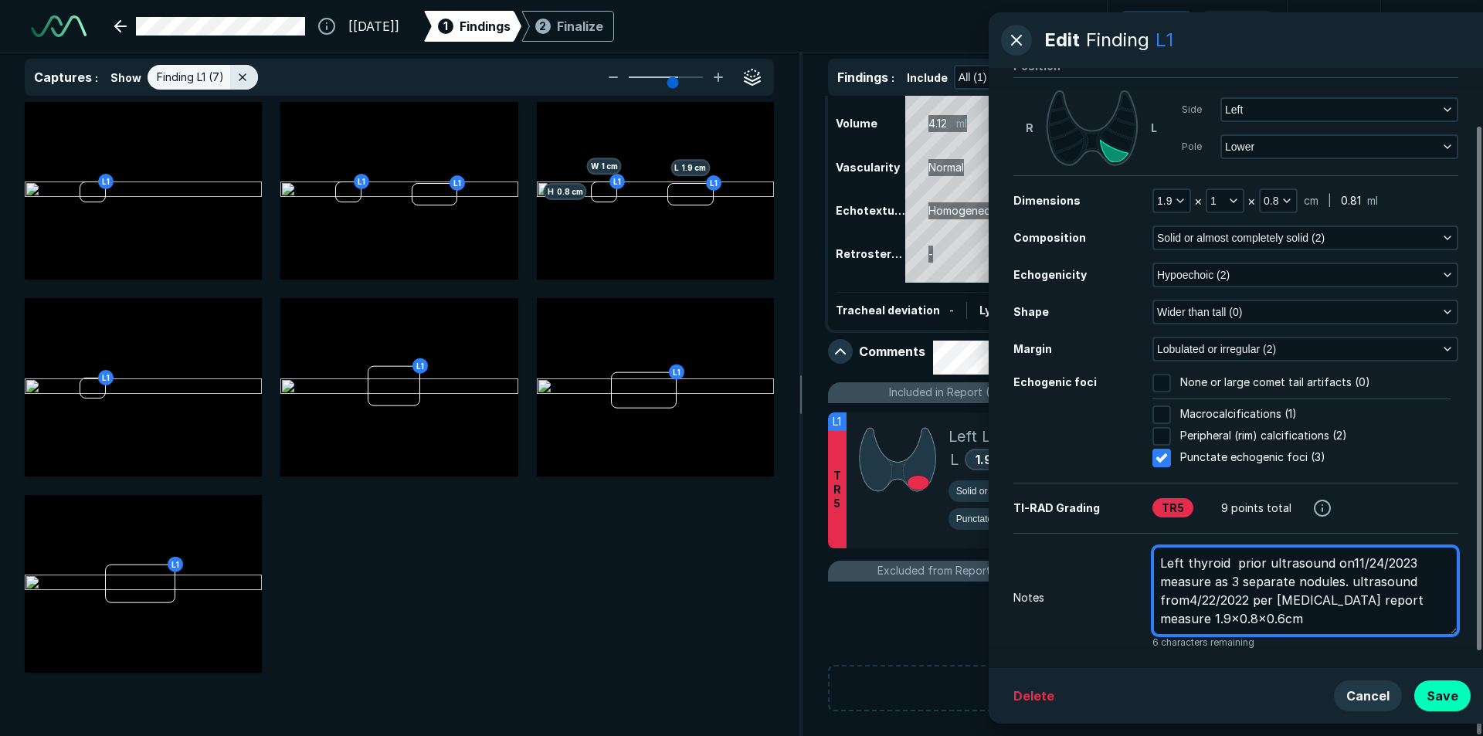
click at [1434, 600] on textarea "Left thyroid prior ultrasound on11/24/2023 measure as 3 separate nodules. ultra…" at bounding box center [1305, 591] width 306 height 90
click at [1349, 583] on textarea "Left thyroid prior ultrasound on11/24/2023 measure as 3 separate nodules. ultra…" at bounding box center [1305, 591] width 306 height 90
click at [1334, 624] on textarea "Left thyroid prior ultrasound on11/24/2023 measure as 3 separate nodules. ultra…" at bounding box center [1305, 591] width 306 height 90
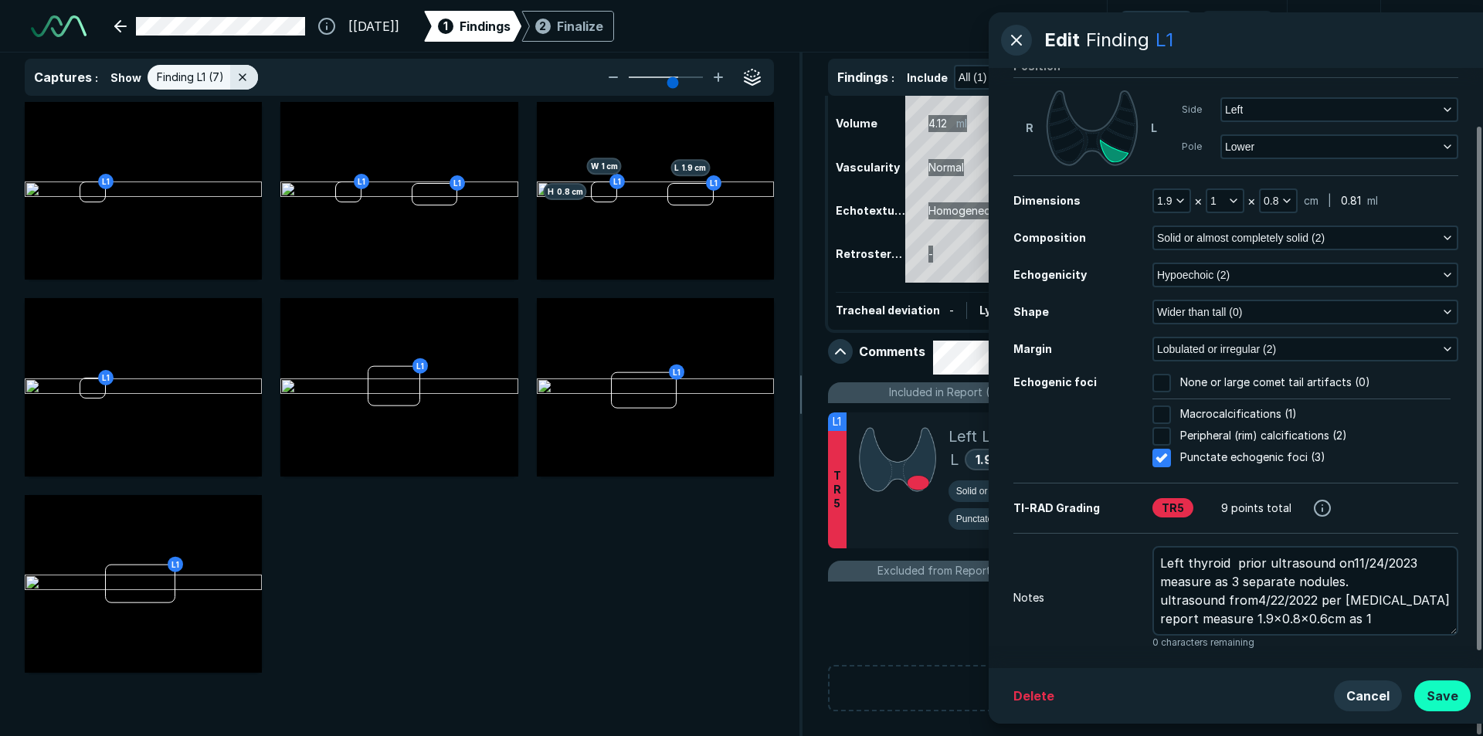
click at [1441, 697] on button "Save" at bounding box center [1442, 696] width 56 height 31
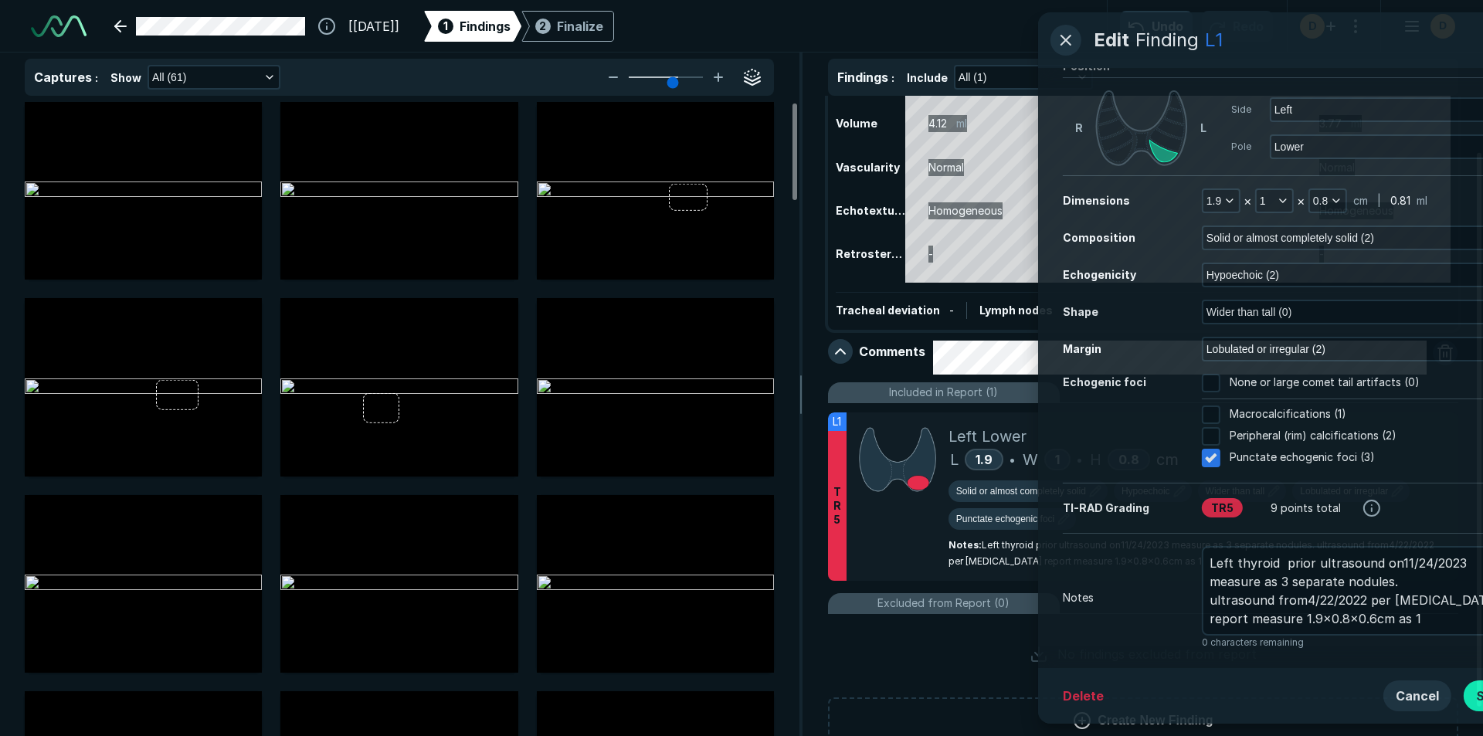
scroll to position [4670, 5331]
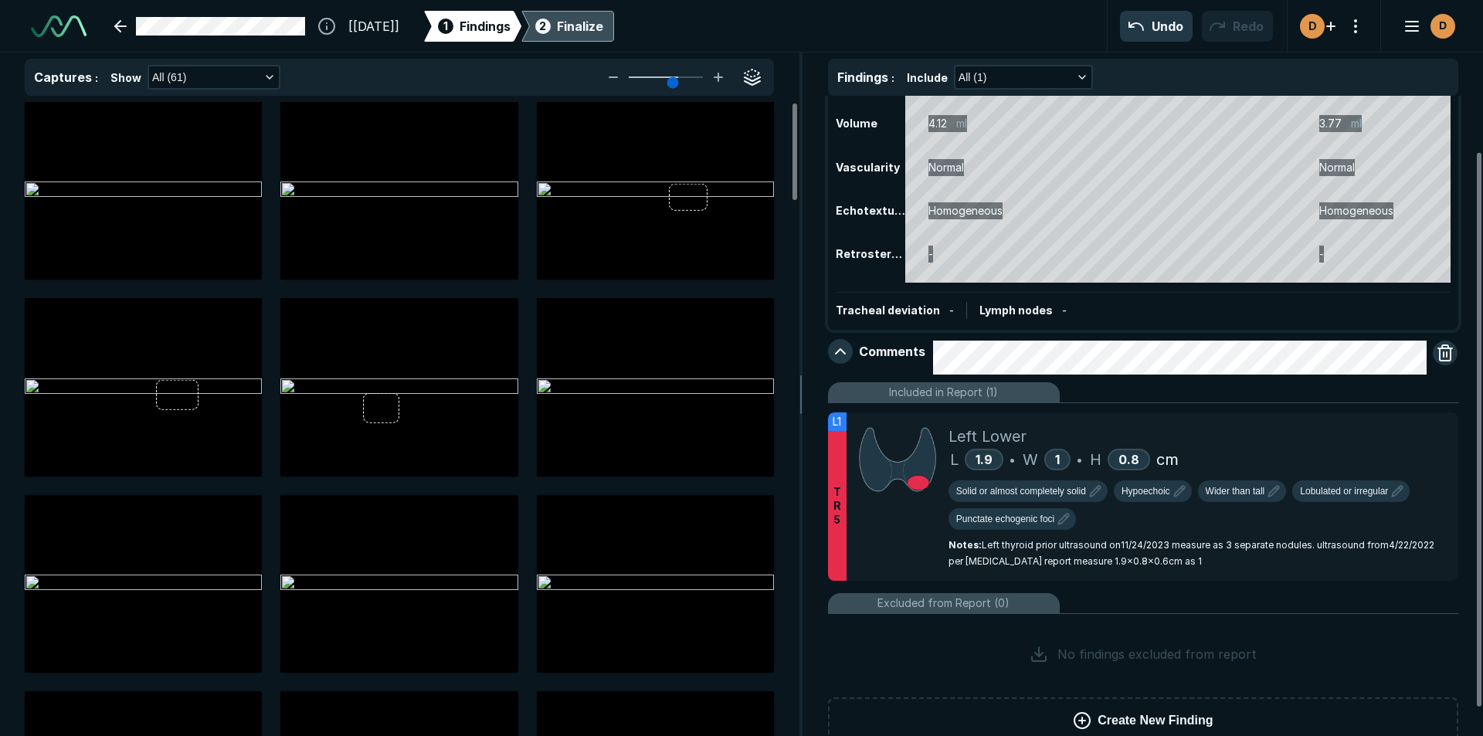
click at [603, 22] on div "Finalize" at bounding box center [580, 26] width 46 height 19
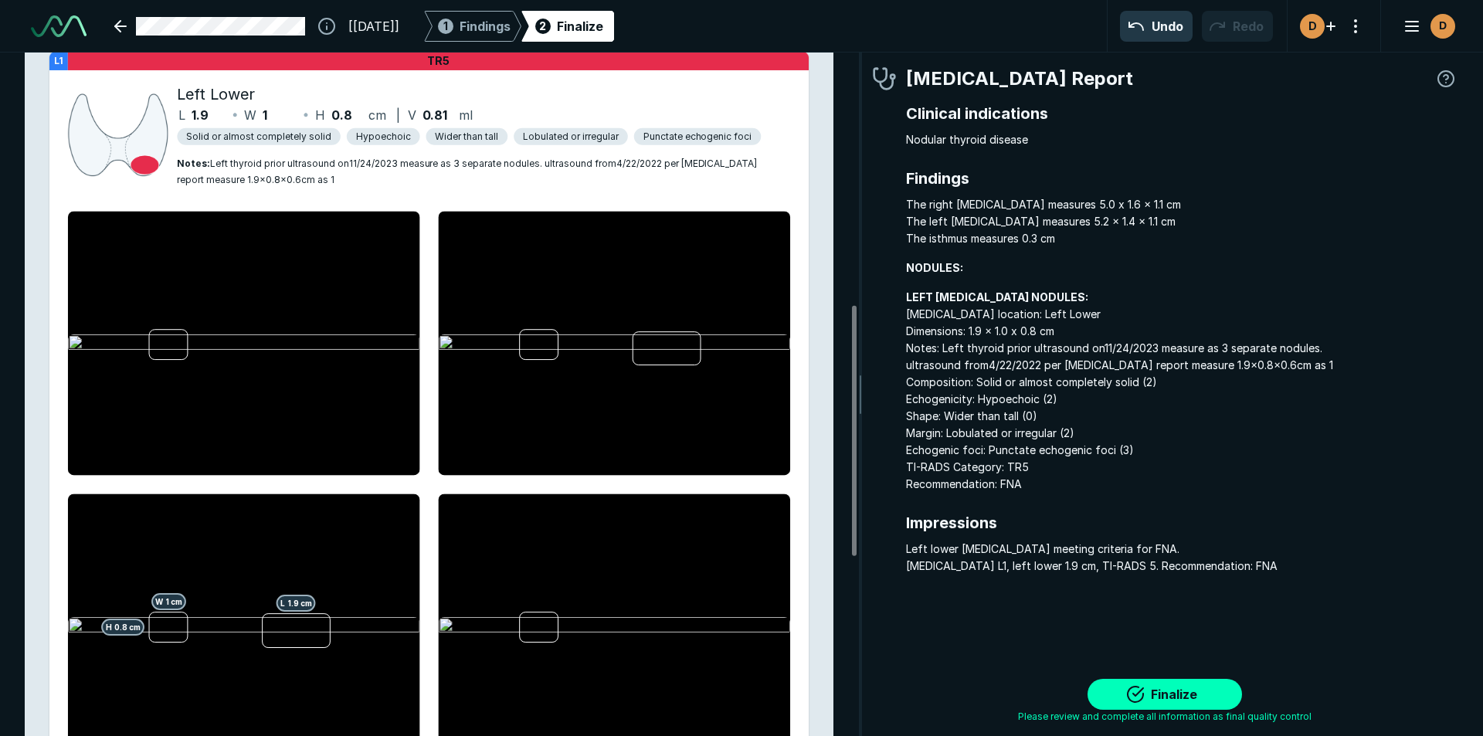
scroll to position [695, 0]
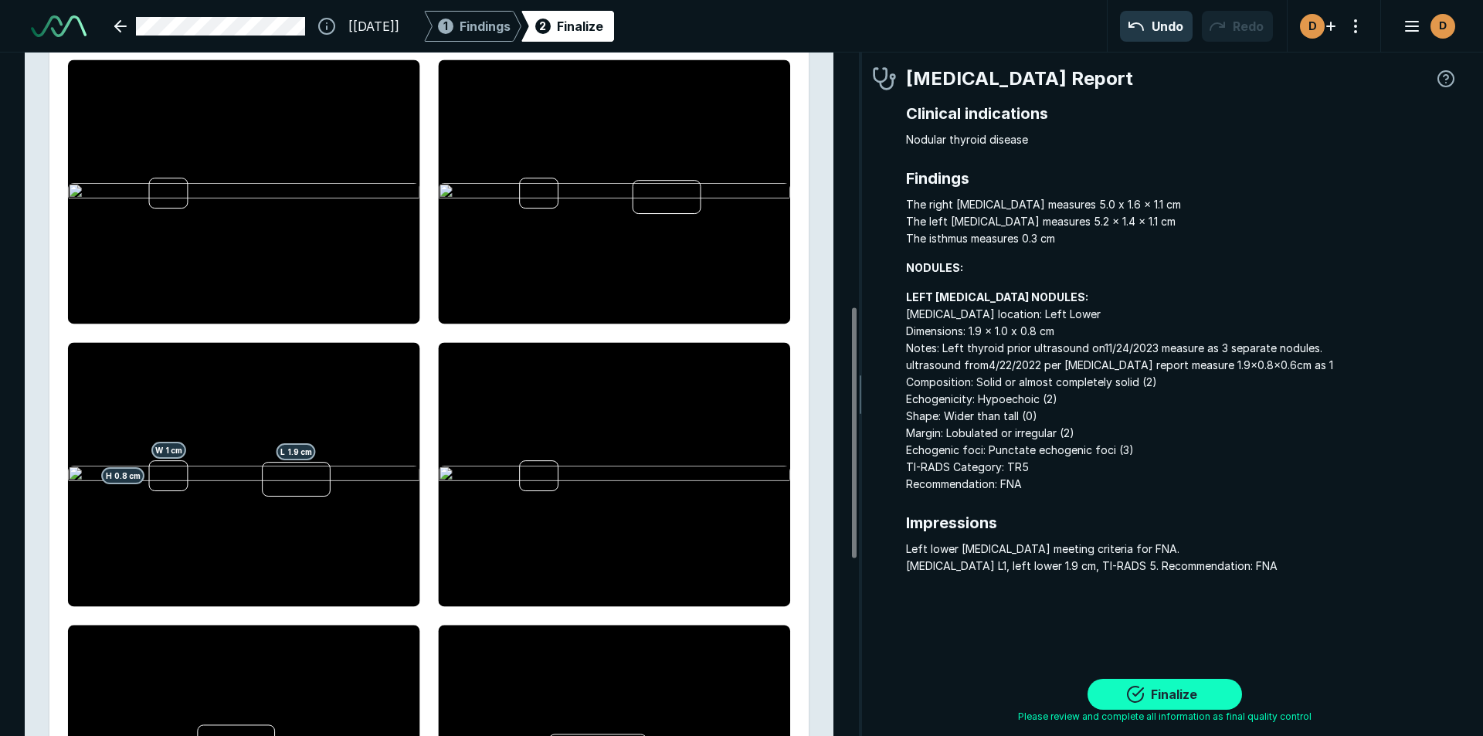
click at [1161, 692] on button "Finalize" at bounding box center [1165, 694] width 154 height 31
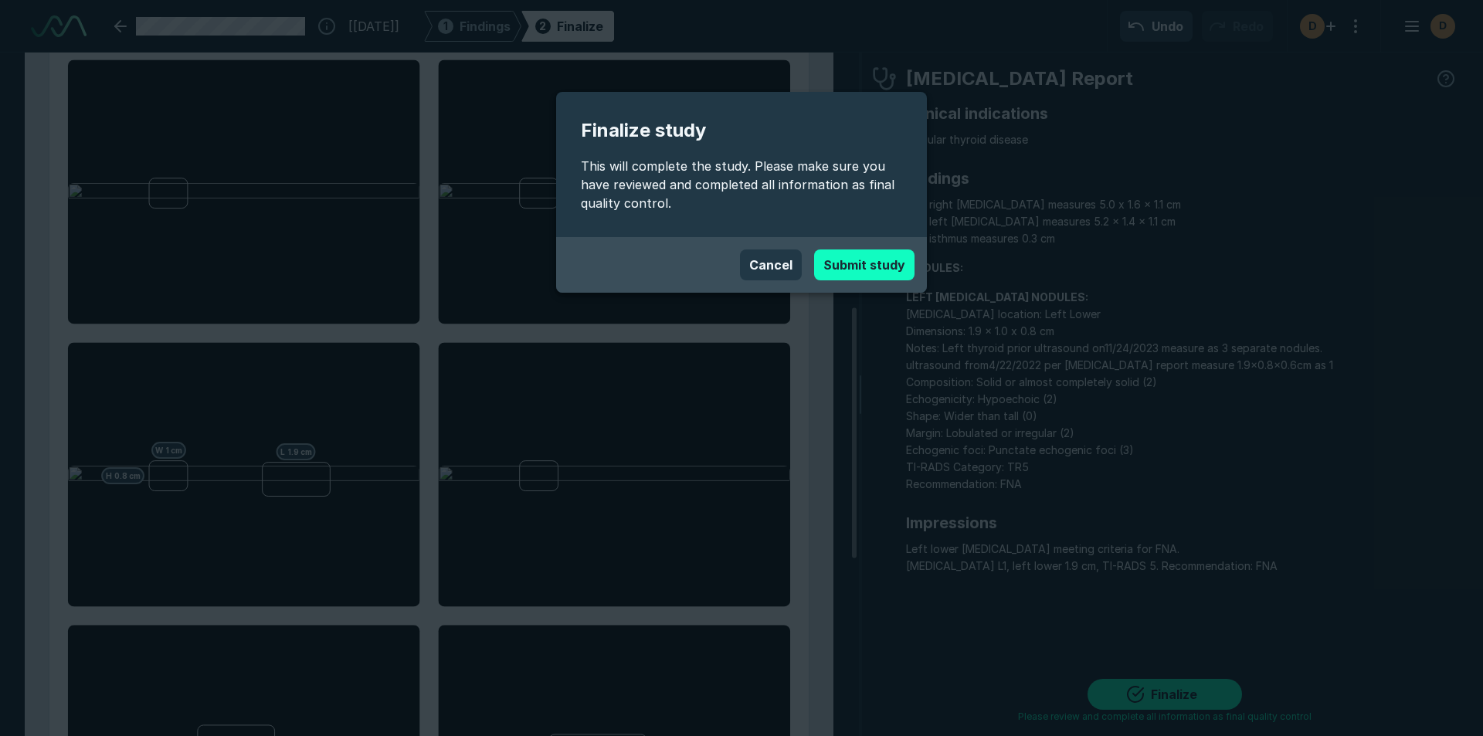
click at [863, 264] on button "Submit study" at bounding box center [864, 265] width 100 height 31
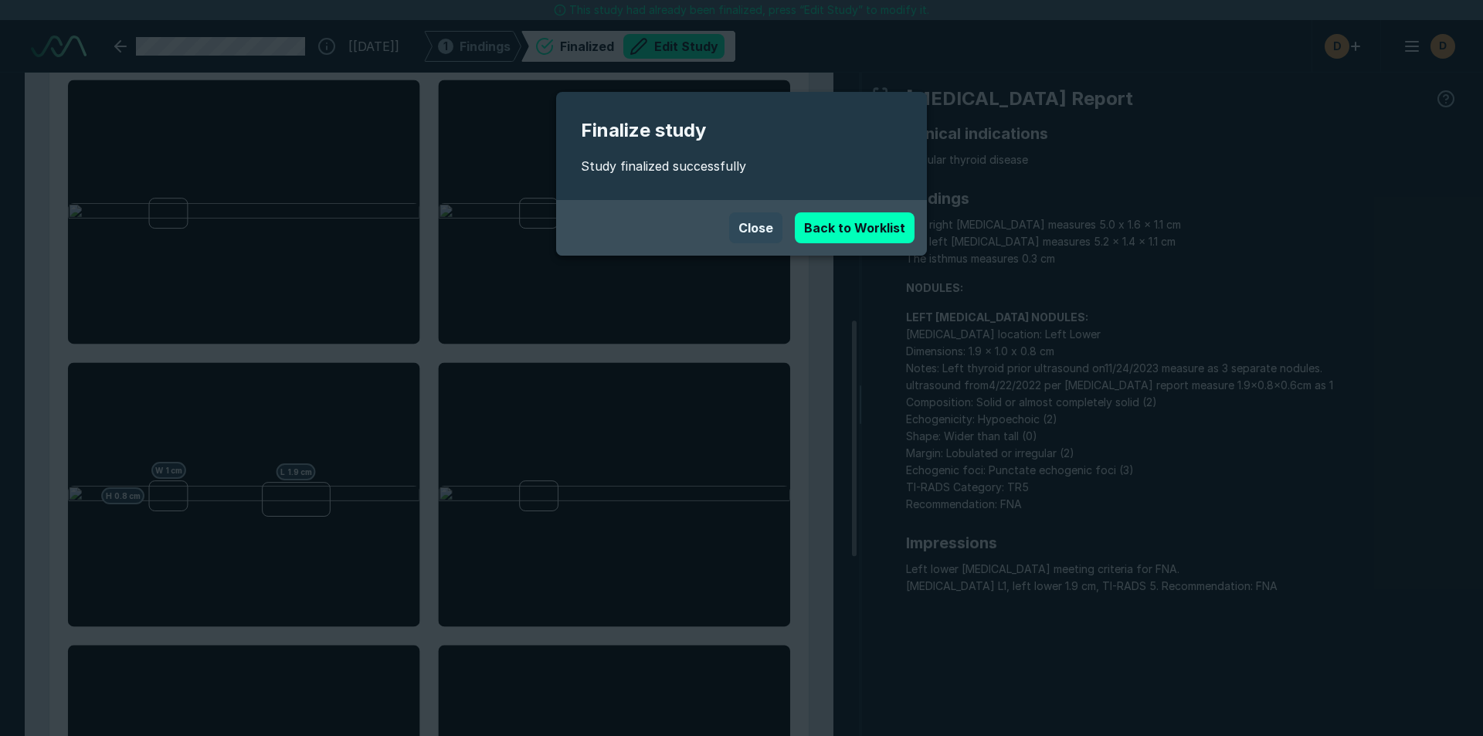
click at [765, 231] on button "Close" at bounding box center [755, 227] width 53 height 31
